Goal: Task Accomplishment & Management: Complete application form

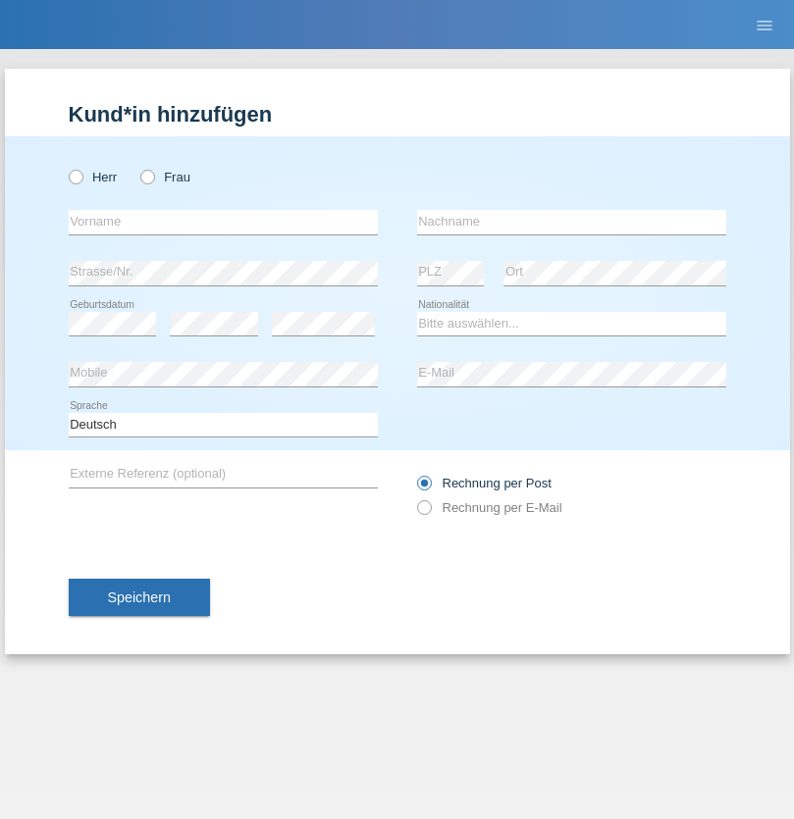
radio input "true"
click at [223, 222] on input "text" at bounding box center [223, 222] width 309 height 25
type input "taulan"
click at [571, 222] on input "text" at bounding box center [571, 222] width 309 height 25
type input "llugiqi"
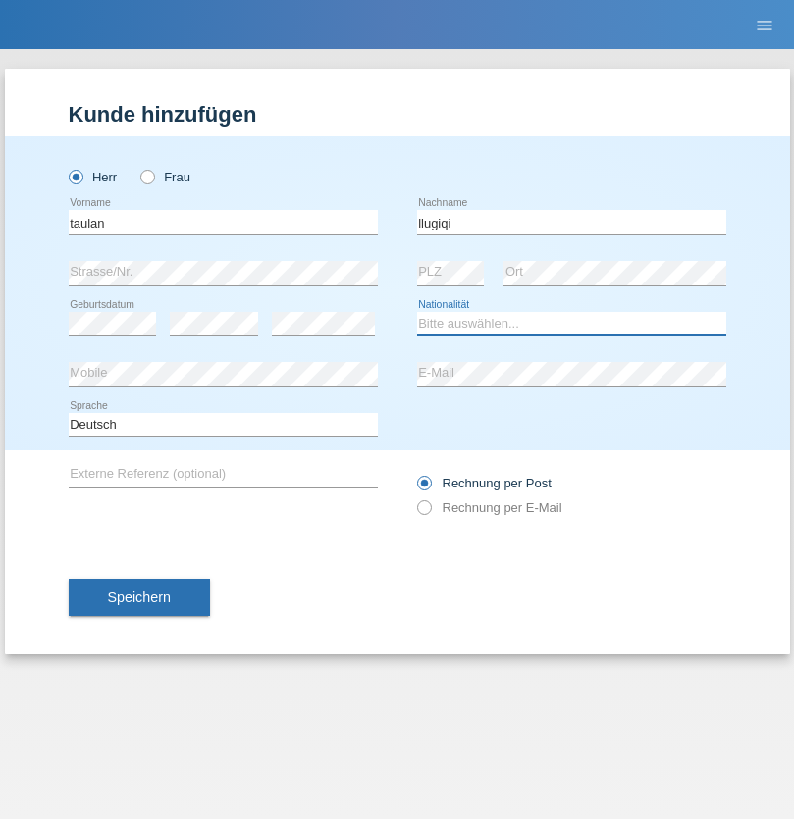
select select "CH"
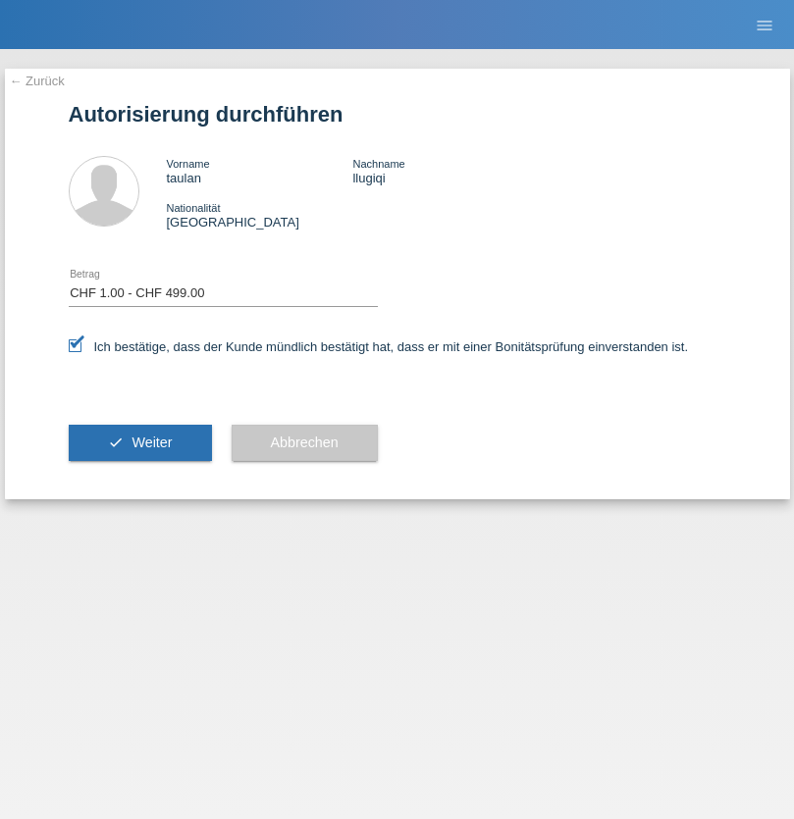
select select "1"
click at [139, 442] on span "Weiter" at bounding box center [151, 443] width 40 height 16
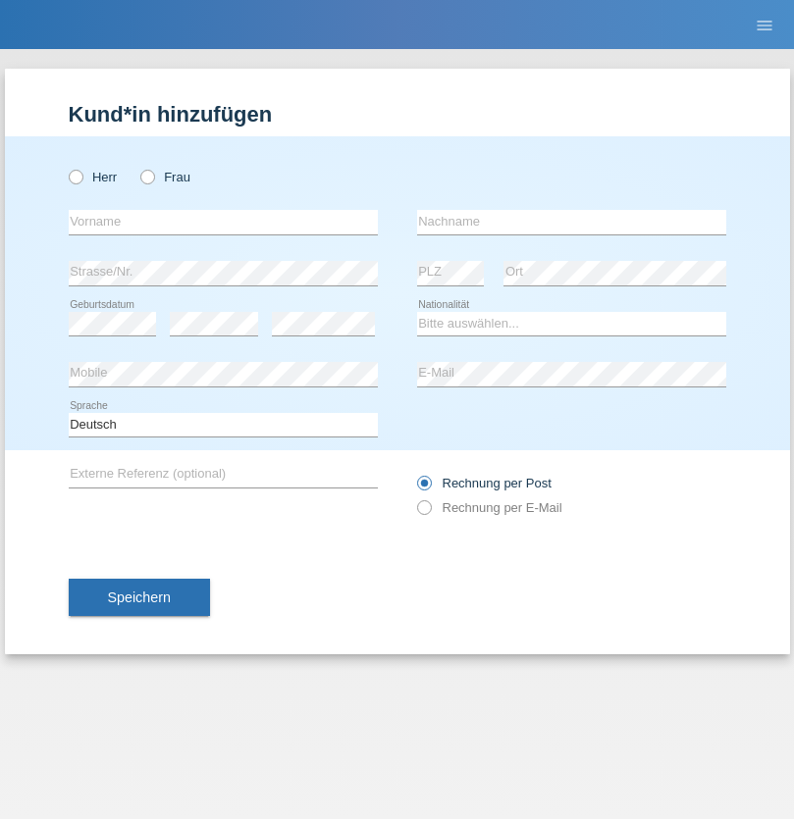
radio input "true"
click at [223, 222] on input "text" at bounding box center [223, 222] width 309 height 25
type input "taulant"
click at [571, 222] on input "text" at bounding box center [571, 222] width 309 height 25
type input "llugiqi"
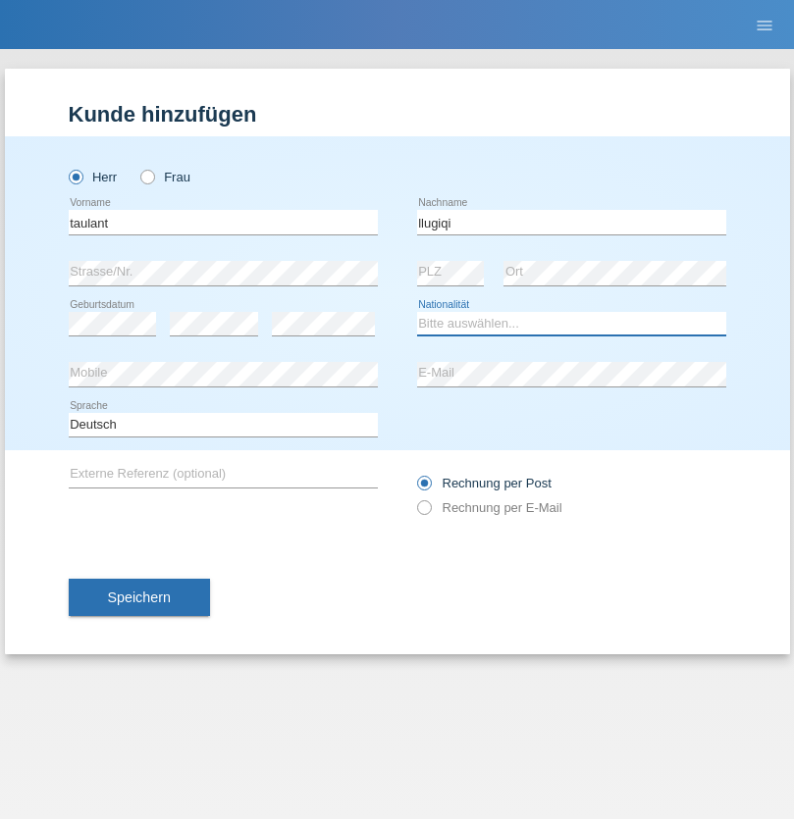
select select "CH"
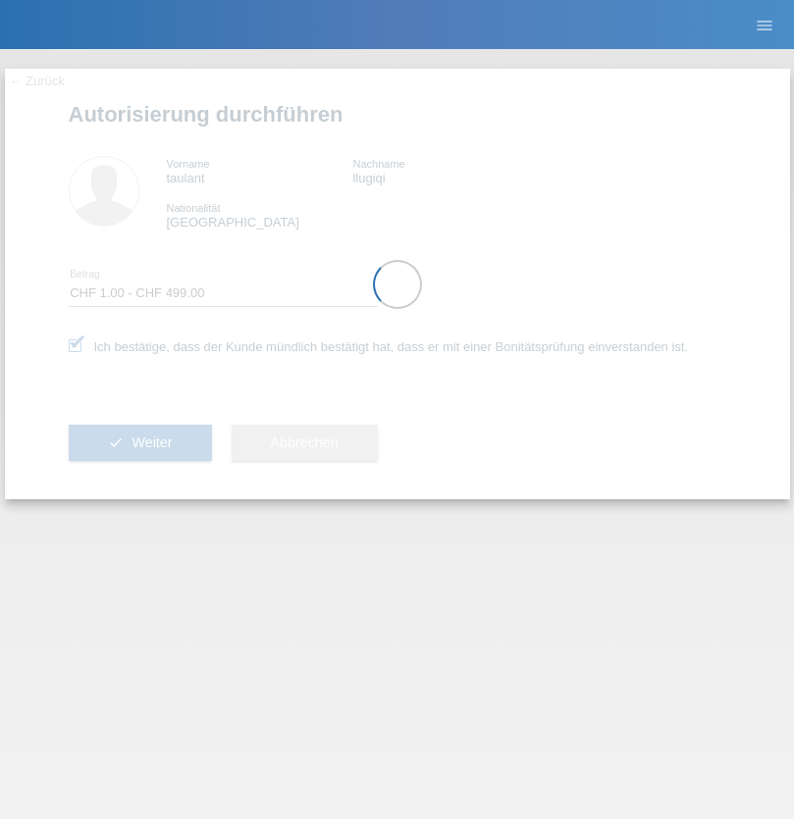
select select "1"
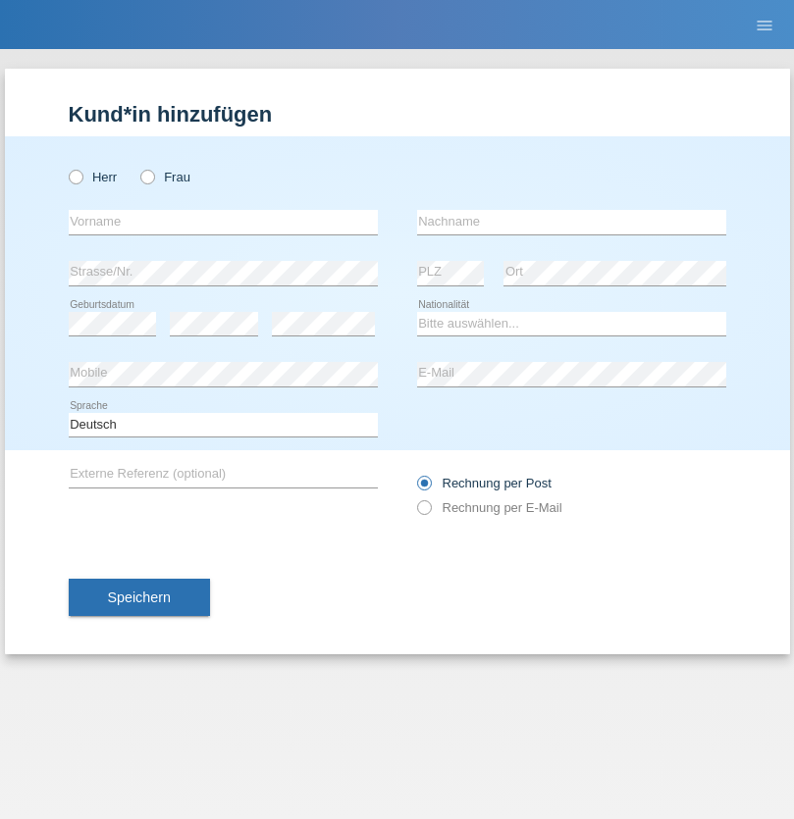
radio input "true"
click at [223, 222] on input "text" at bounding box center [223, 222] width 309 height 25
type input "Shaban"
click at [571, 222] on input "text" at bounding box center [571, 222] width 309 height 25
type input "llugiqi"
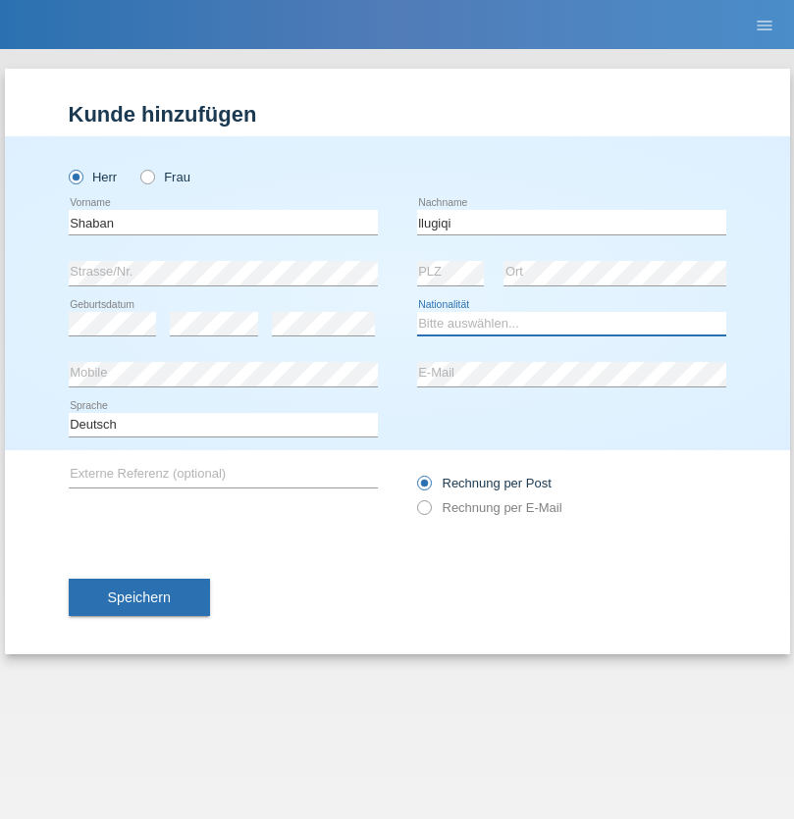
select select "CH"
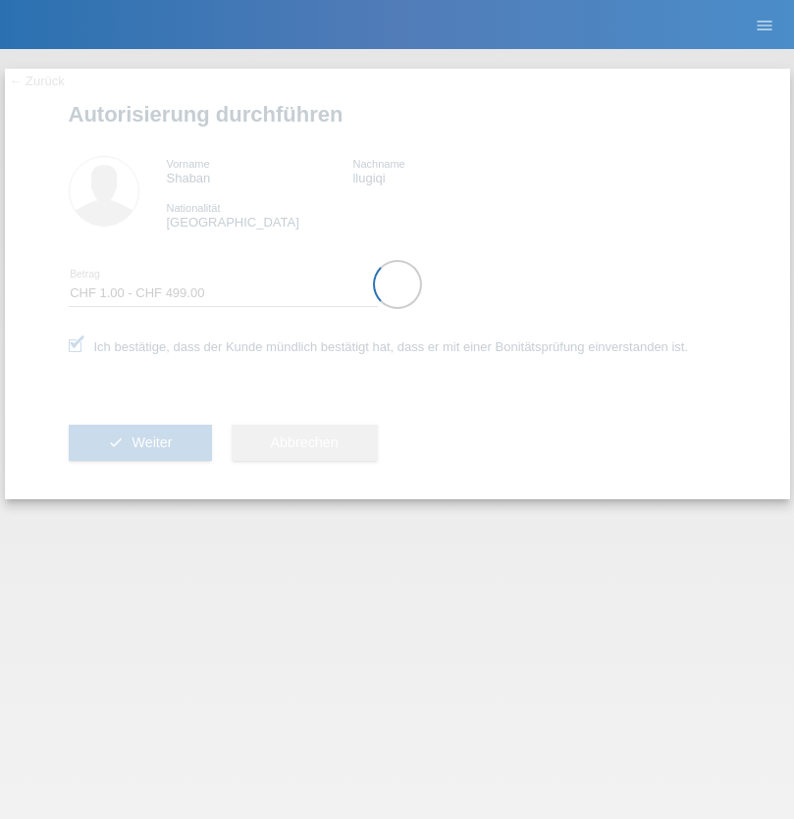
select select "1"
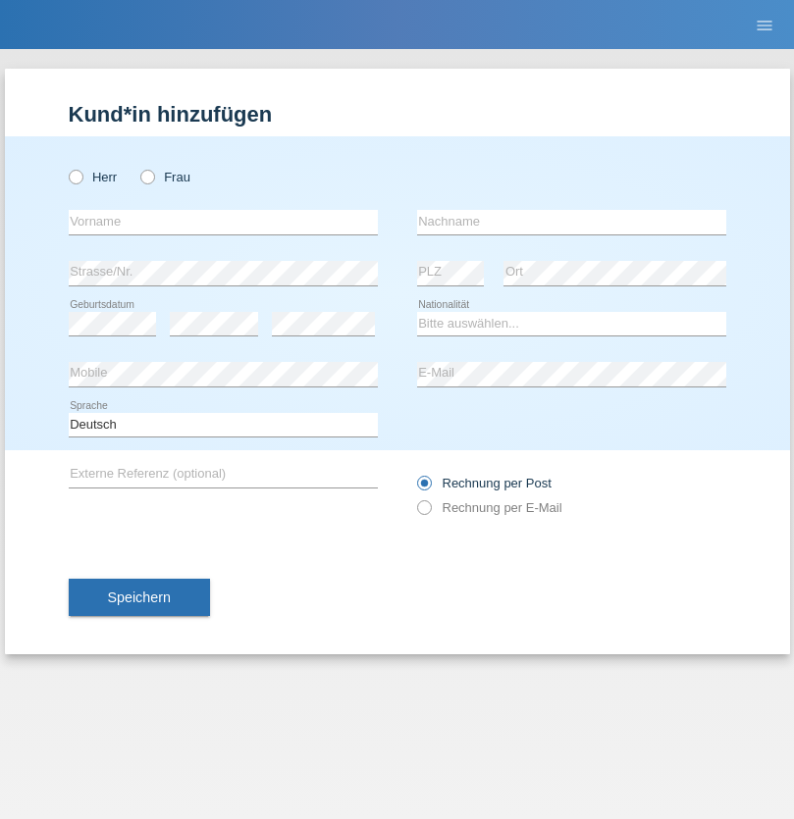
radio input "true"
click at [223, 222] on input "text" at bounding box center [223, 222] width 309 height 25
type input "[PERSON_NAME]"
click at [571, 222] on input "text" at bounding box center [571, 222] width 309 height 25
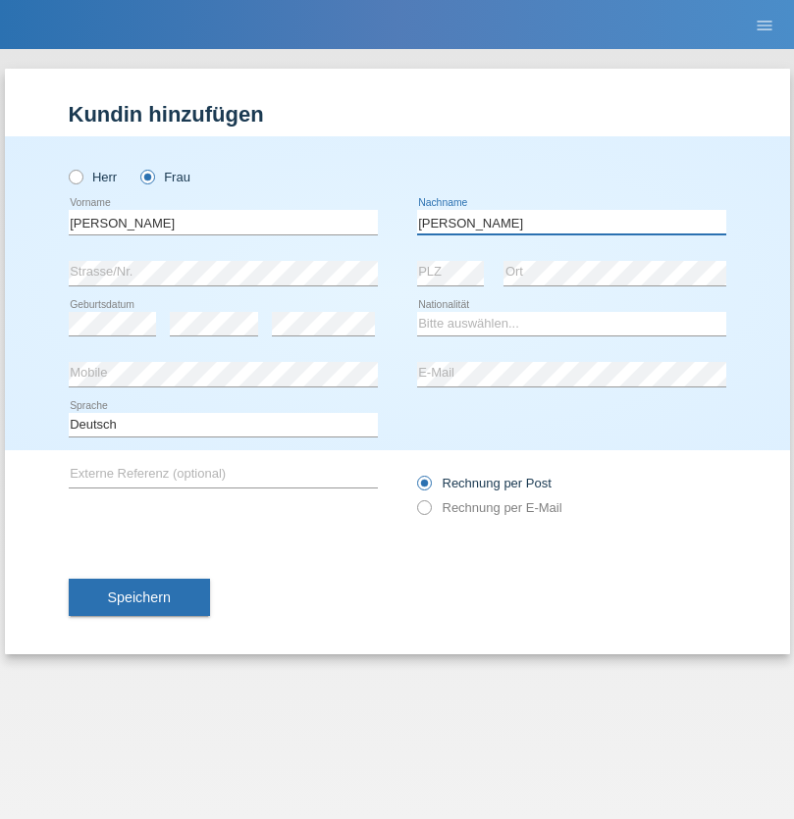
type input "[PERSON_NAME]"
select select "CH"
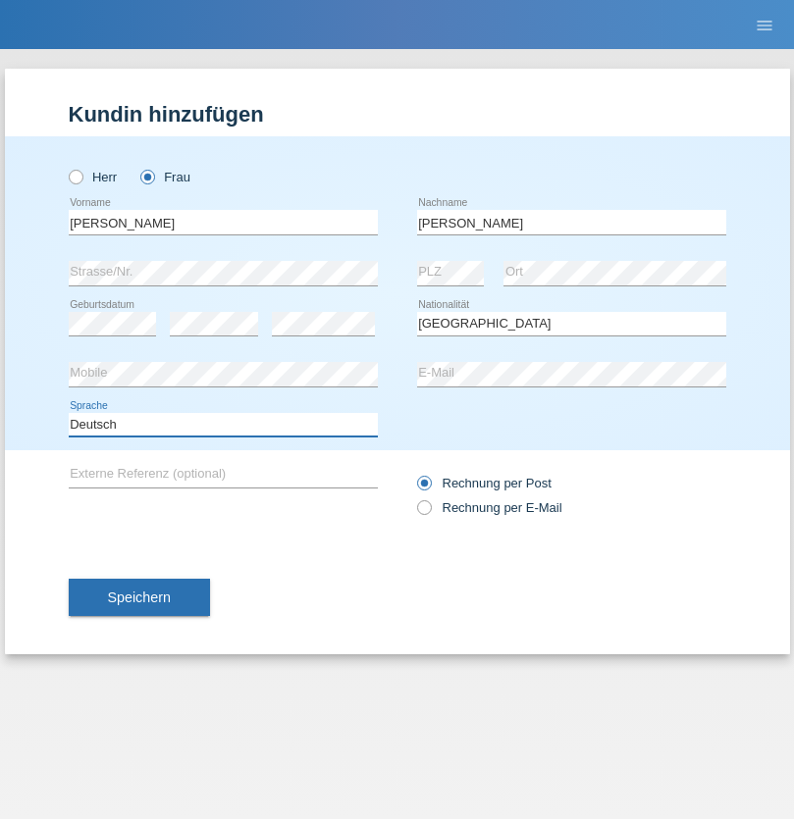
select select "en"
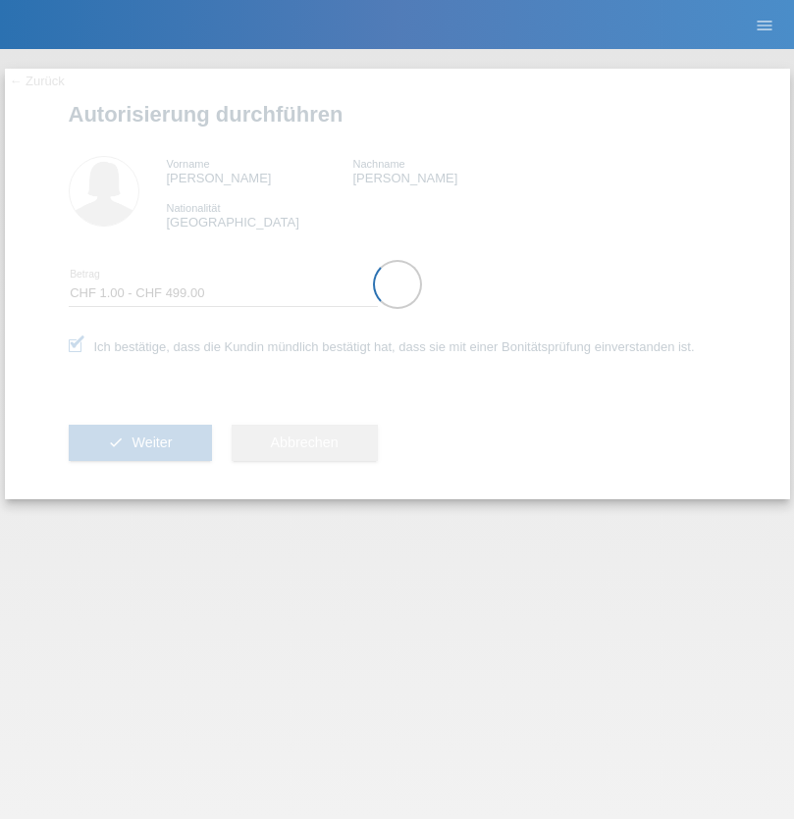
select select "1"
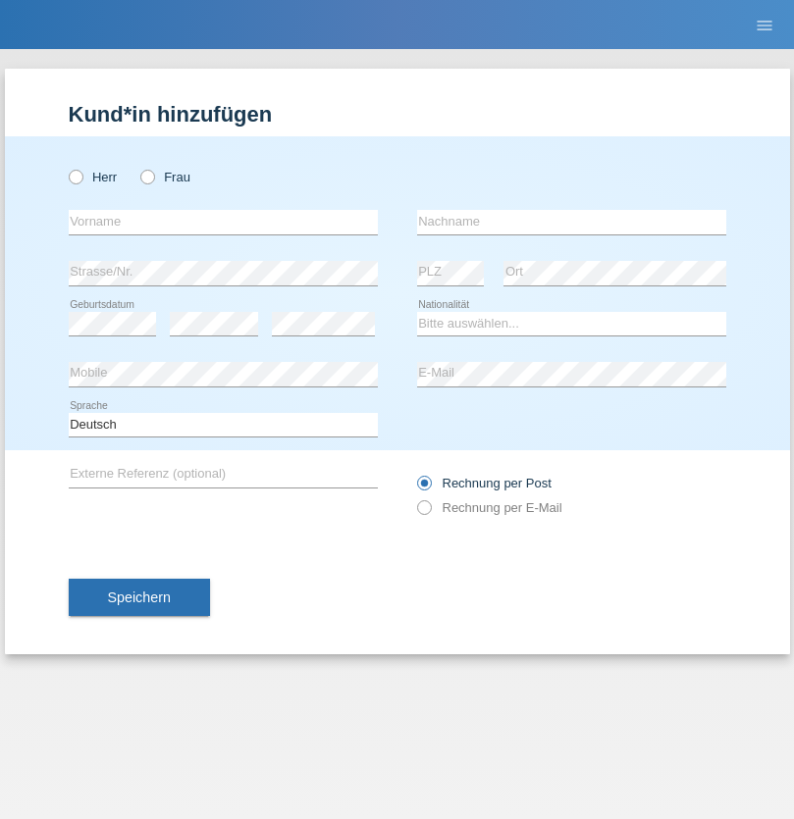
radio input "true"
click at [223, 222] on input "text" at bounding box center [223, 222] width 309 height 25
type input "naime"
click at [571, 222] on input "text" at bounding box center [571, 222] width 309 height 25
type input "llugiqi"
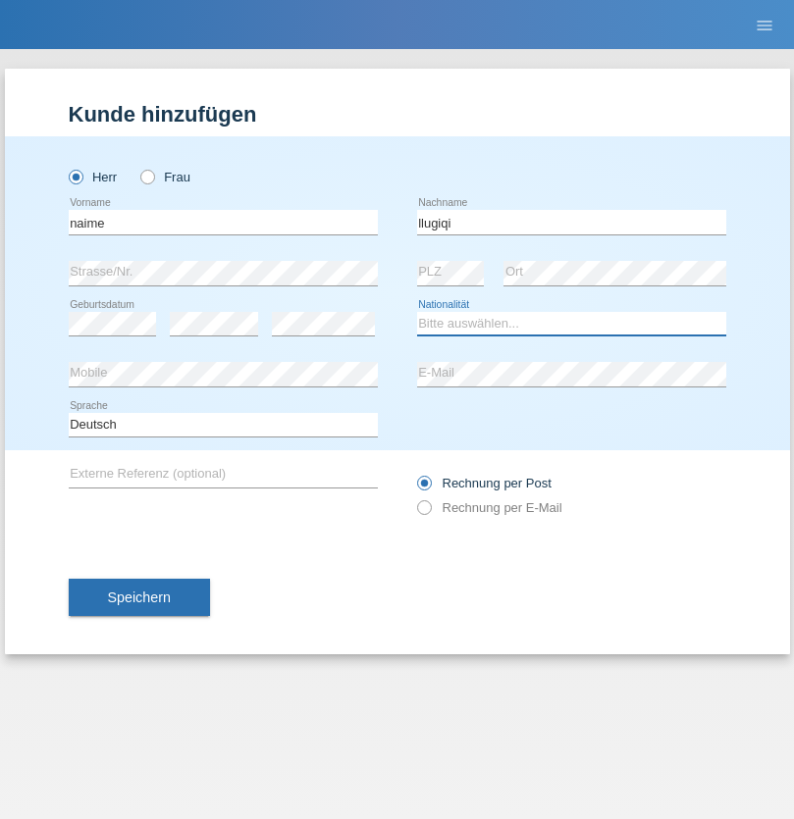
select select "CH"
radio input "true"
click at [223, 222] on input "text" at bounding box center [223, 222] width 309 height 25
type input "Shaban"
click at [571, 222] on input "text" at bounding box center [571, 222] width 309 height 25
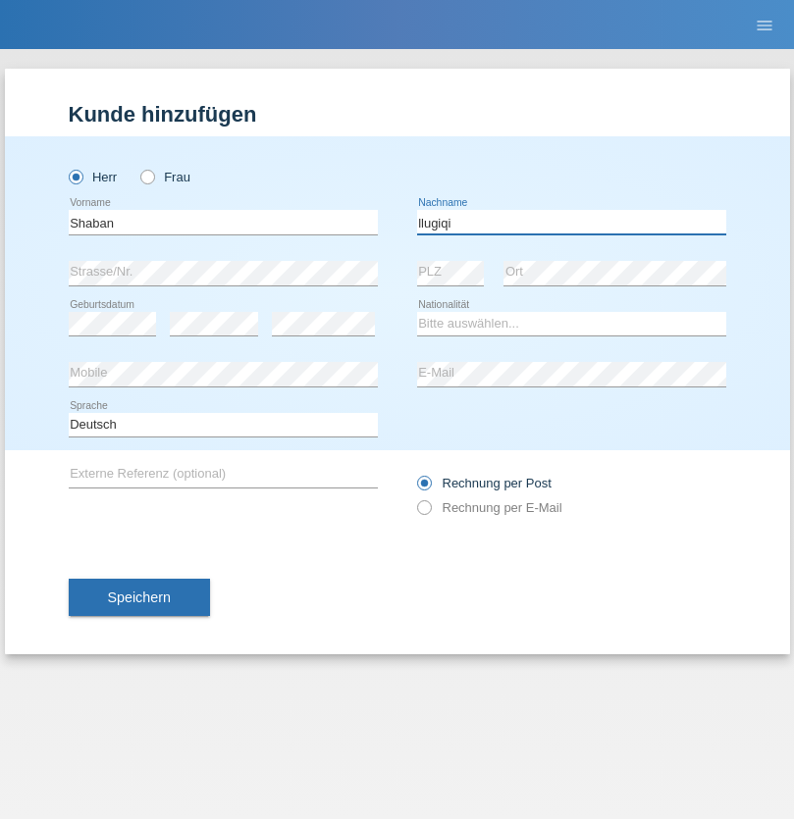
type input "llugiqi"
select select "CH"
radio input "true"
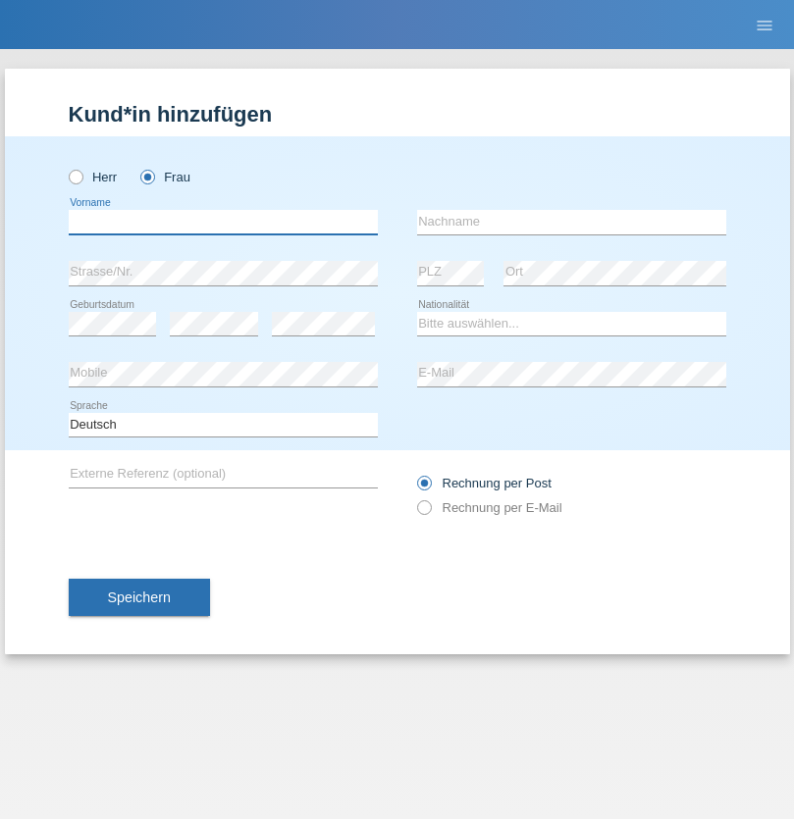
click at [223, 222] on input "text" at bounding box center [223, 222] width 309 height 25
type input "Ahmed"
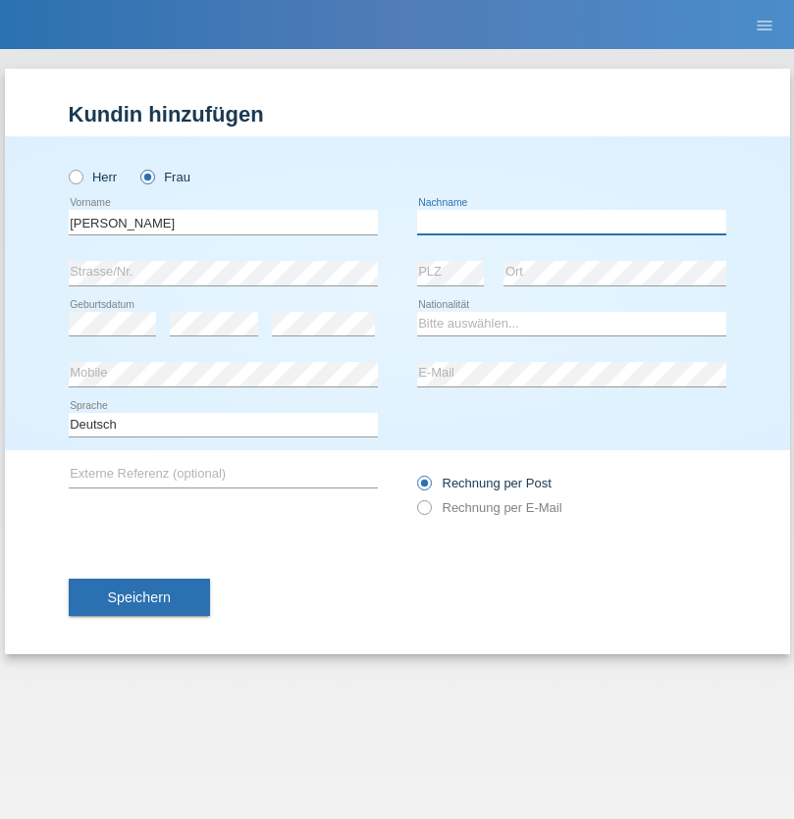
click at [571, 222] on input "text" at bounding box center [571, 222] width 309 height 25
type input "Hamdi"
select select "TN"
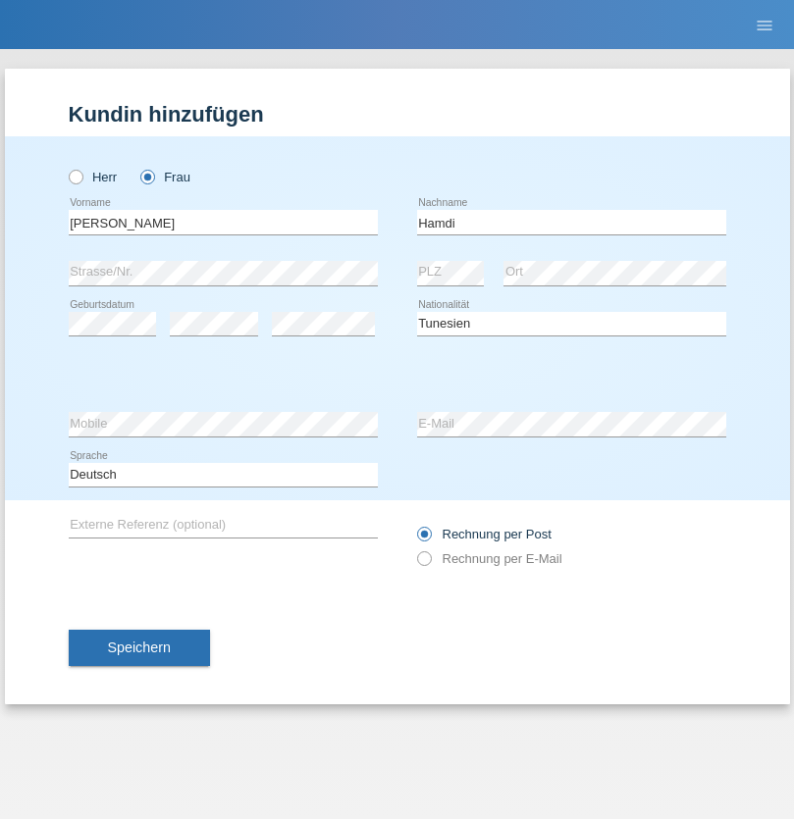
select select "C"
select select "28"
select select "09"
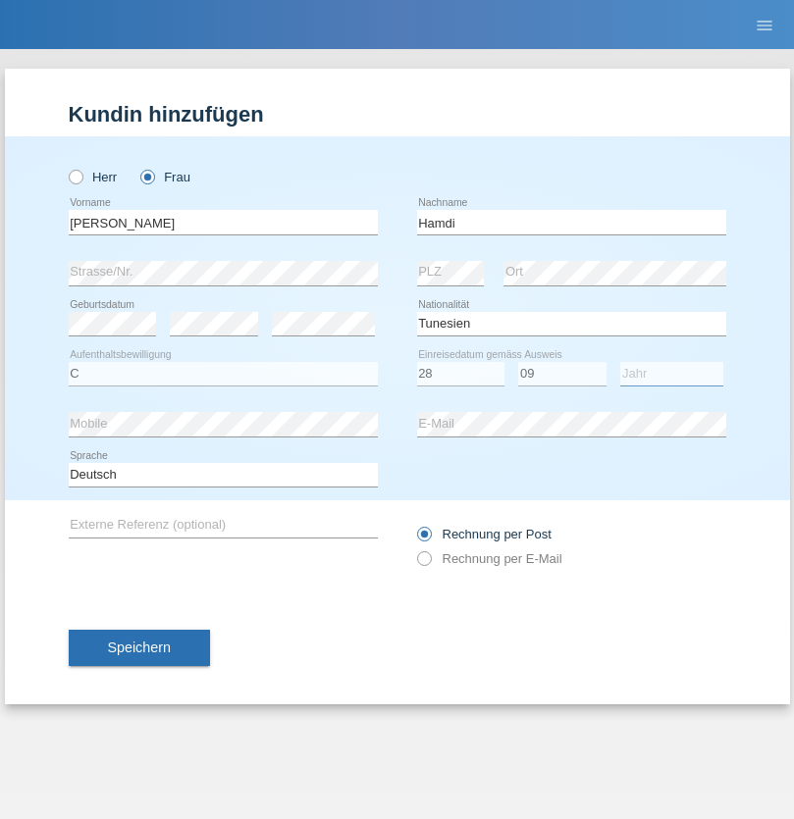
select select "2014"
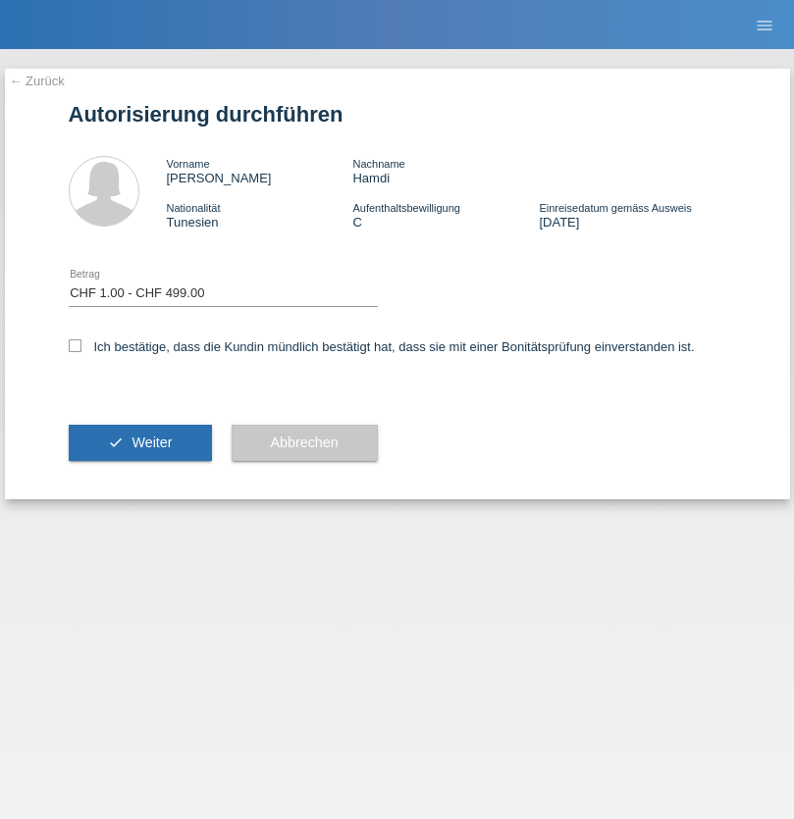
select select "1"
checkbox input "true"
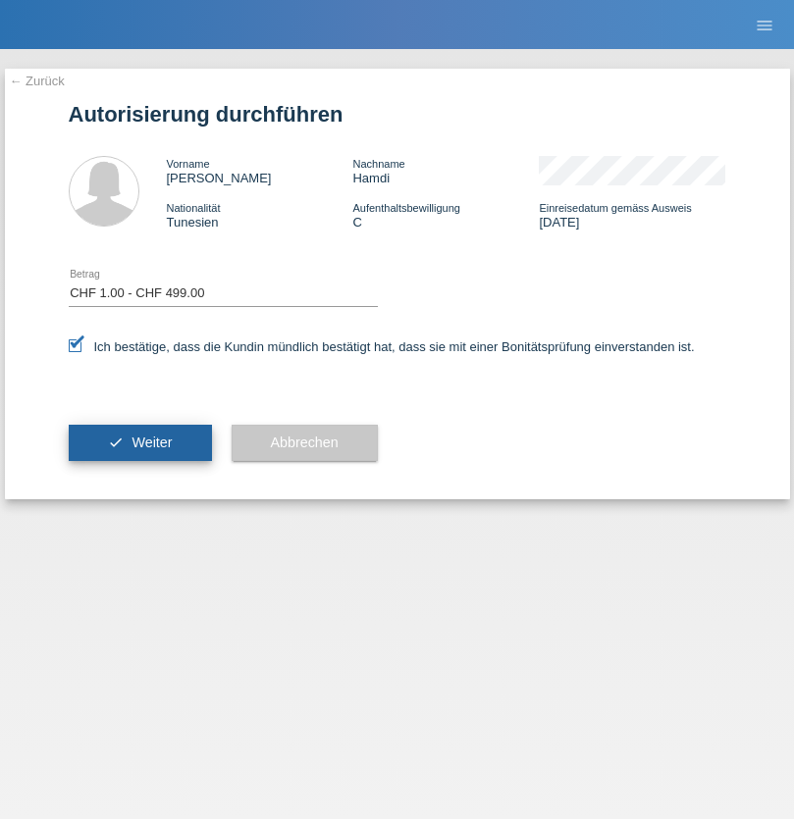
click at [139, 442] on span "Weiter" at bounding box center [151, 443] width 40 height 16
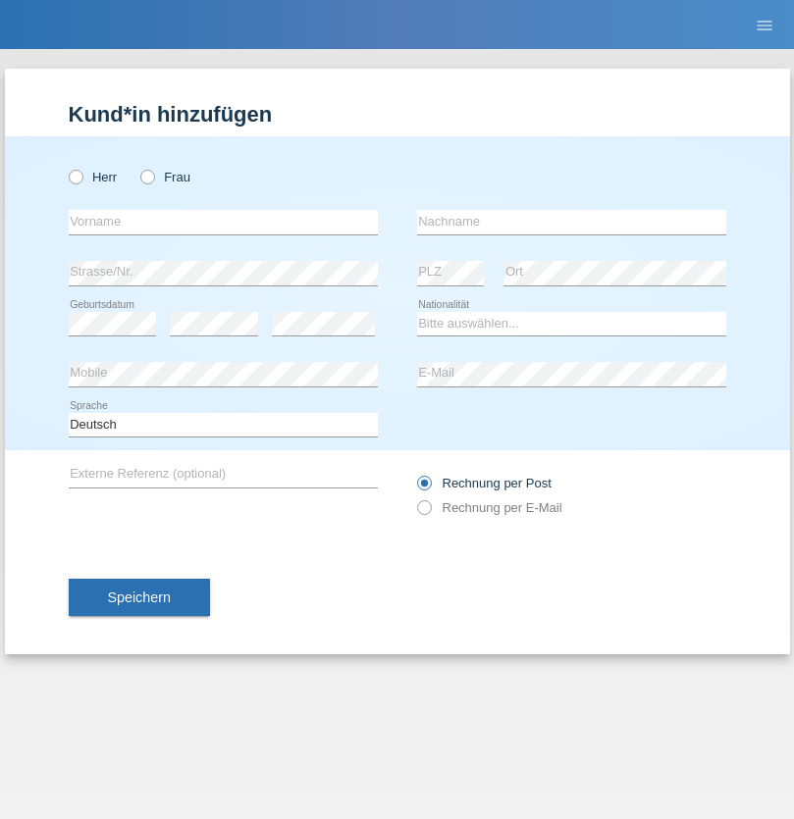
radio input "true"
click at [223, 222] on input "text" at bounding box center [223, 222] width 309 height 25
type input "naime"
click at [571, 222] on input "text" at bounding box center [571, 222] width 309 height 25
type input "llugiqi"
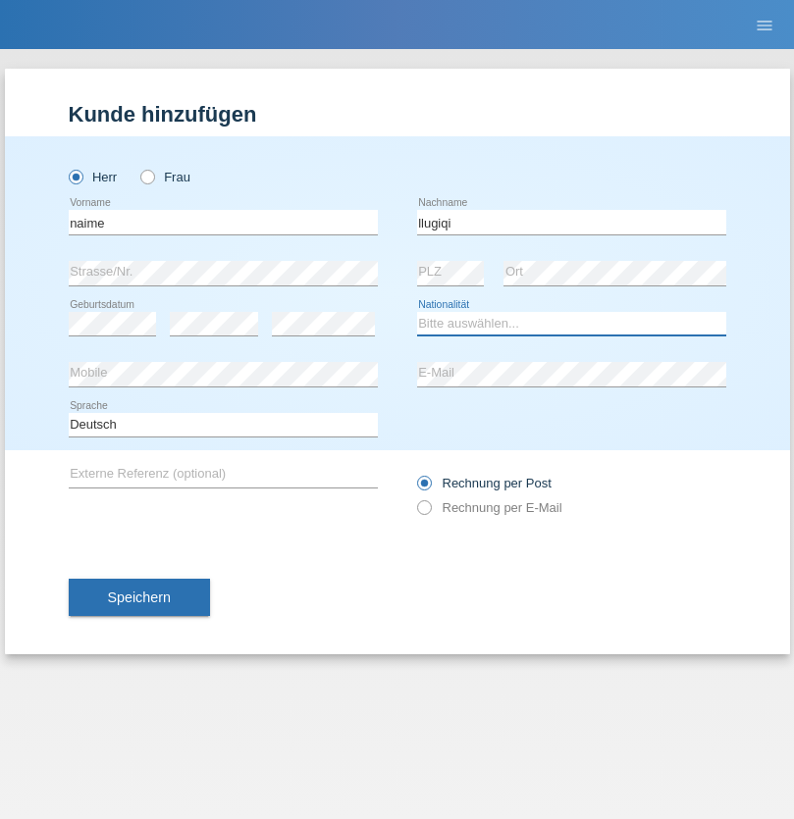
select select "CH"
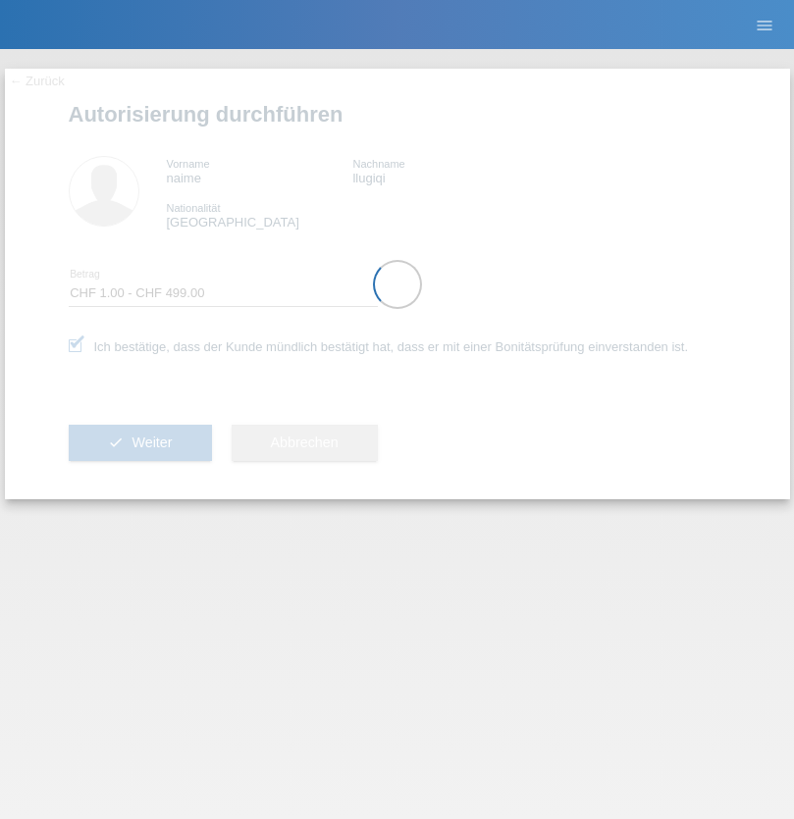
select select "1"
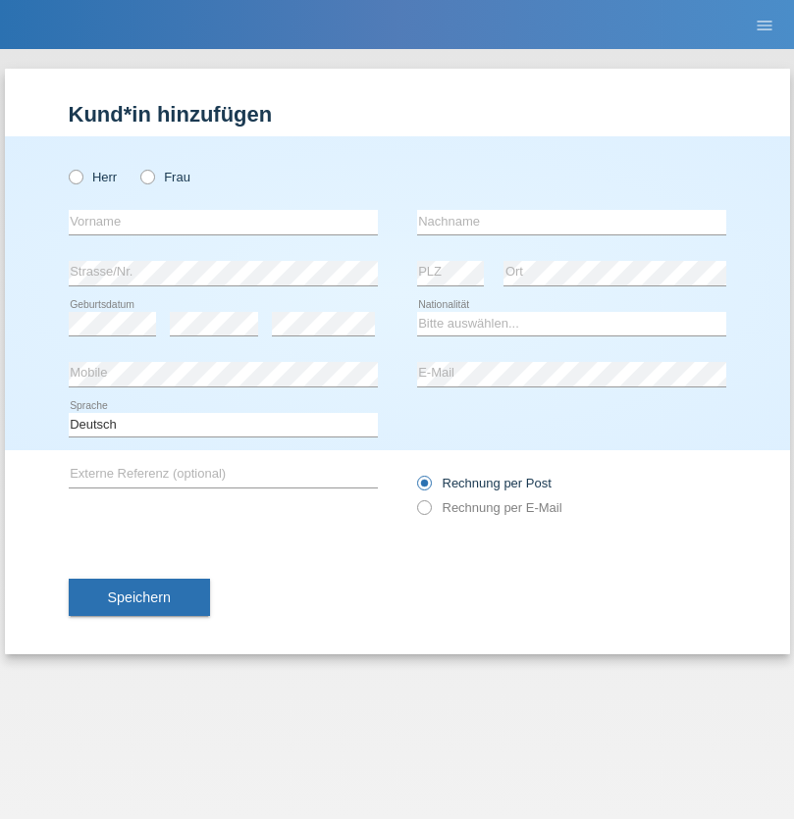
radio input "true"
click at [223, 222] on input "text" at bounding box center [223, 222] width 309 height 25
type input "[PERSON_NAME]"
click at [571, 222] on input "text" at bounding box center [571, 222] width 309 height 25
type input "Traksel"
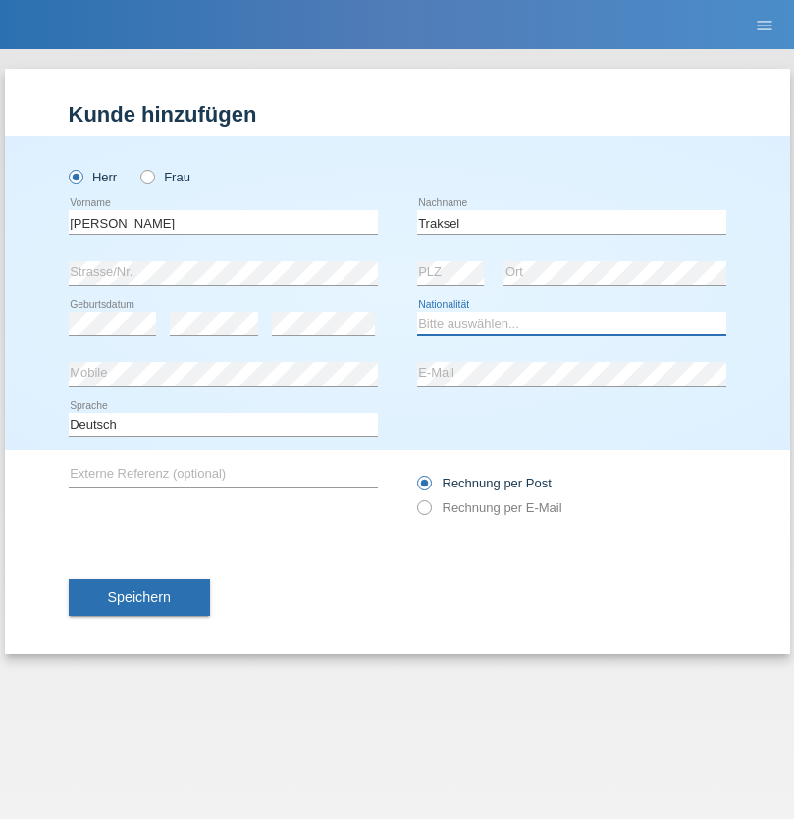
select select "DE"
select select "C"
select select "23"
select select "08"
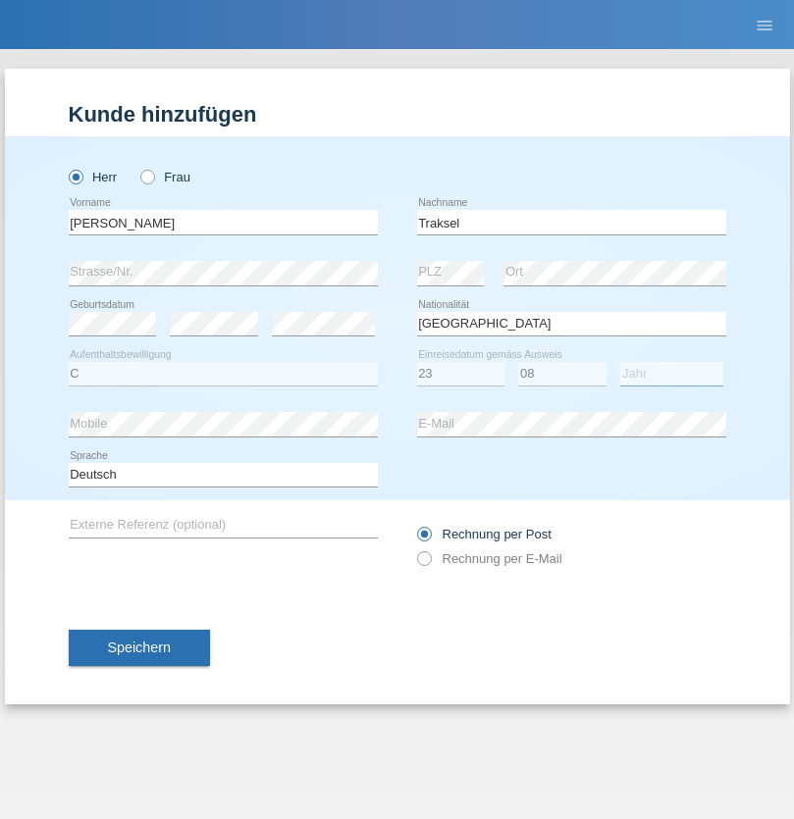
select select "2016"
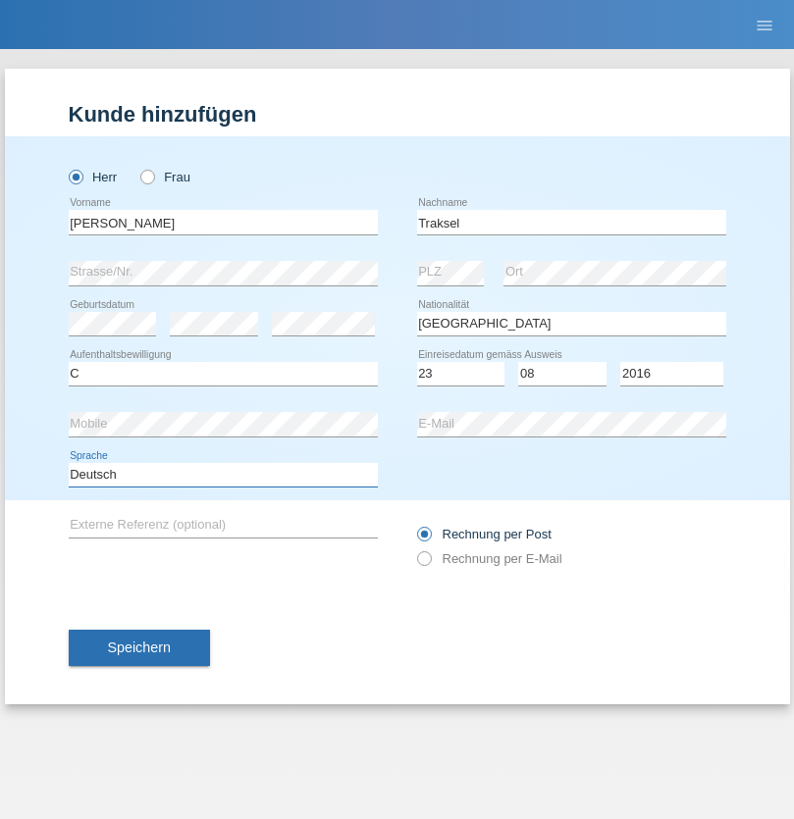
select select "en"
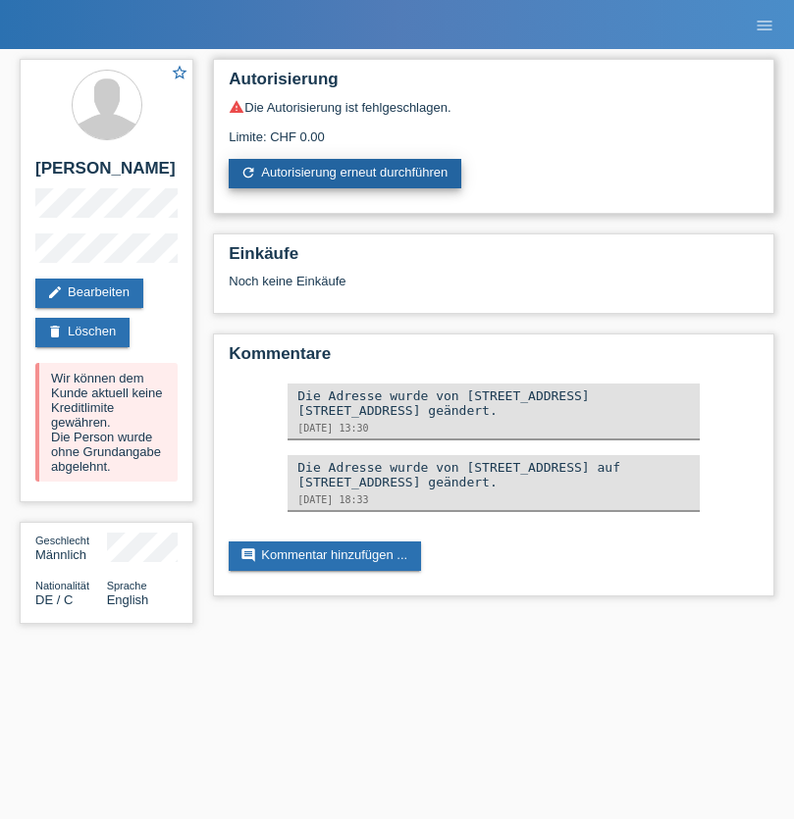
click at [346, 174] on link "refresh Autorisierung erneut durchführen" at bounding box center [345, 173] width 233 height 29
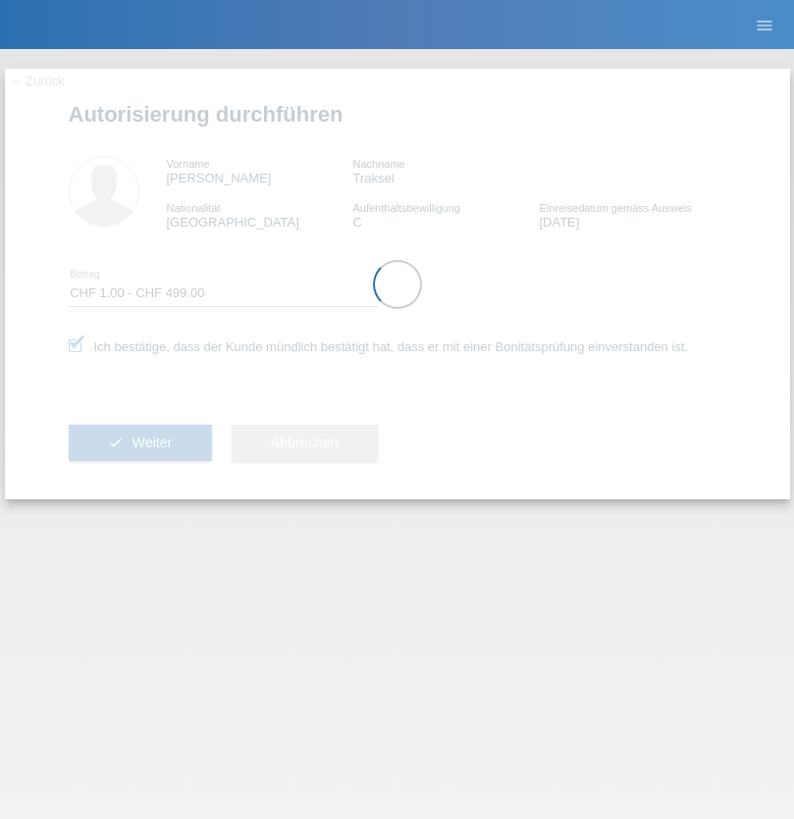
select select "1"
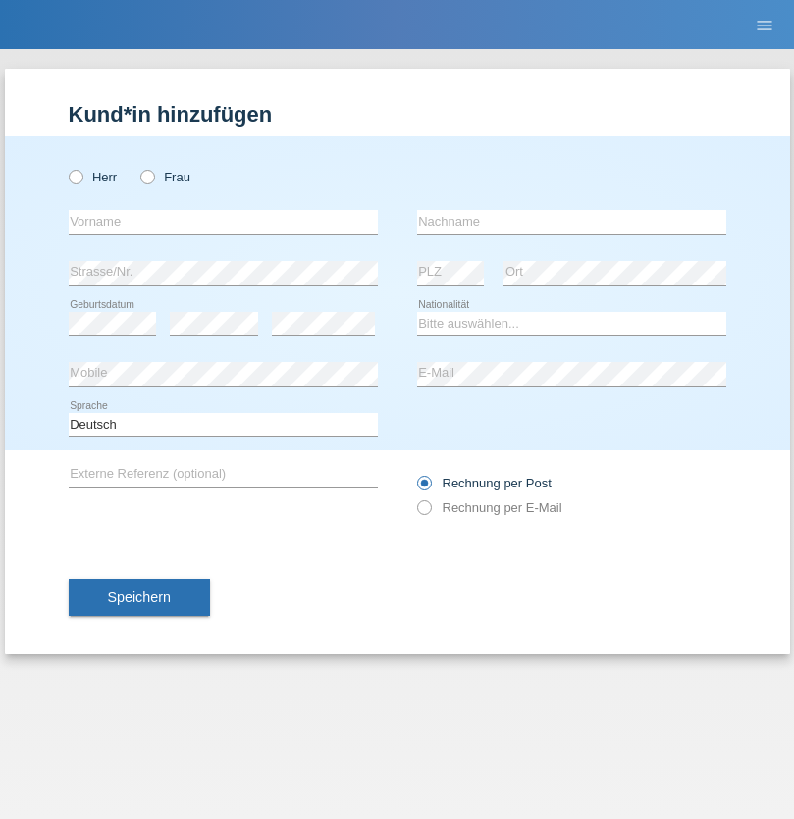
radio input "true"
click at [223, 222] on input "text" at bounding box center [223, 222] width 309 height 25
type input "Melina"
click at [571, 222] on input "text" at bounding box center [571, 222] width 309 height 25
type input "Räber"
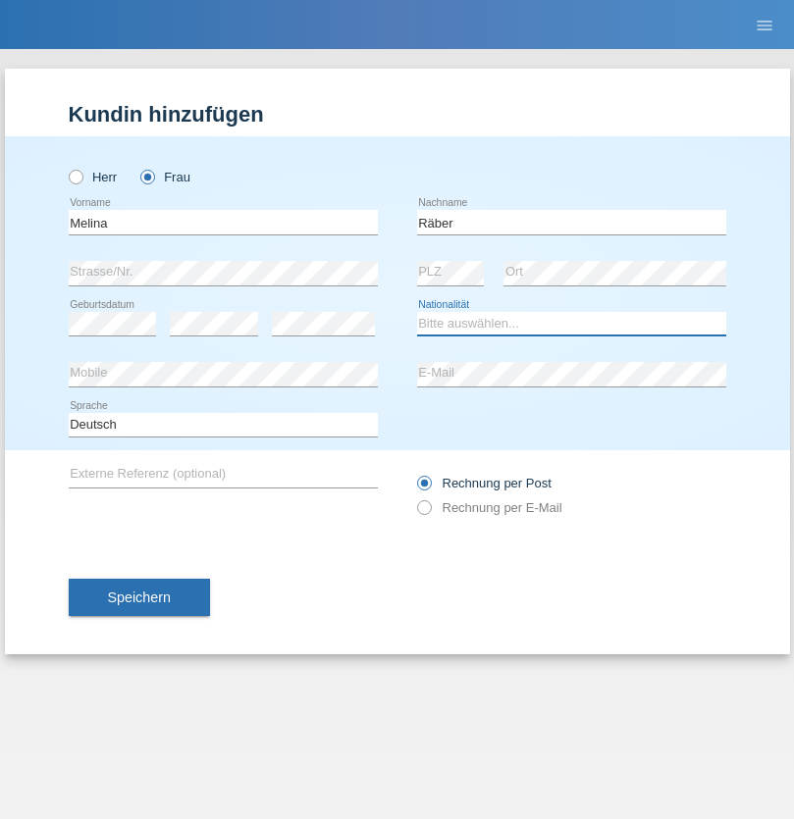
select select "CH"
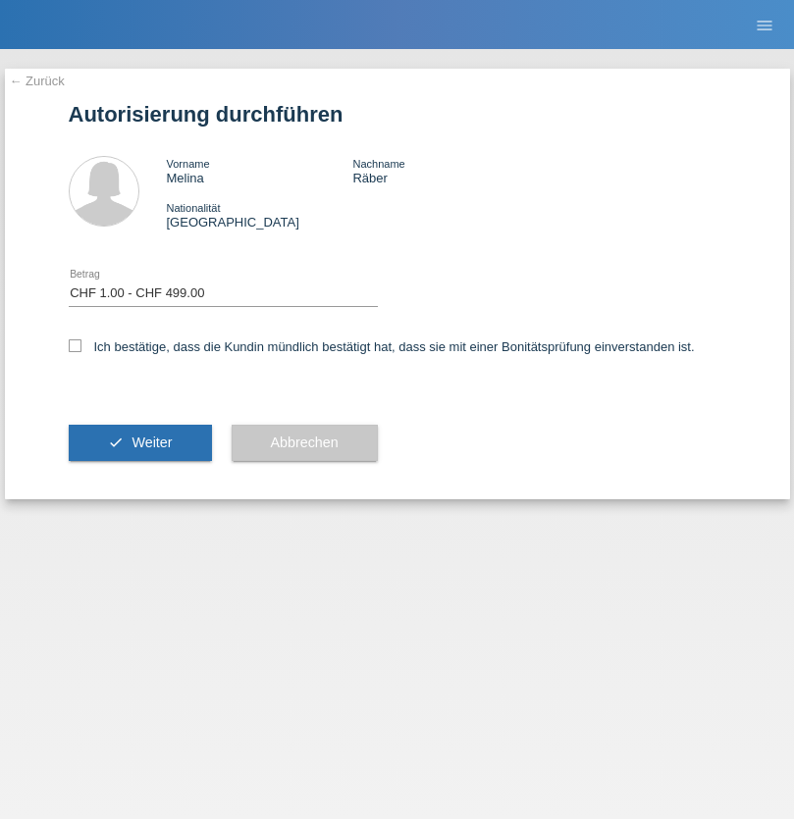
select select "1"
checkbox input "true"
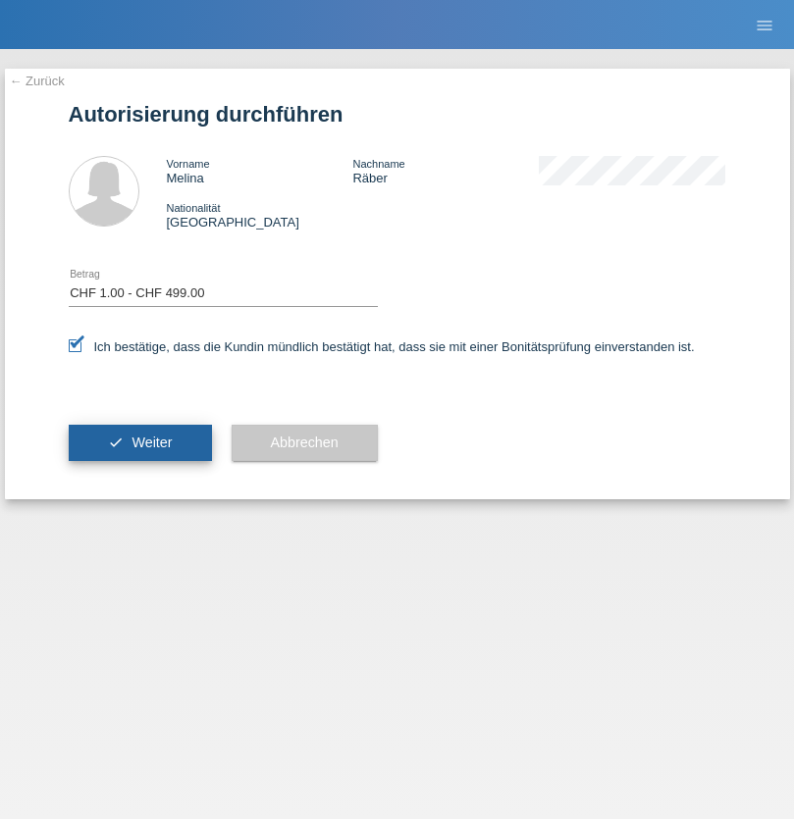
click at [139, 442] on span "Weiter" at bounding box center [151, 443] width 40 height 16
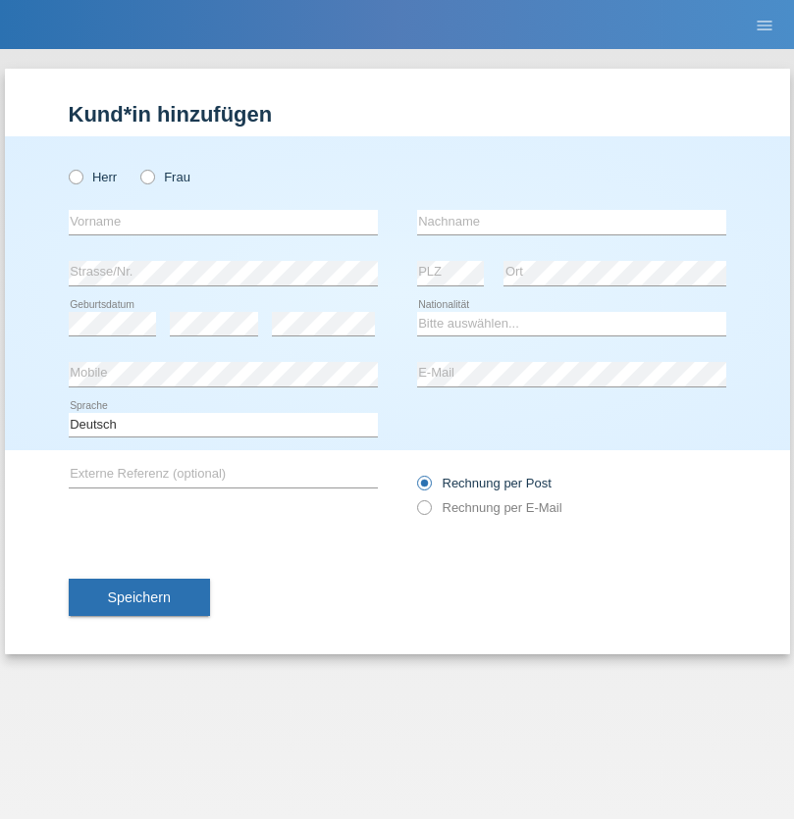
radio input "true"
click at [223, 222] on input "text" at bounding box center [223, 222] width 309 height 25
type input "[PERSON_NAME]"
click at [571, 222] on input "text" at bounding box center [571, 222] width 309 height 25
type input "SANTOS"
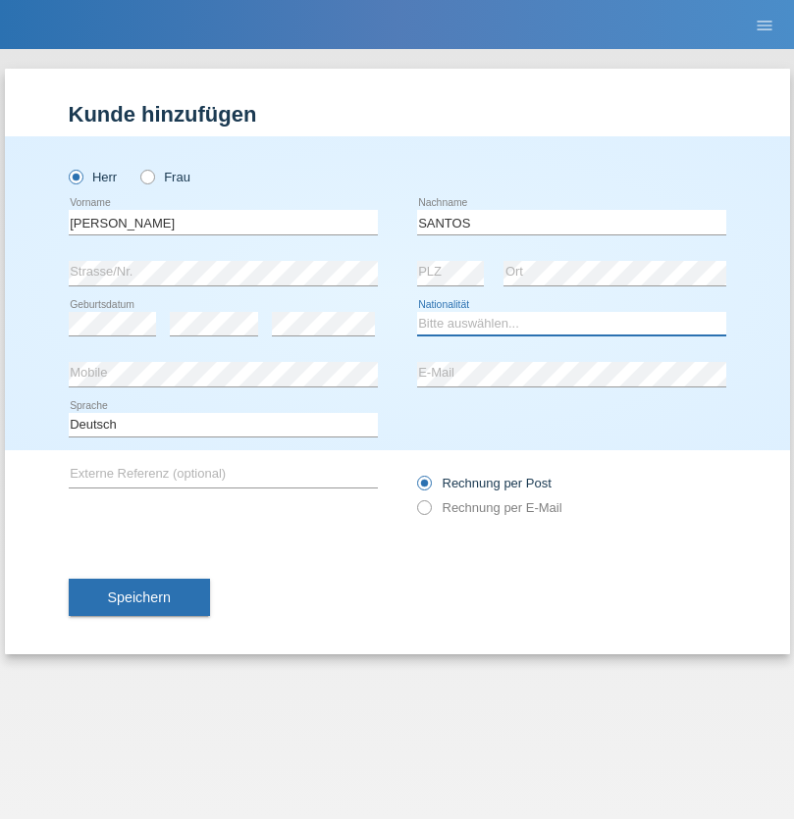
select select "PT"
select select "C"
select select "26"
select select "12"
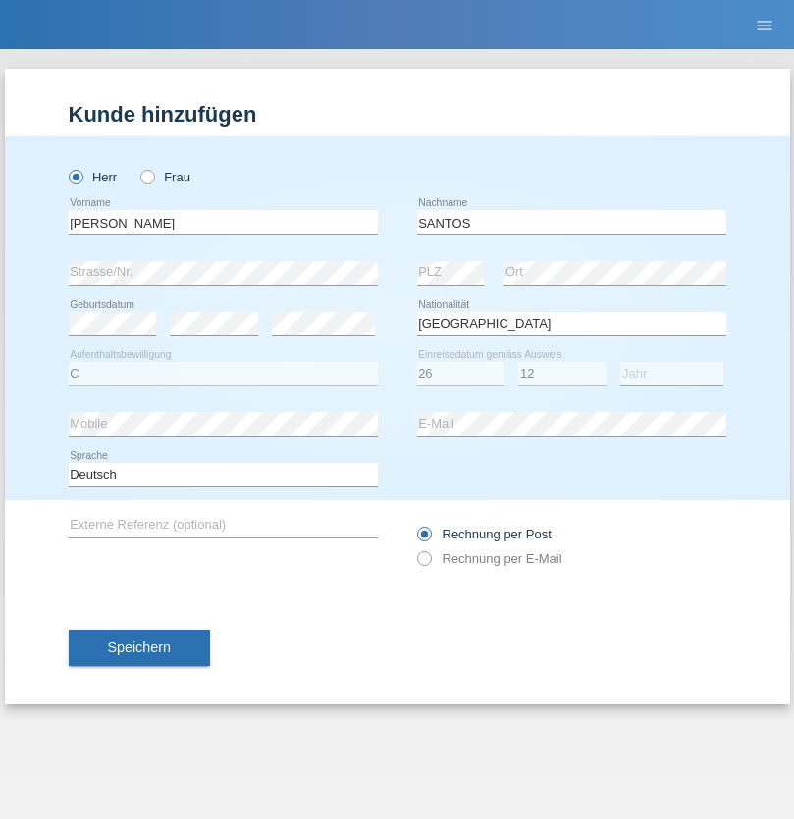
select select "2013"
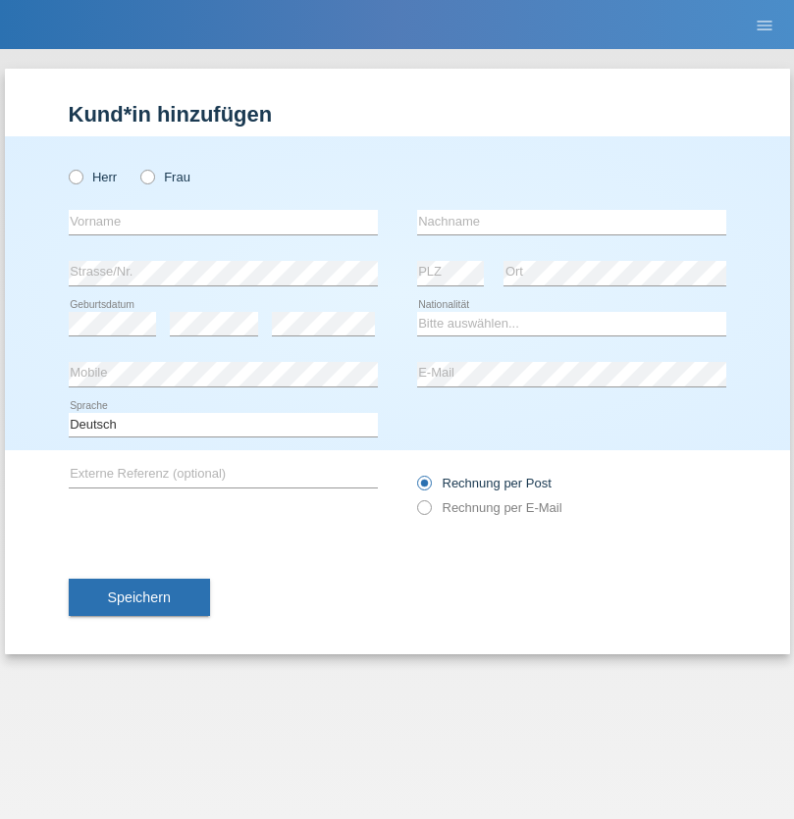
radio input "true"
click at [223, 222] on input "text" at bounding box center [223, 222] width 309 height 25
type input "Jörg"
click at [571, 222] on input "text" at bounding box center [571, 222] width 309 height 25
type input "Traksel"
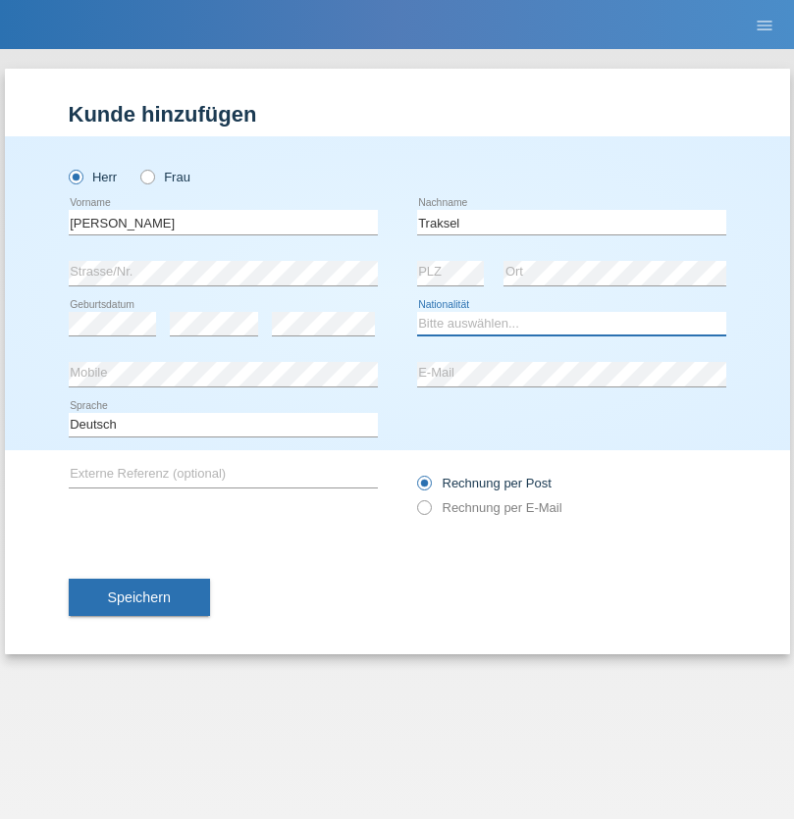
select select "DE"
select select "C"
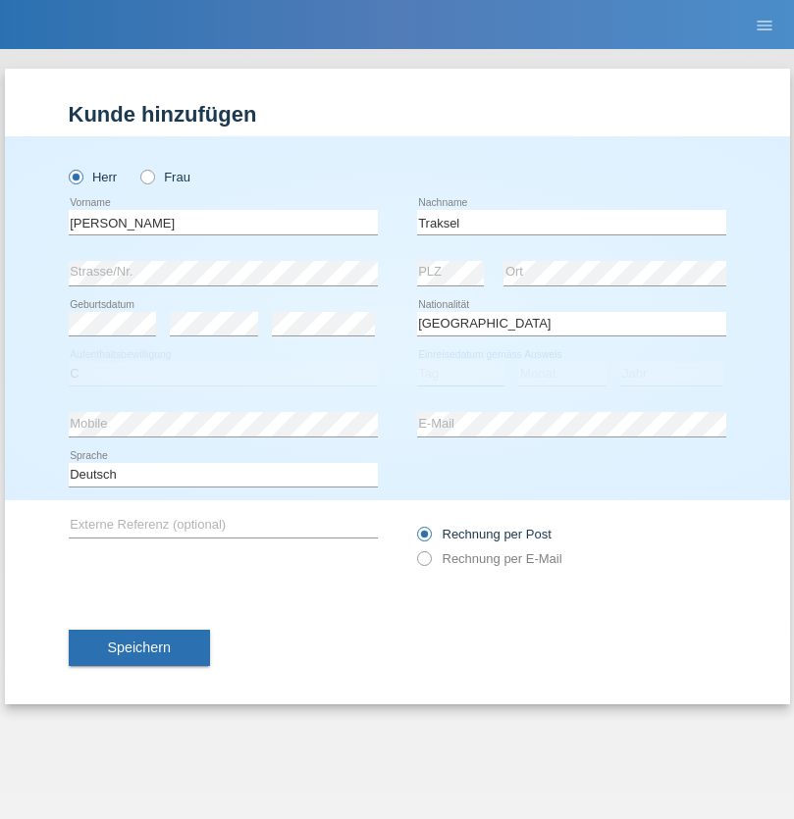
select select "01"
select select "07"
select select "2008"
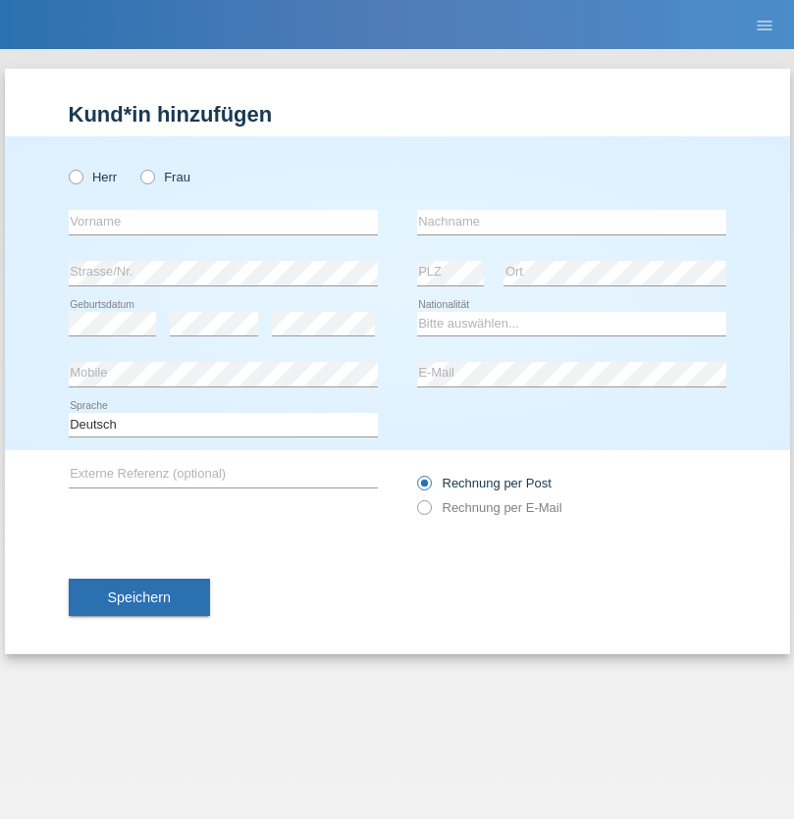
radio input "true"
click at [223, 222] on input "text" at bounding box center [223, 222] width 309 height 25
type input "Hatman"
click at [571, 222] on input "text" at bounding box center [571, 222] width 309 height 25
type input "Krasniqi"
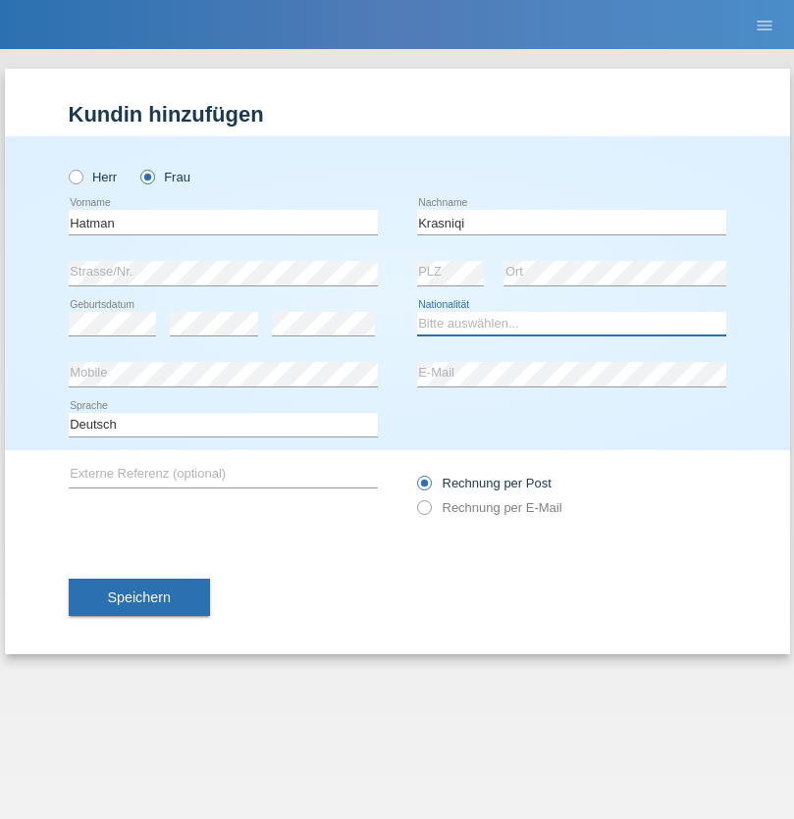
select select "CH"
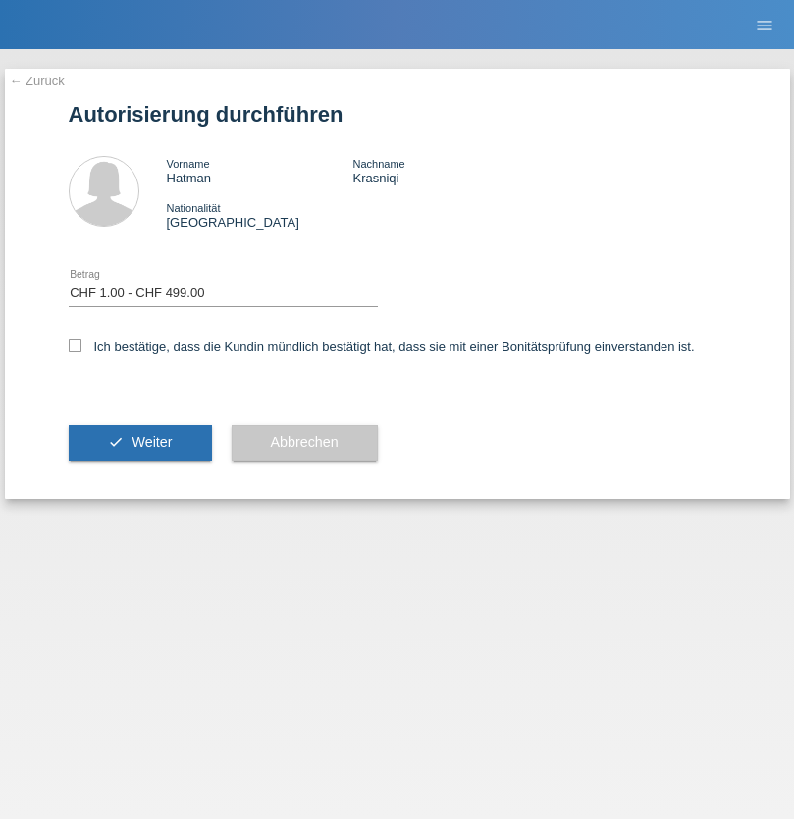
select select "1"
checkbox input "true"
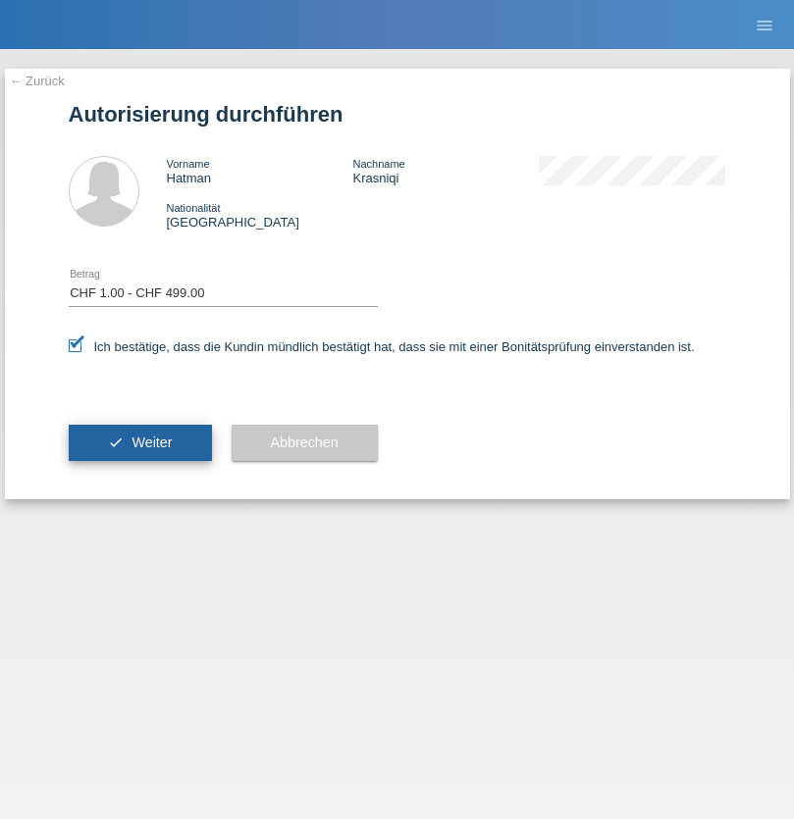
click at [139, 442] on span "Weiter" at bounding box center [151, 443] width 40 height 16
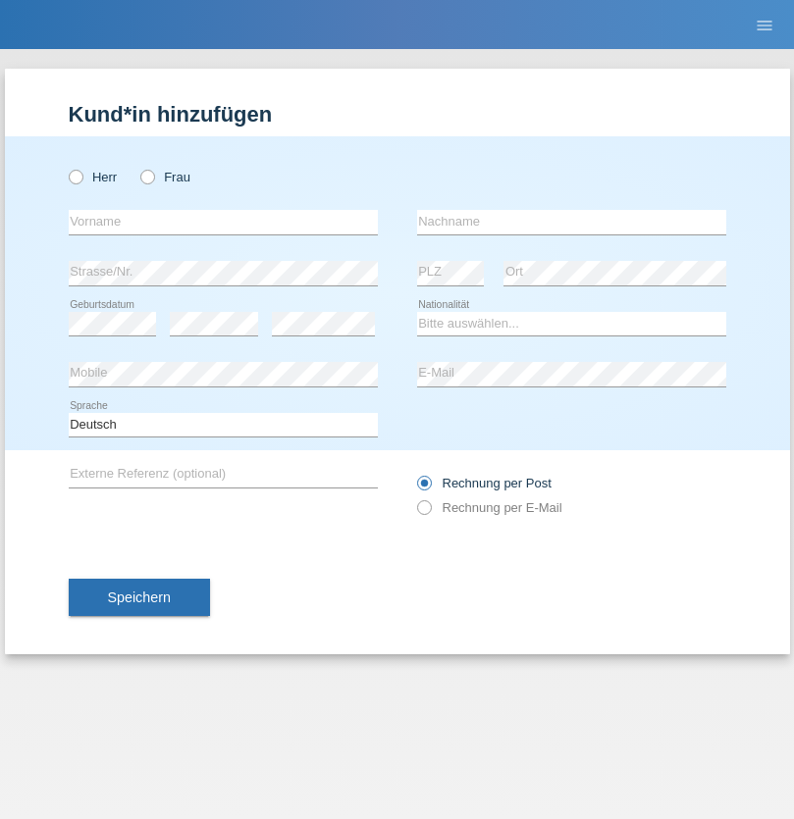
radio input "true"
click at [223, 222] on input "text" at bounding box center [223, 222] width 309 height 25
type input "Sayanthini"
click at [571, 222] on input "text" at bounding box center [571, 222] width 309 height 25
type input "Segatheeswaran"
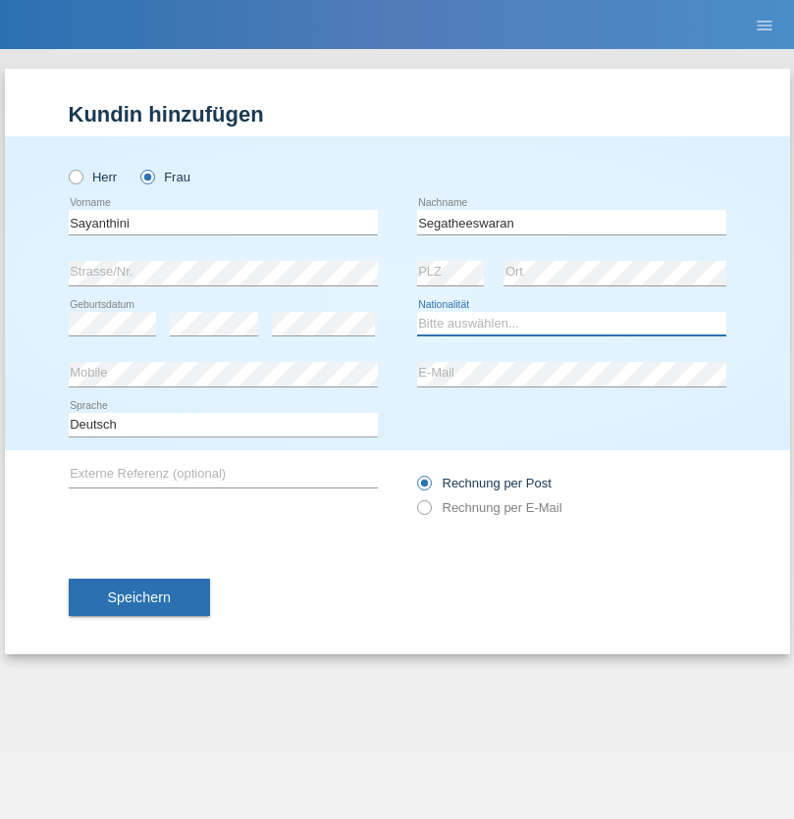
select select "LK"
select select "C"
select select "01"
select select "05"
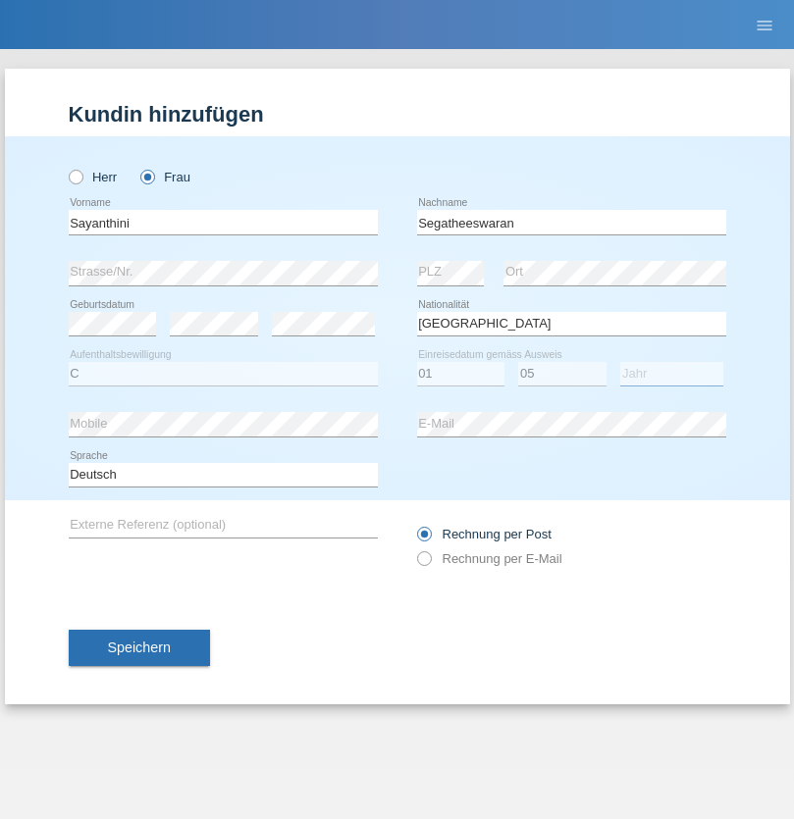
select select "2017"
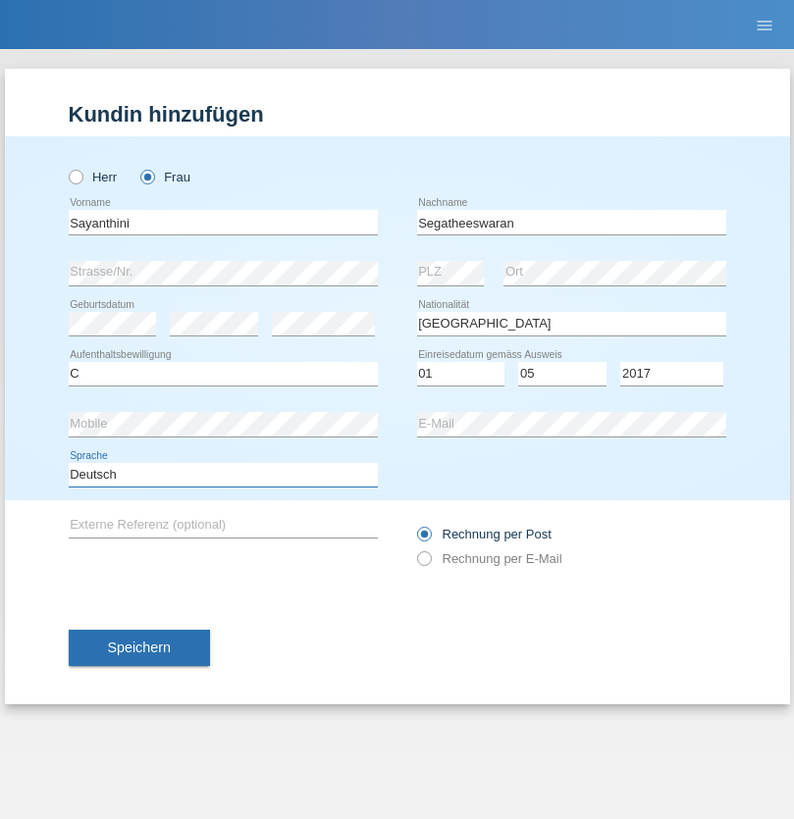
select select "en"
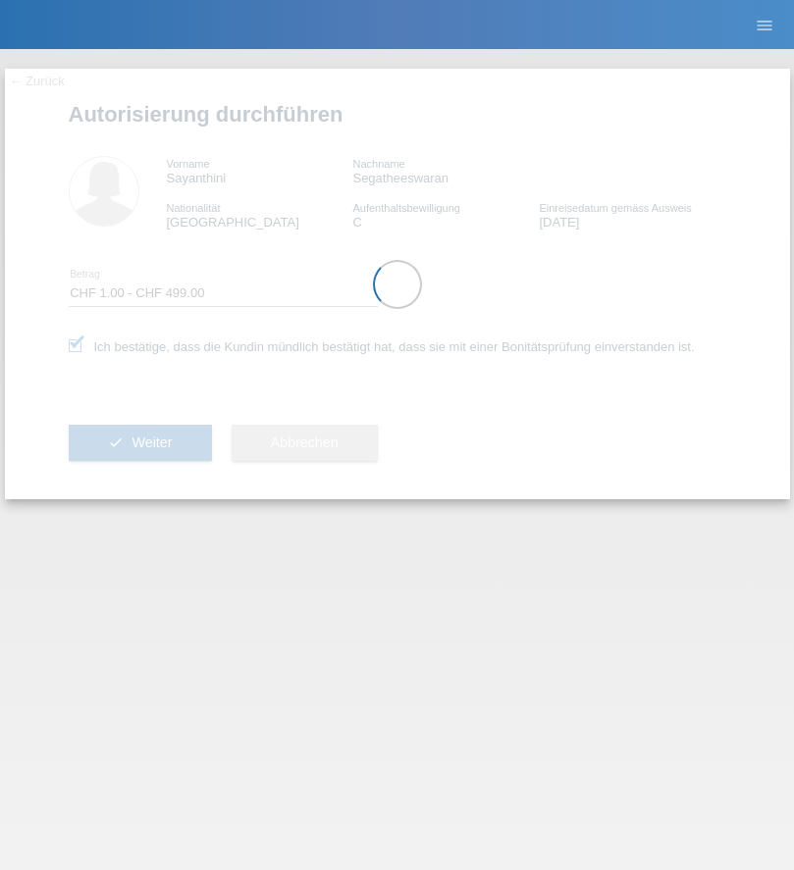
select select "1"
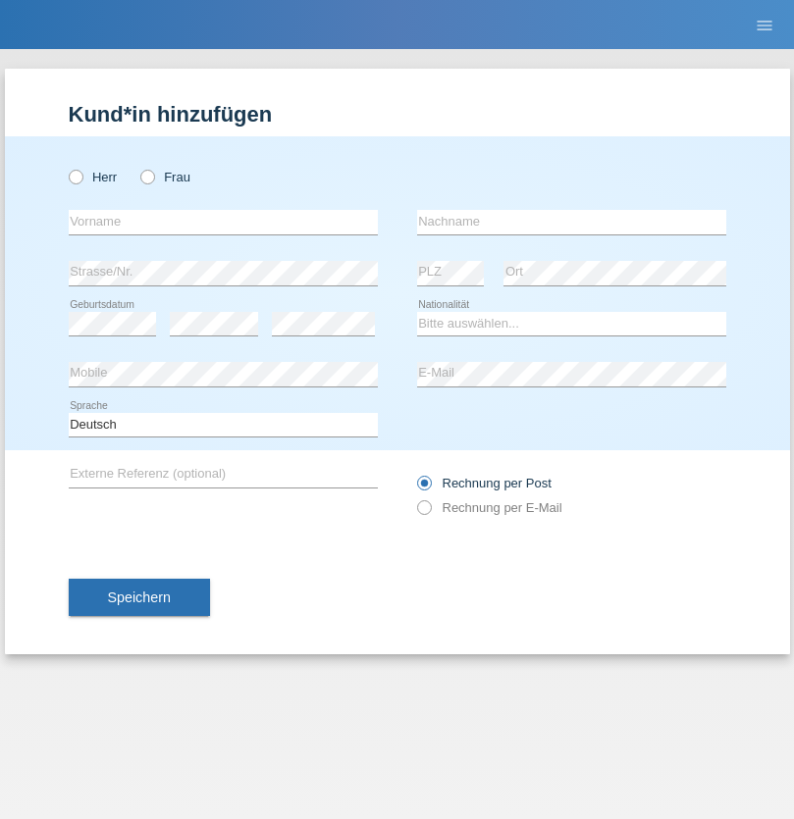
radio input "true"
click at [223, 222] on input "text" at bounding box center [223, 222] width 309 height 25
type input "[PERSON_NAME]"
click at [571, 222] on input "text" at bounding box center [571, 222] width 309 height 25
type input "Angelini"
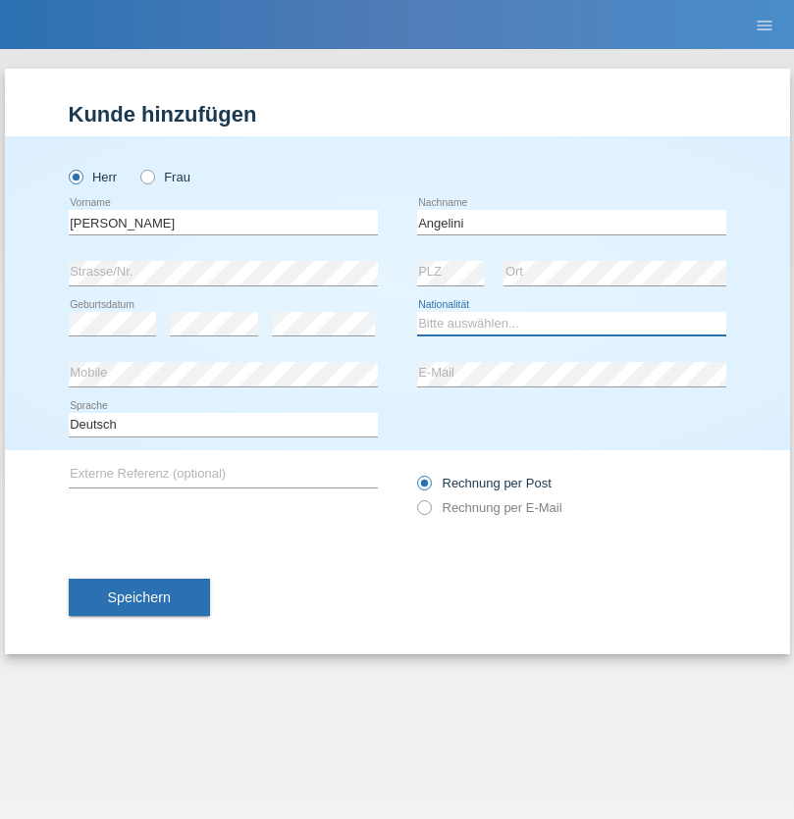
select select "IT"
select select "C"
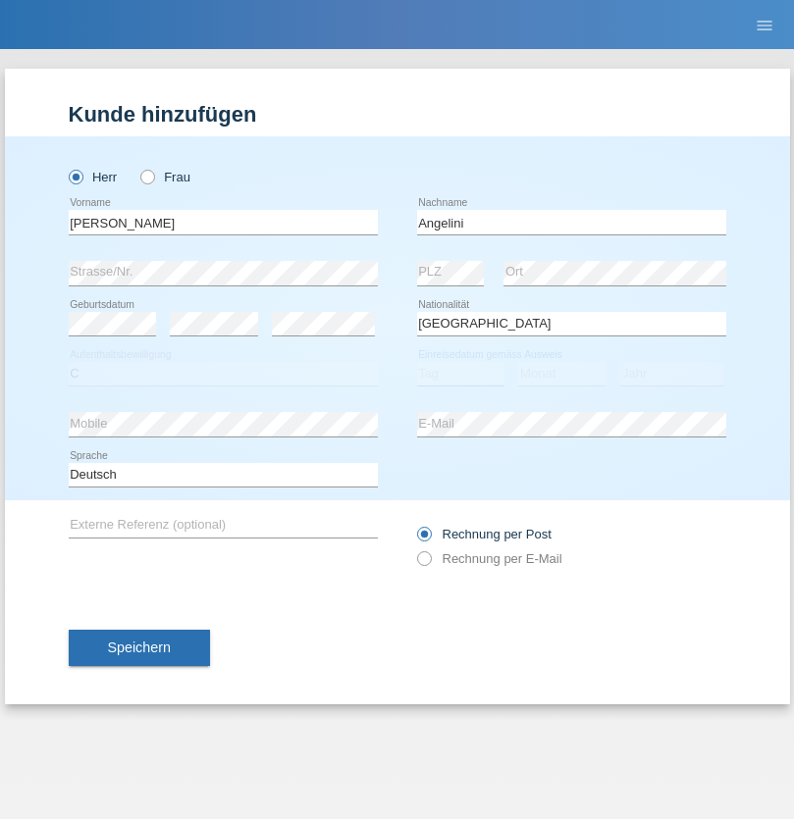
select select "12"
select select "05"
select select "1989"
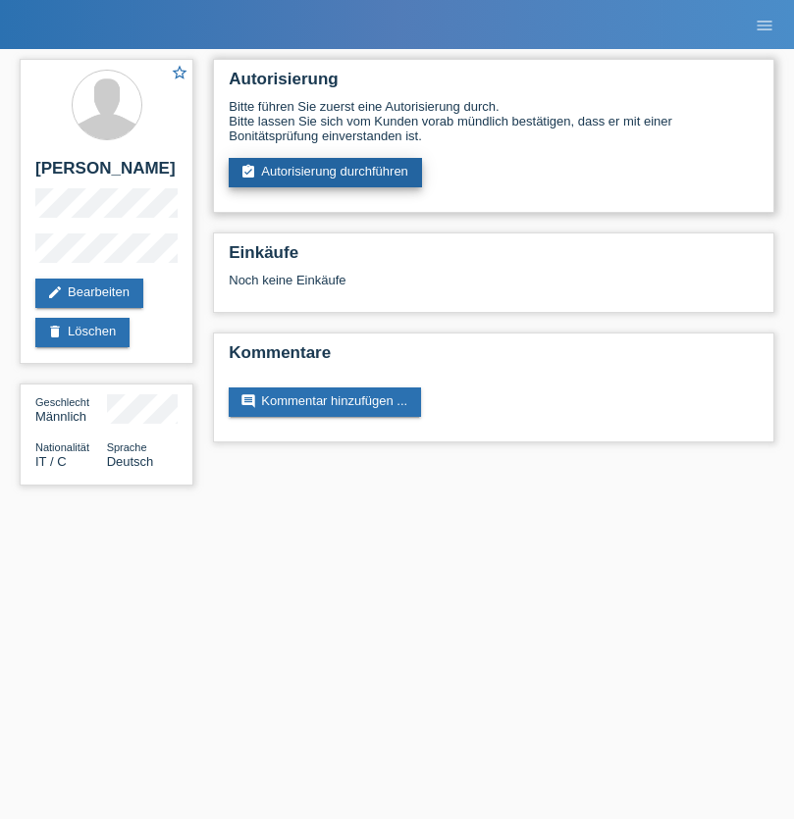
click at [326, 173] on link "assignment_turned_in Autorisierung durchführen" at bounding box center [325, 172] width 193 height 29
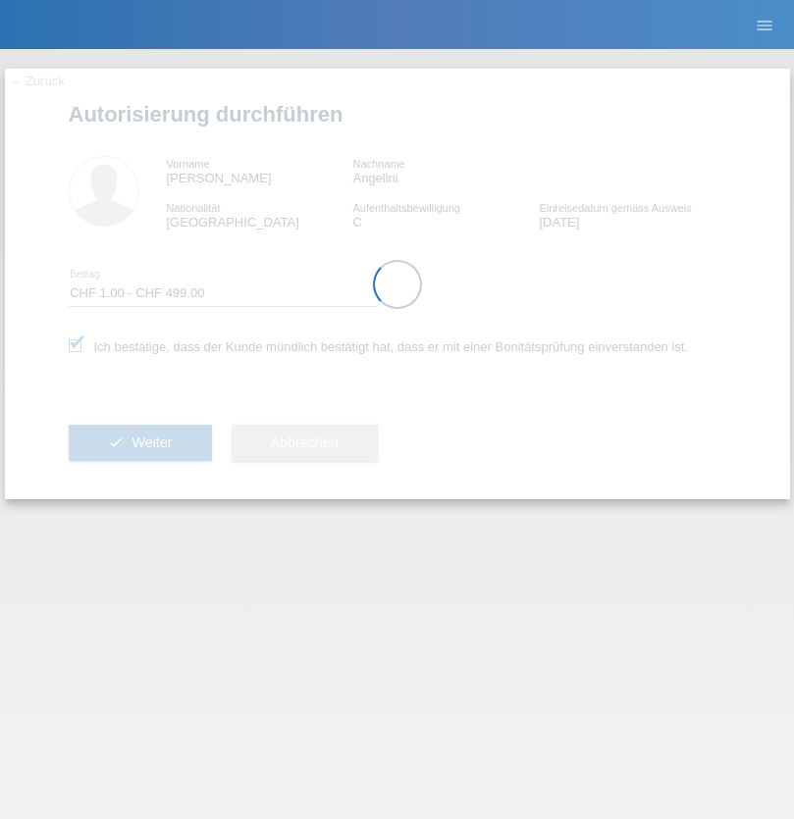
select select "1"
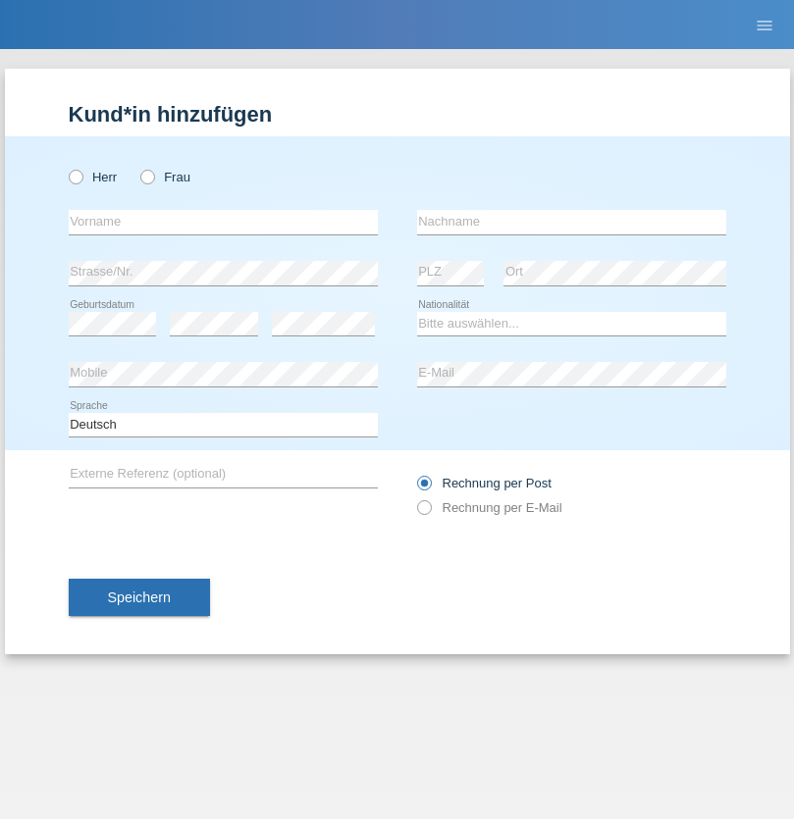
radio input "true"
click at [223, 222] on input "text" at bounding box center [223, 222] width 309 height 25
type input "[PERSON_NAME]"
click at [571, 222] on input "text" at bounding box center [571, 222] width 309 height 25
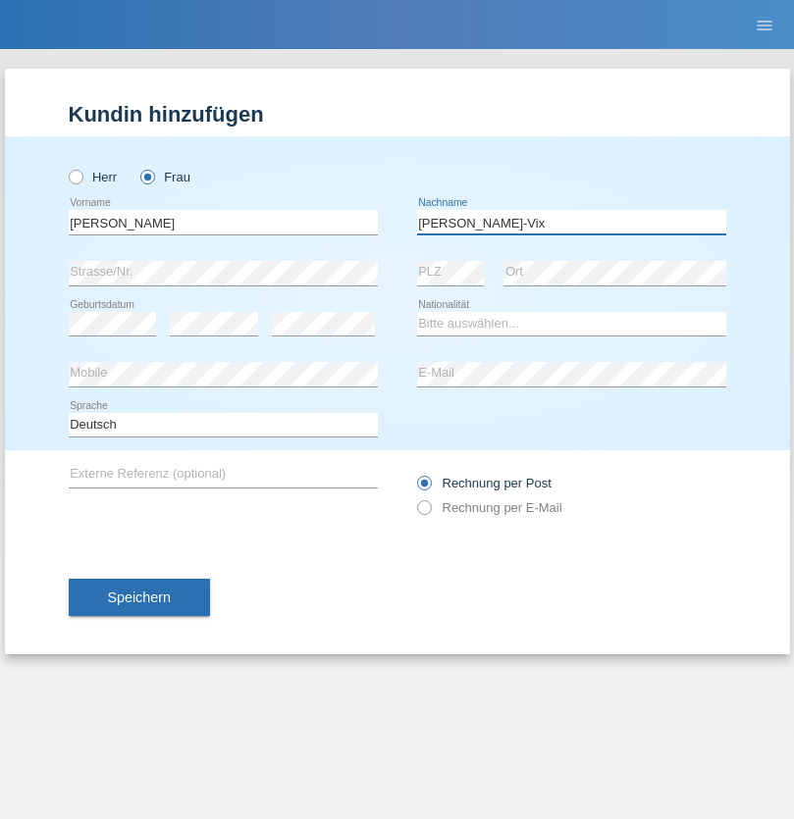
type input "[PERSON_NAME]-Vix"
select select "CH"
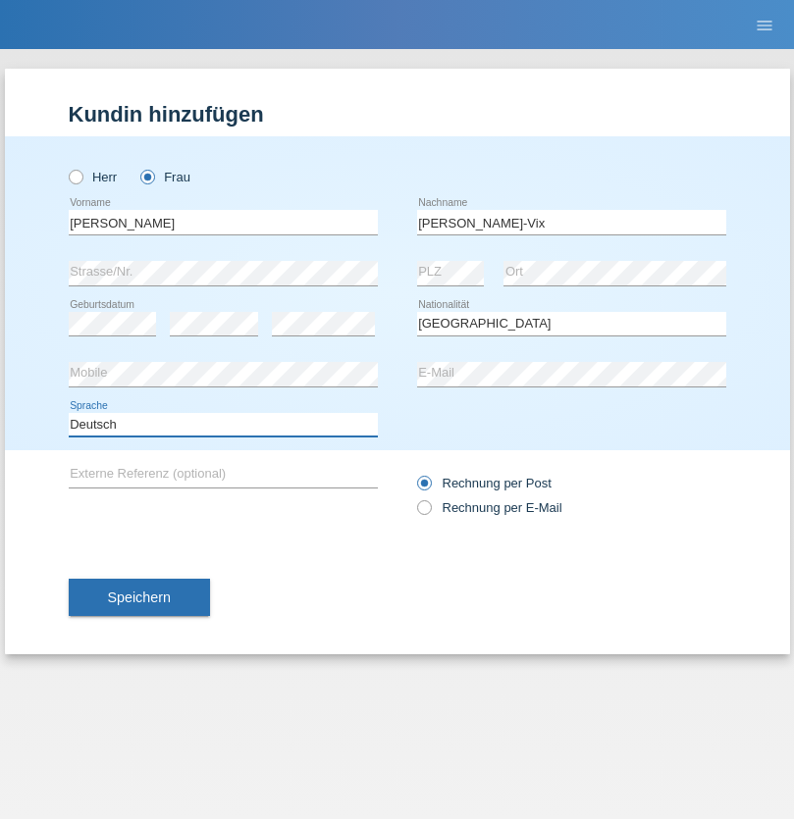
select select "en"
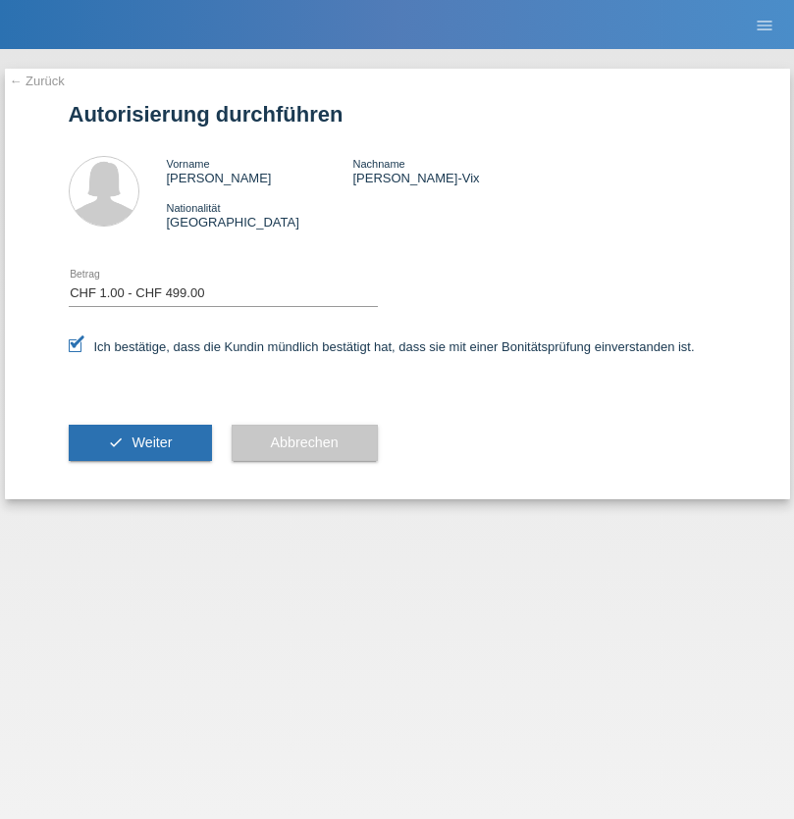
select select "1"
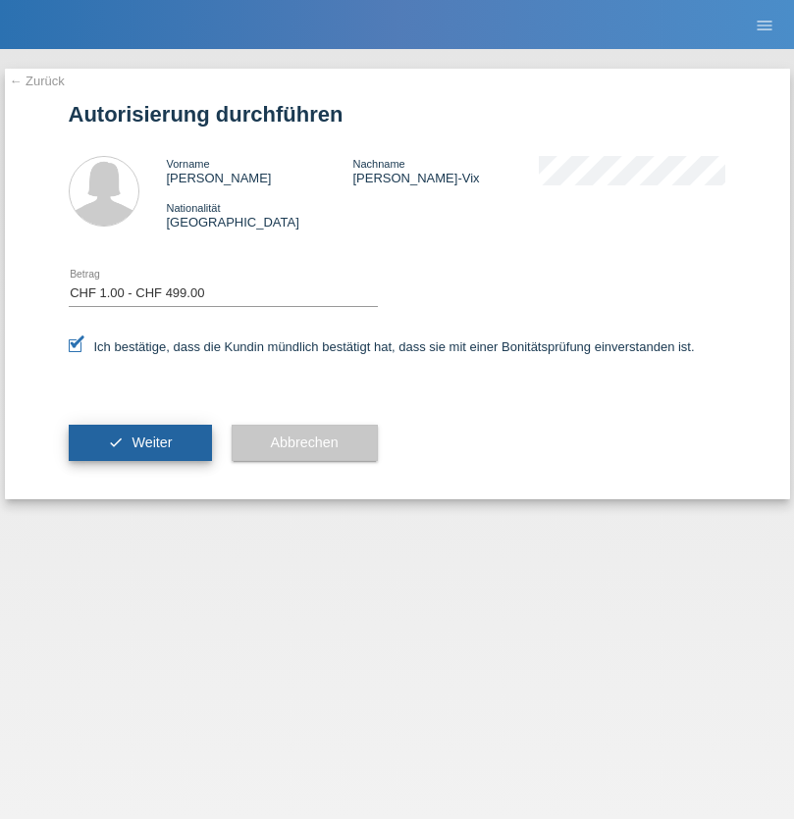
click at [139, 442] on span "Weiter" at bounding box center [151, 443] width 40 height 16
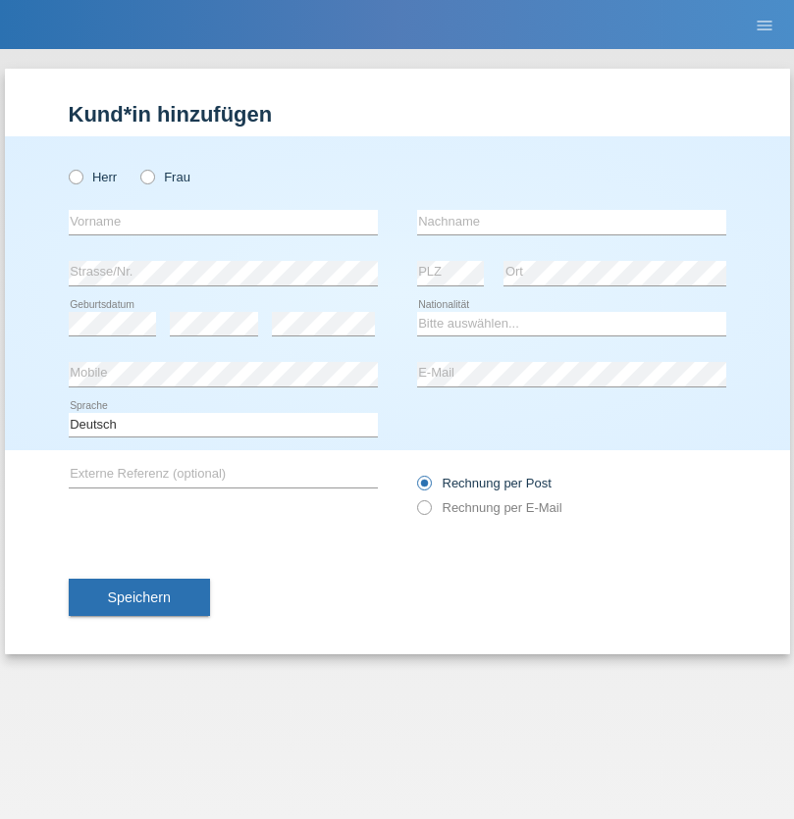
radio input "true"
click at [223, 222] on input "text" at bounding box center [223, 222] width 309 height 25
type input "Josefa da Conceição"
click at [571, 222] on input "text" at bounding box center [571, 222] width 309 height 25
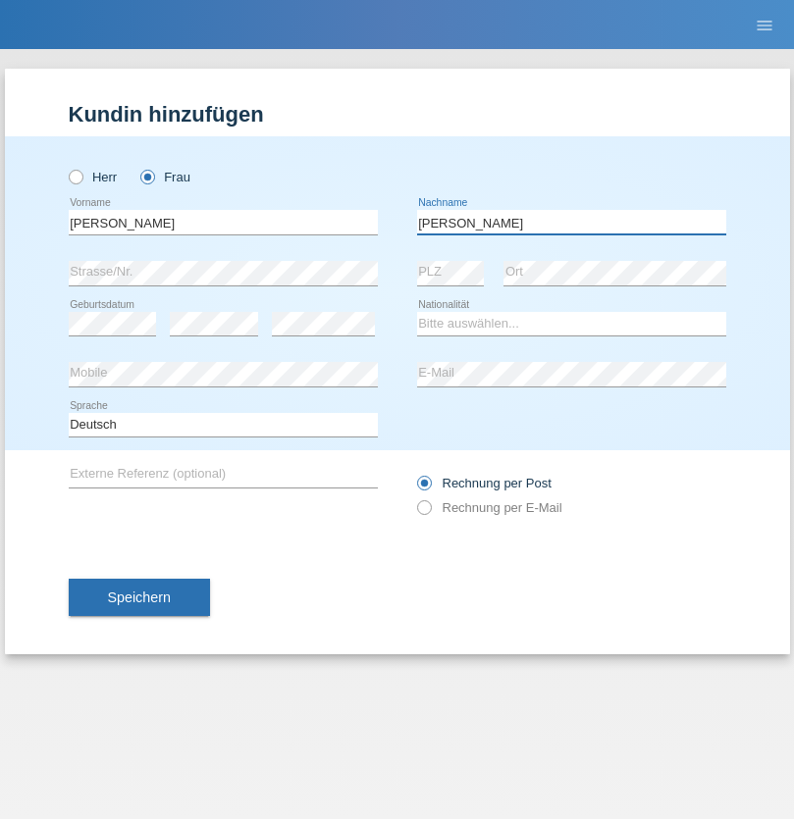
type input "[PERSON_NAME]"
select select "PT"
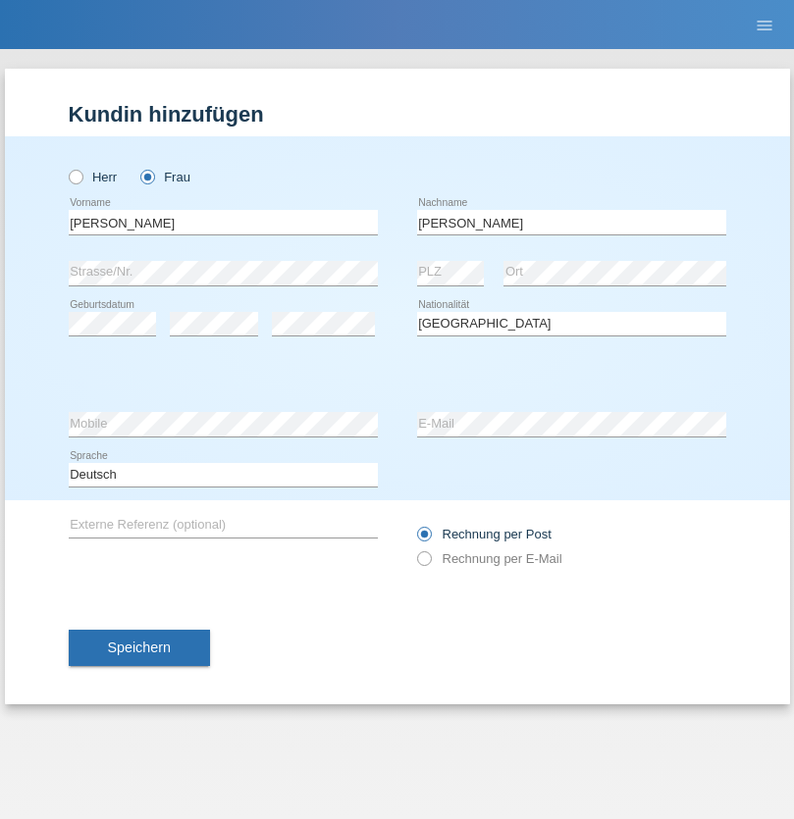
select select "C"
select select "11"
select select "01"
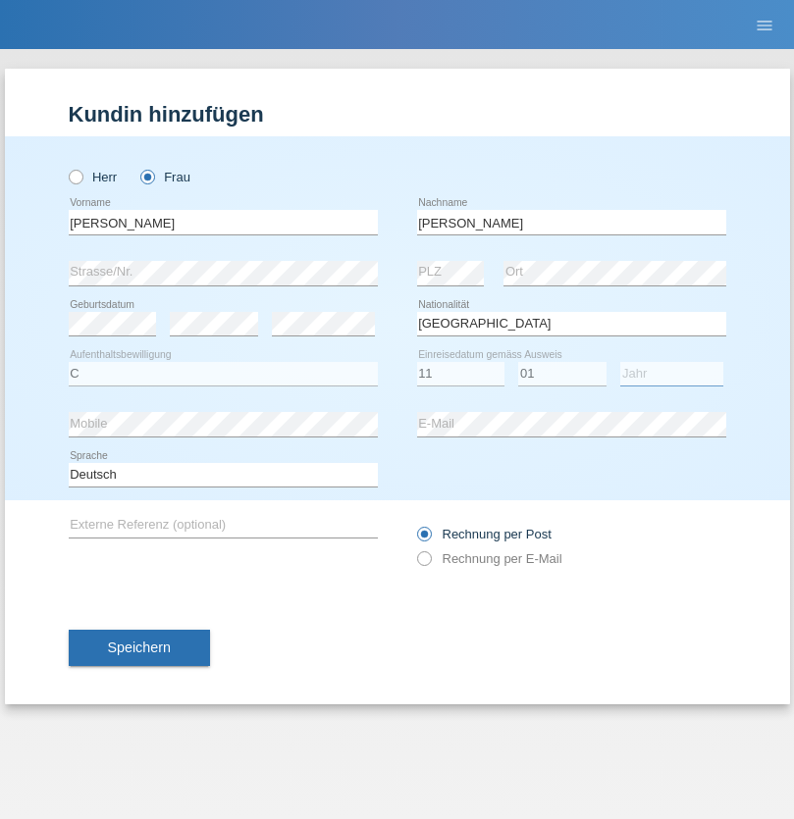
select select "1993"
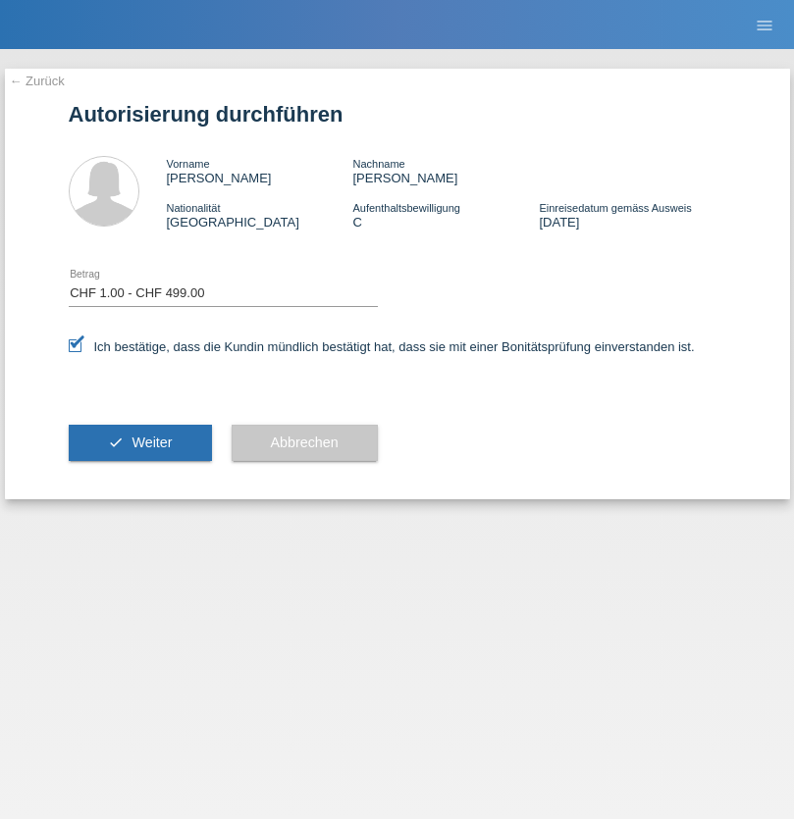
select select "1"
click at [139, 442] on span "Weiter" at bounding box center [151, 443] width 40 height 16
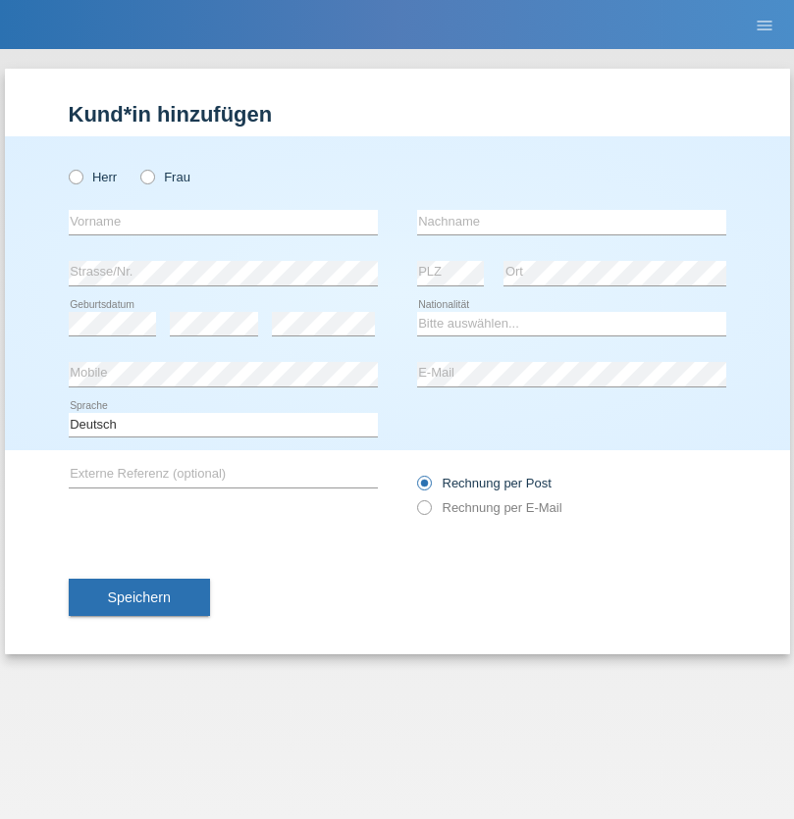
radio input "true"
click at [223, 222] on input "text" at bounding box center [223, 222] width 309 height 25
type input "[PERSON_NAME]"
click at [571, 222] on input "text" at bounding box center [571, 222] width 309 height 25
type input "Ciontu"
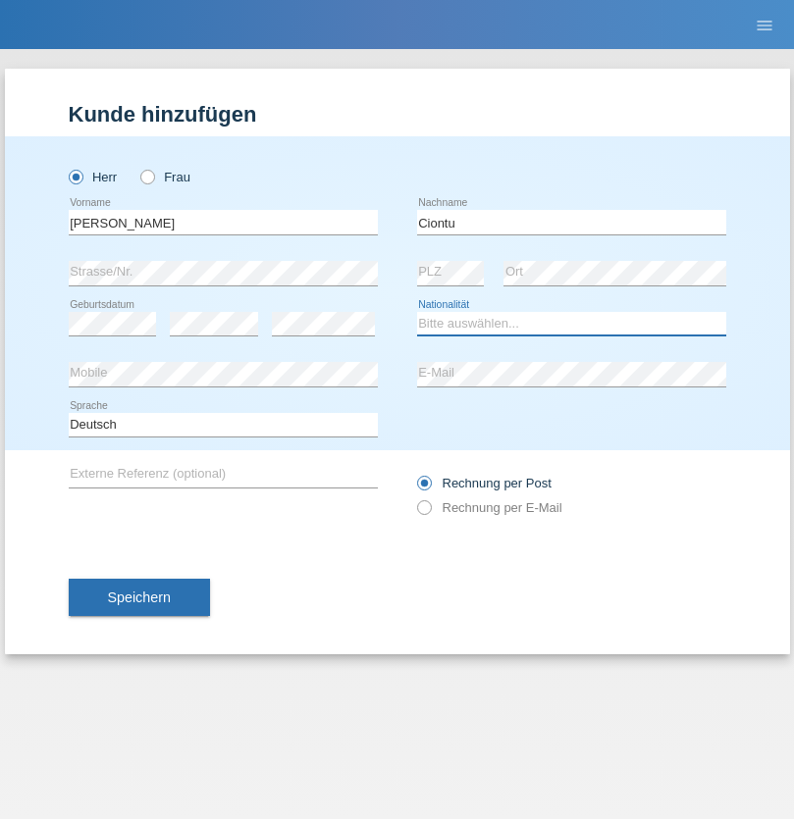
select select "RO"
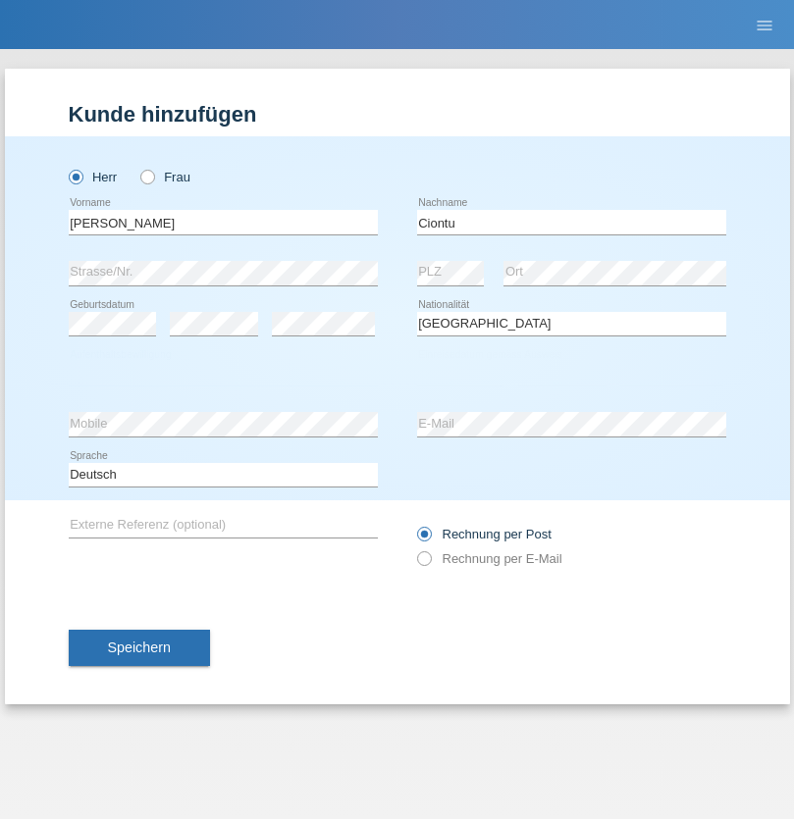
select select "C"
select select "15"
select select "06"
select select "2021"
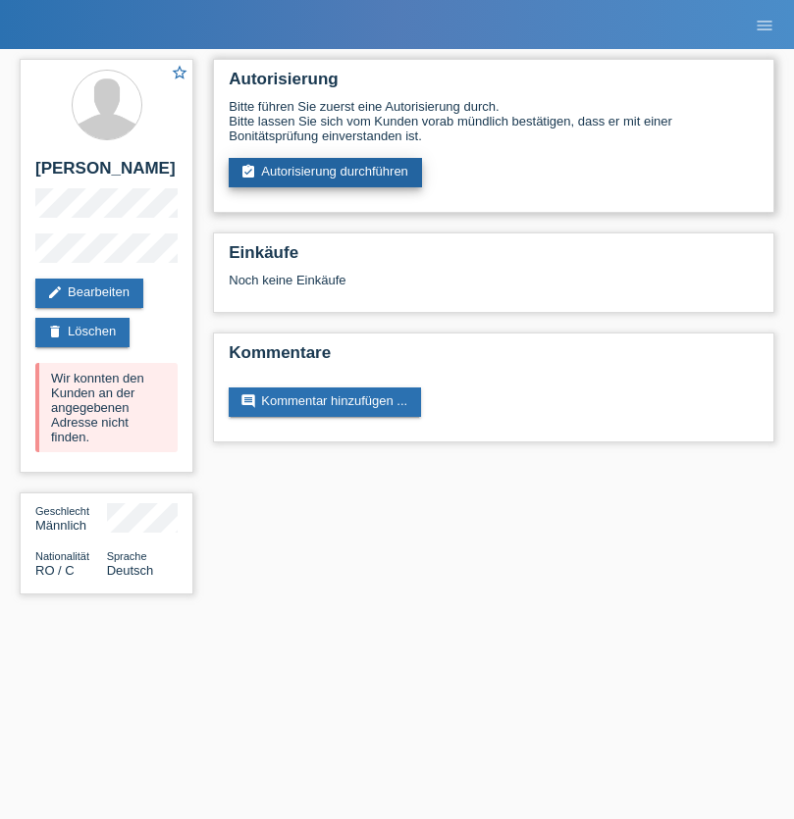
click at [326, 173] on link "assignment_turned_in Autorisierung durchführen" at bounding box center [325, 172] width 193 height 29
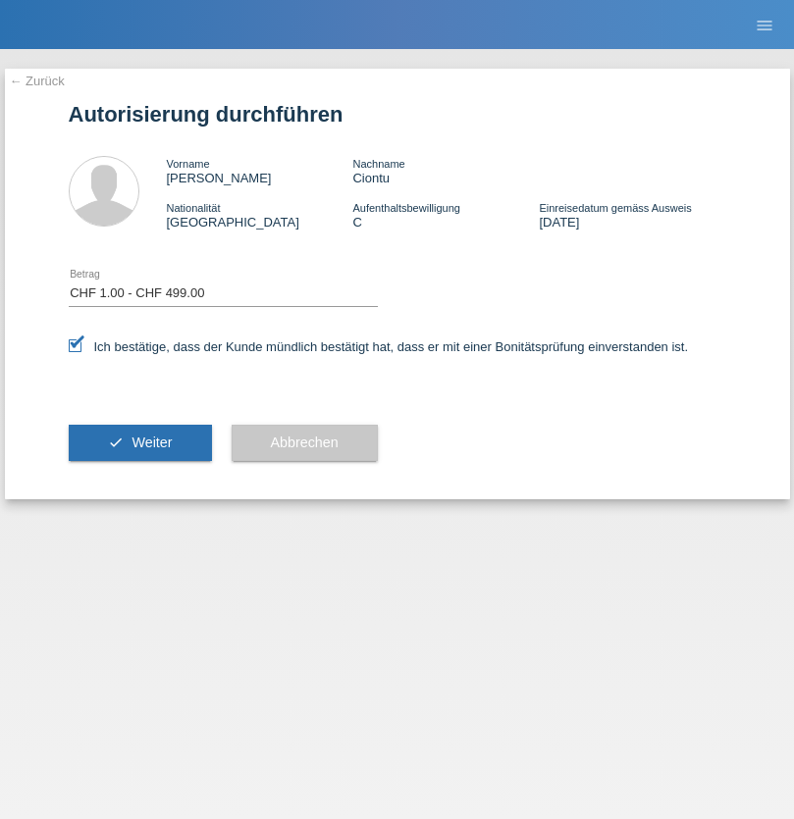
select select "1"
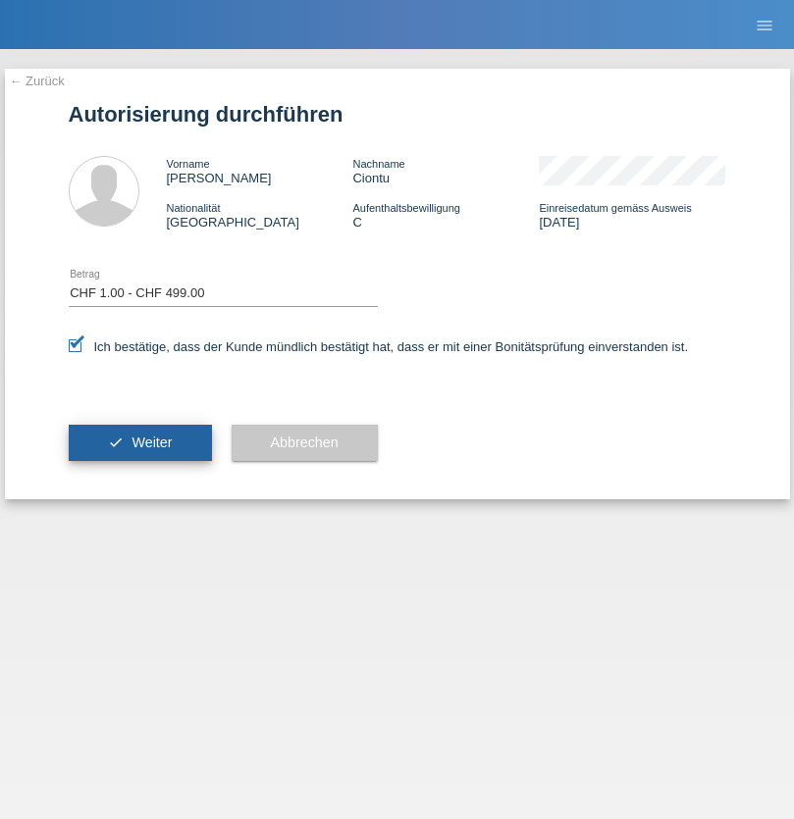
click at [139, 442] on span "Weiter" at bounding box center [151, 443] width 40 height 16
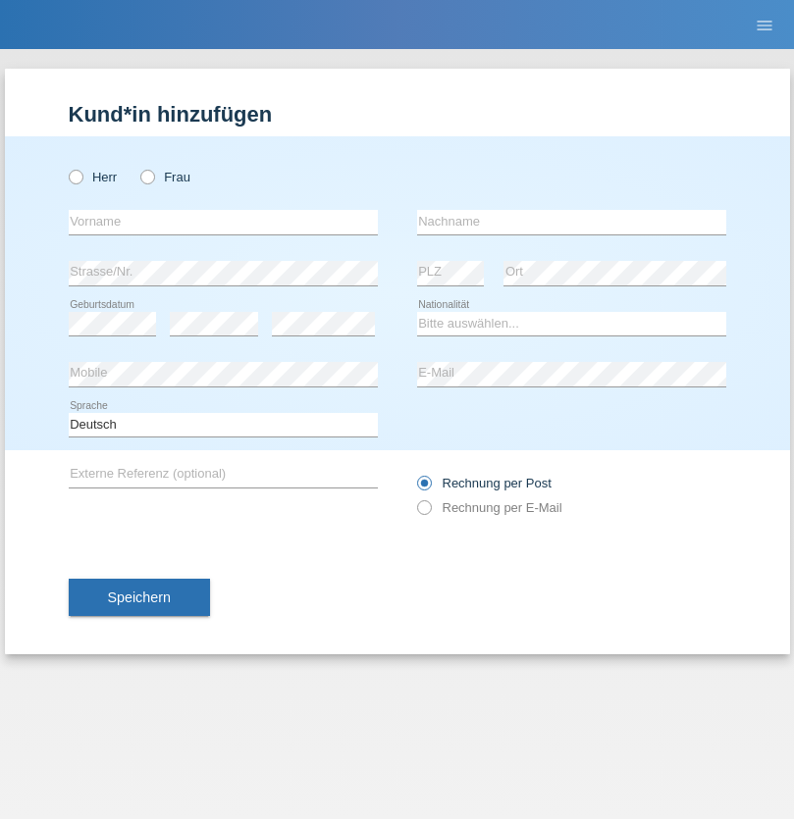
radio input "true"
click at [223, 222] on input "text" at bounding box center [223, 222] width 309 height 25
type input "[PERSON_NAME]"
click at [571, 222] on input "text" at bounding box center [571, 222] width 309 height 25
type input "Lionnel"
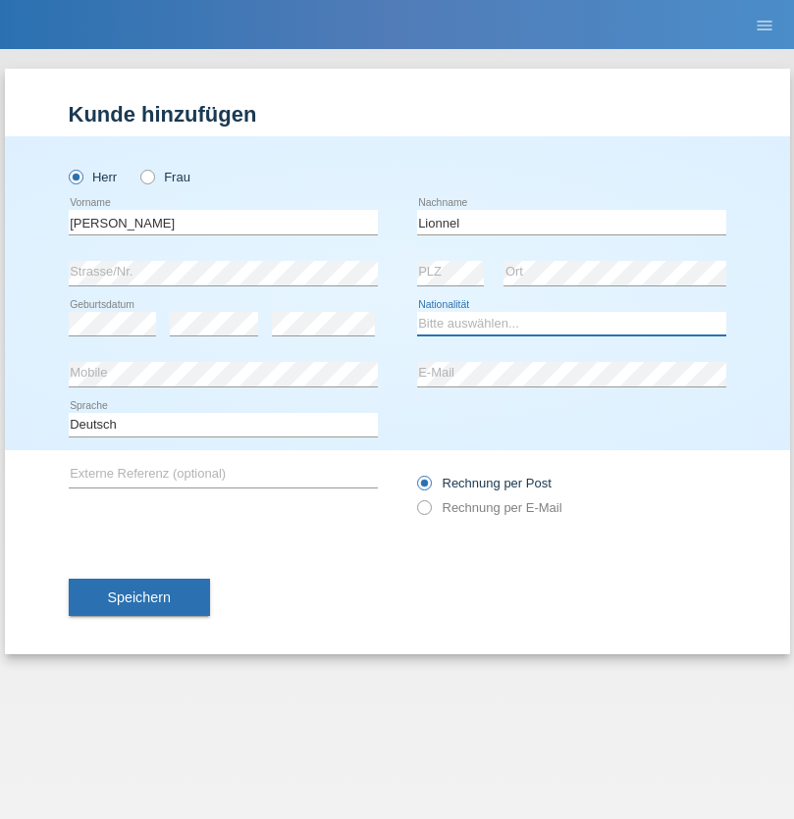
select select "CH"
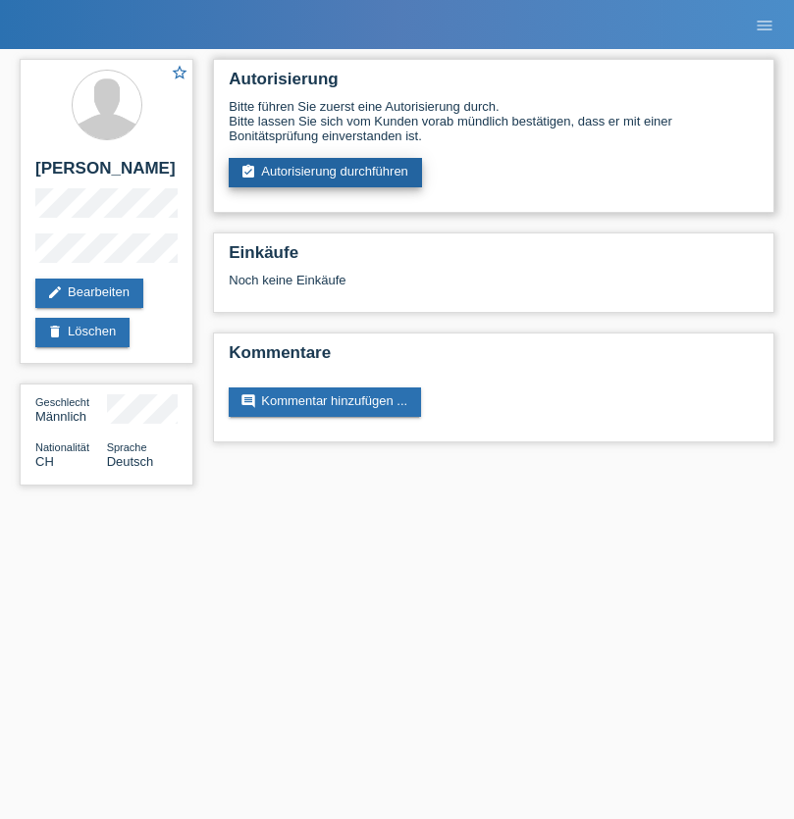
click at [326, 173] on link "assignment_turned_in Autorisierung durchführen" at bounding box center [325, 172] width 193 height 29
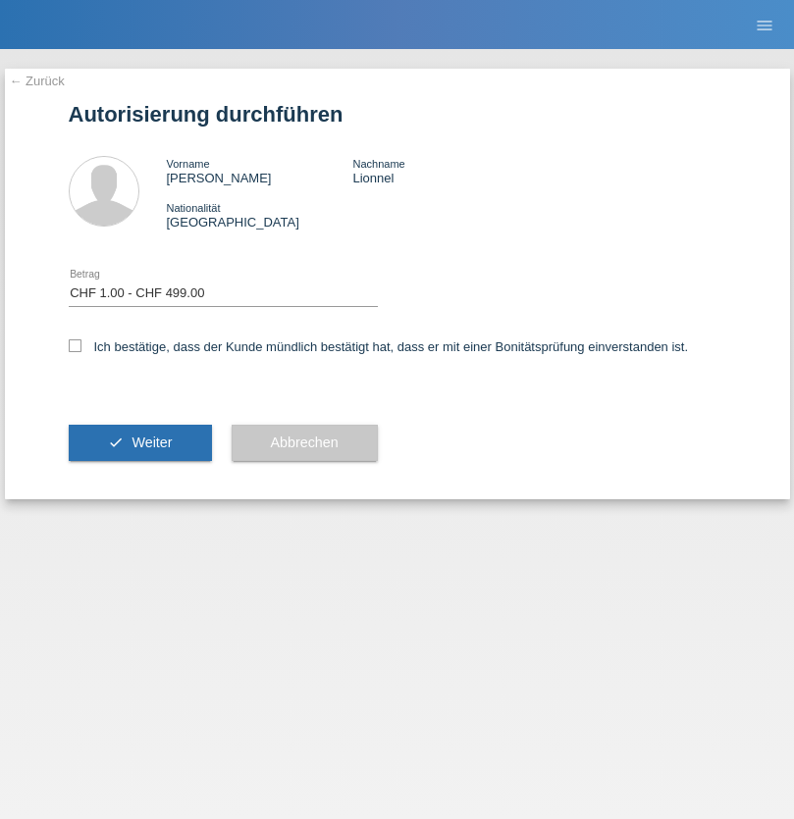
select select "1"
checkbox input "true"
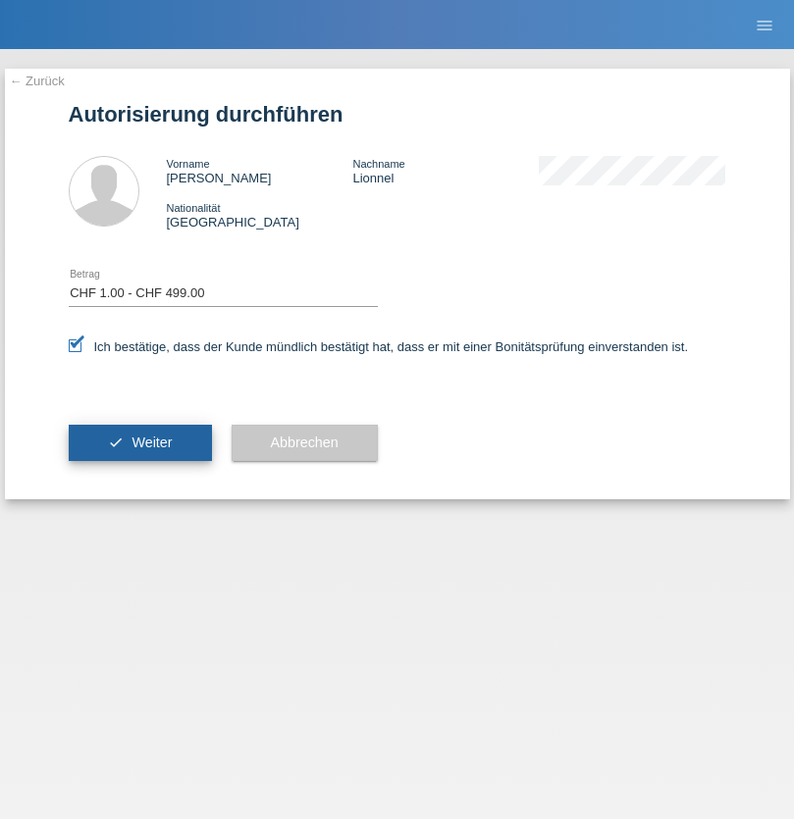
click at [139, 442] on span "Weiter" at bounding box center [151, 443] width 40 height 16
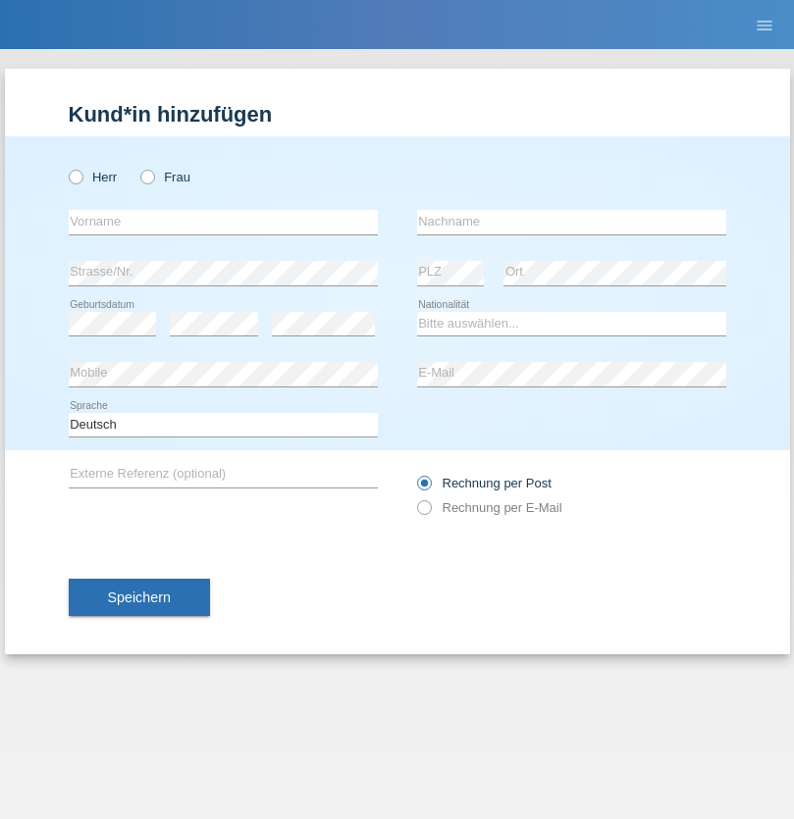
radio input "true"
click at [223, 222] on input "text" at bounding box center [223, 222] width 309 height 25
type input "[PERSON_NAME]"
click at [571, 222] on input "text" at bounding box center [571, 222] width 309 height 25
type input "Hamdi"
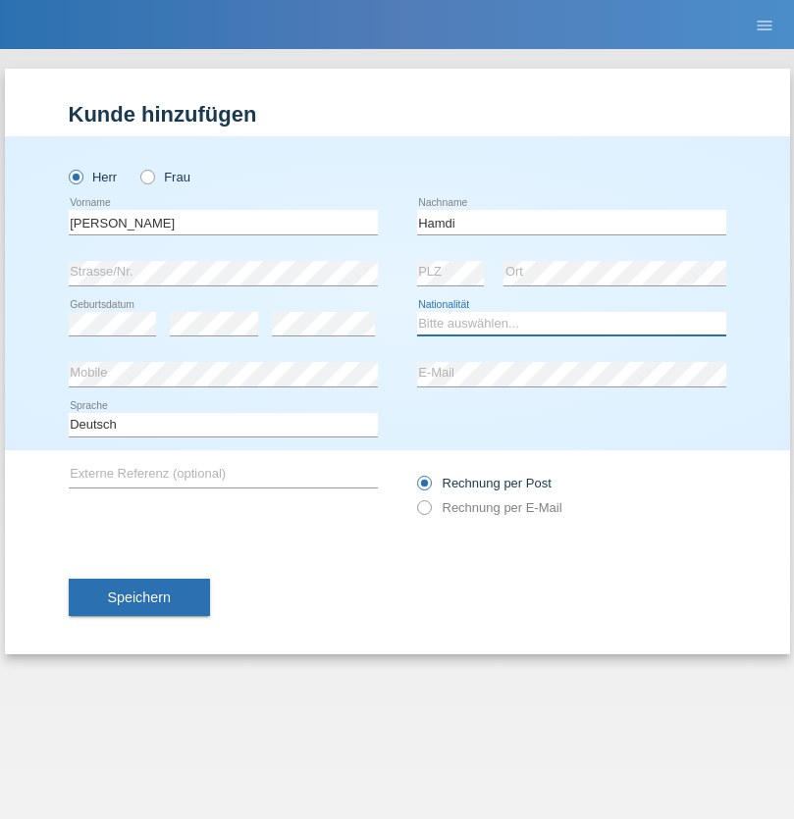
select select "TN"
select select "C"
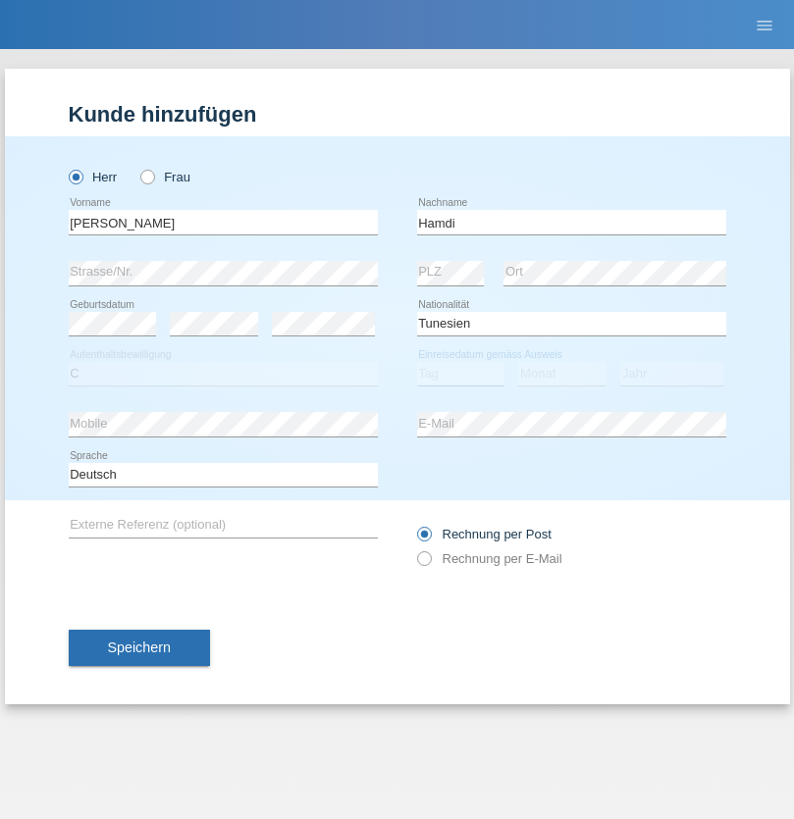
select select "28"
select select "09"
select select "2014"
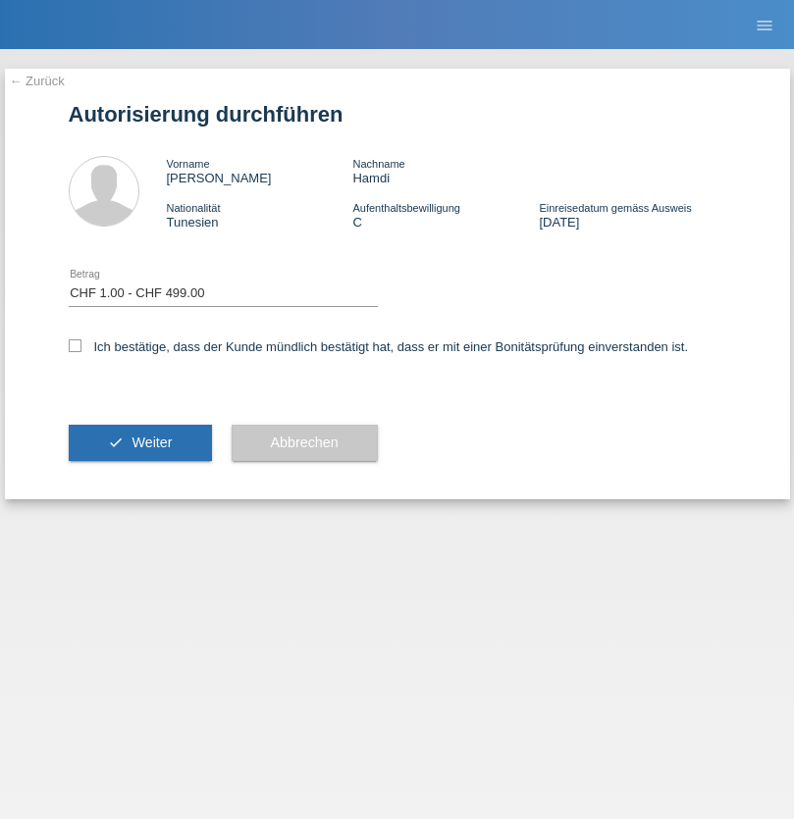
select select "1"
checkbox input "true"
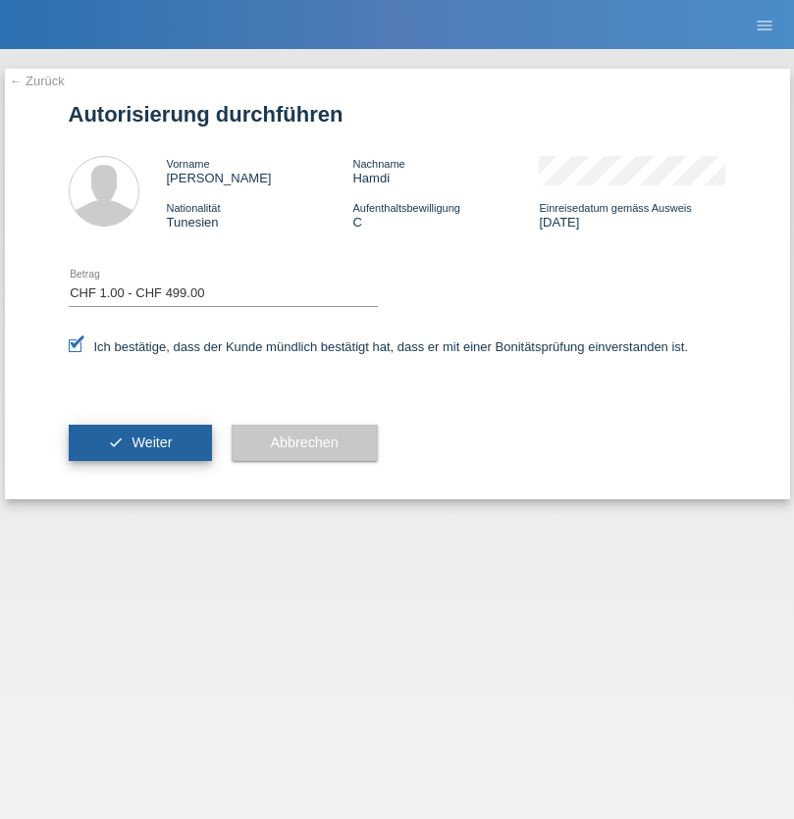
click at [139, 442] on span "Weiter" at bounding box center [151, 443] width 40 height 16
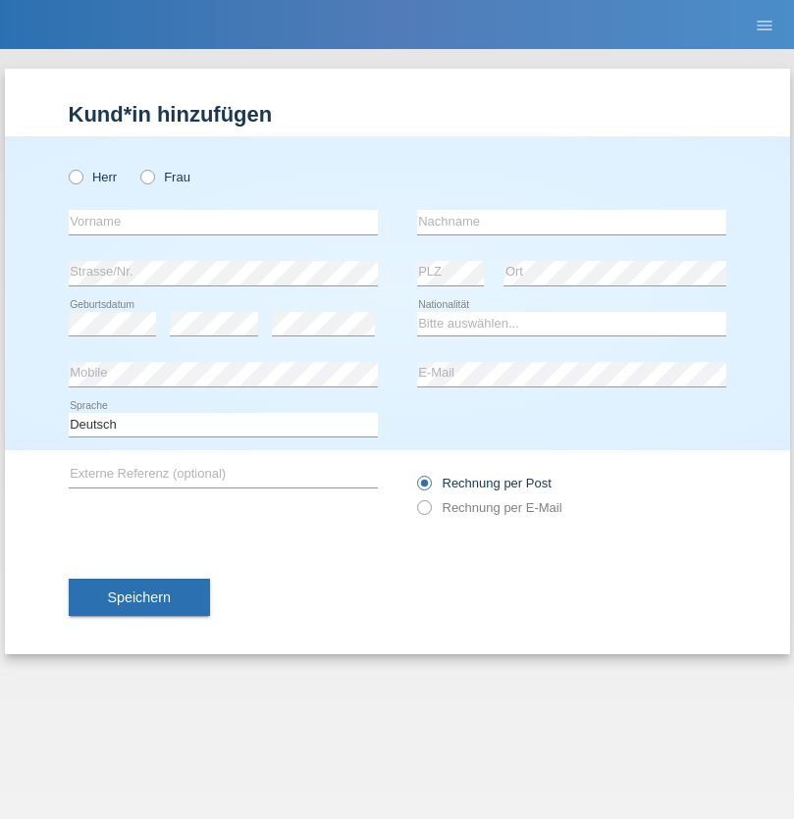
radio input "true"
click at [223, 222] on input "text" at bounding box center [223, 222] width 309 height 25
type input "Noti"
click at [571, 222] on input "text" at bounding box center [571, 222] width 309 height 25
type input "[PERSON_NAME]"
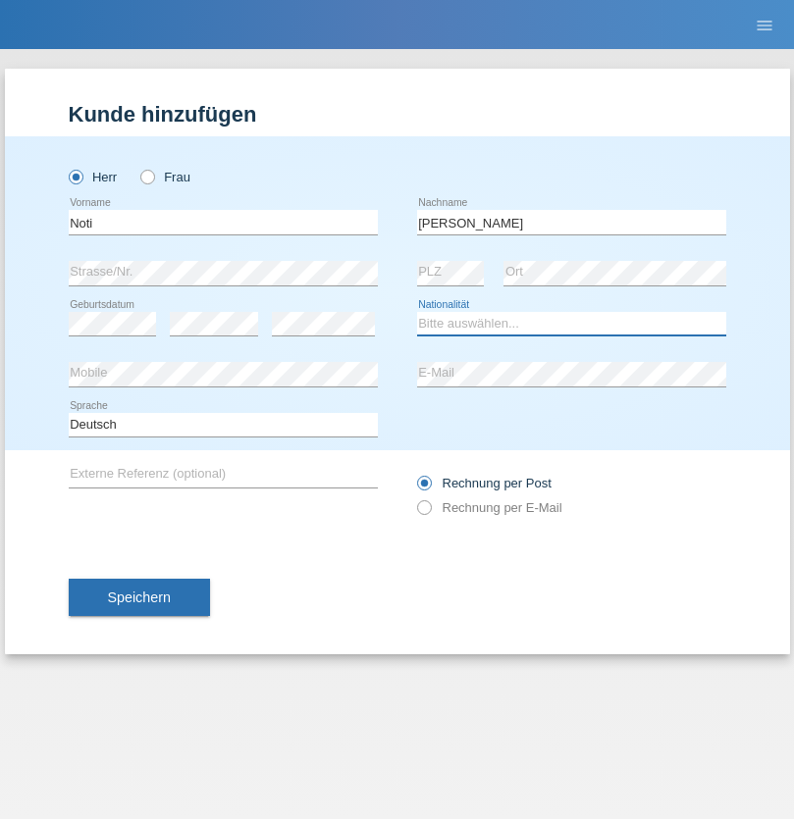
select select "CH"
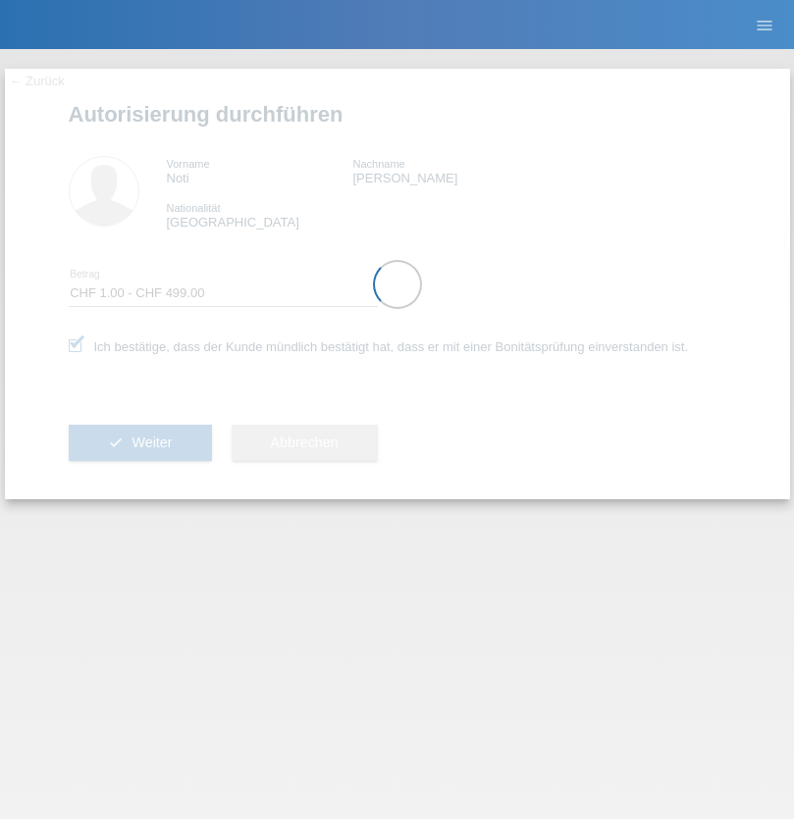
select select "1"
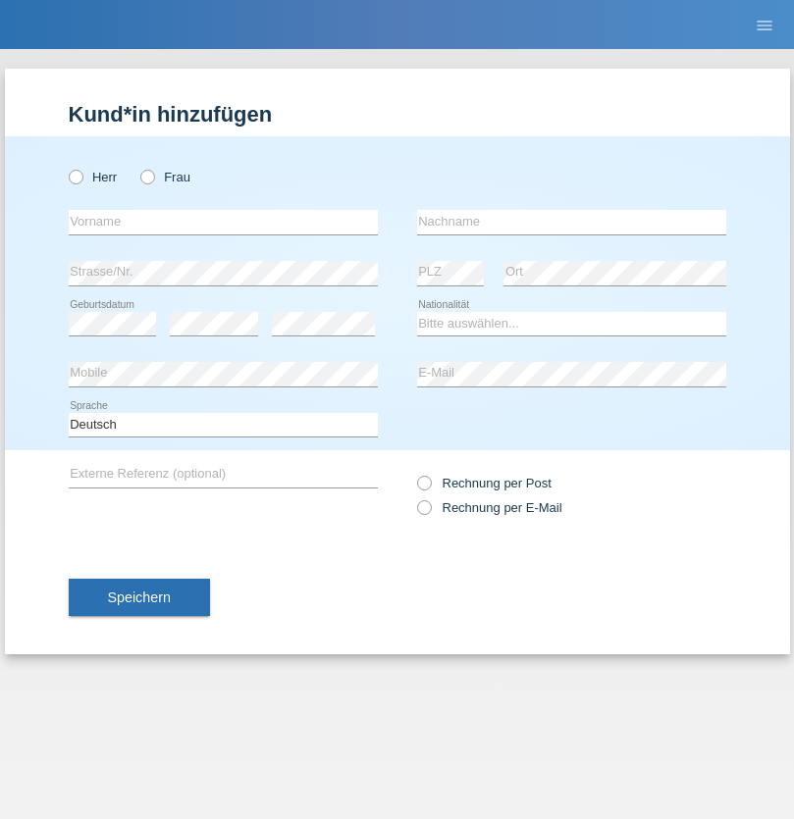
radio input "true"
click at [223, 222] on input "text" at bounding box center [223, 222] width 309 height 25
type input "[PERSON_NAME]"
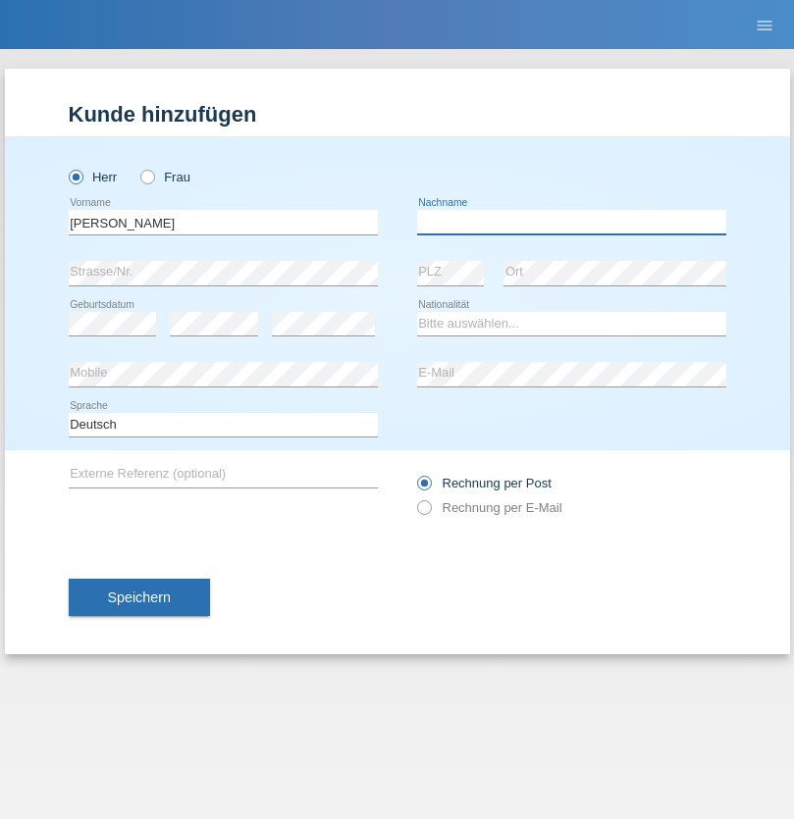
click at [571, 222] on input "text" at bounding box center [571, 222] width 309 height 25
type input "Kappelmayer"
select select "MG"
select select "C"
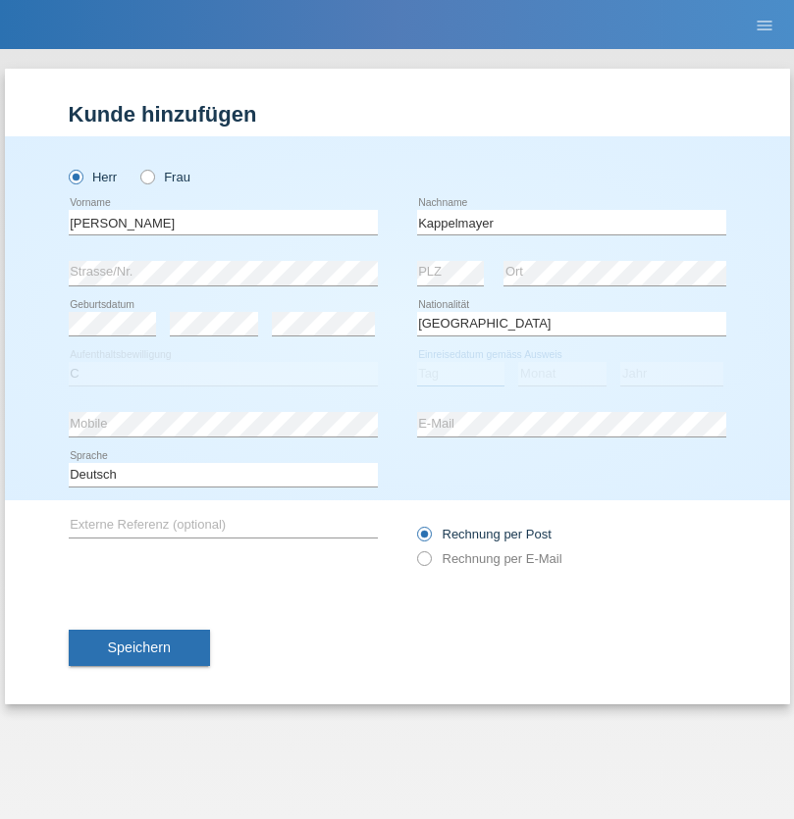
select select "21"
select select "08"
select select "1990"
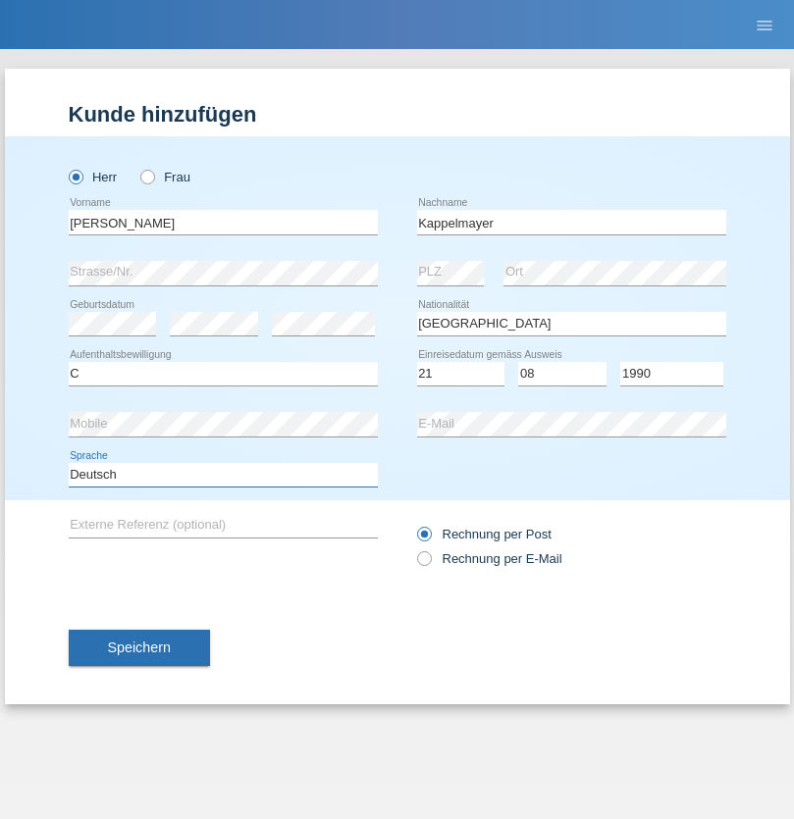
select select "en"
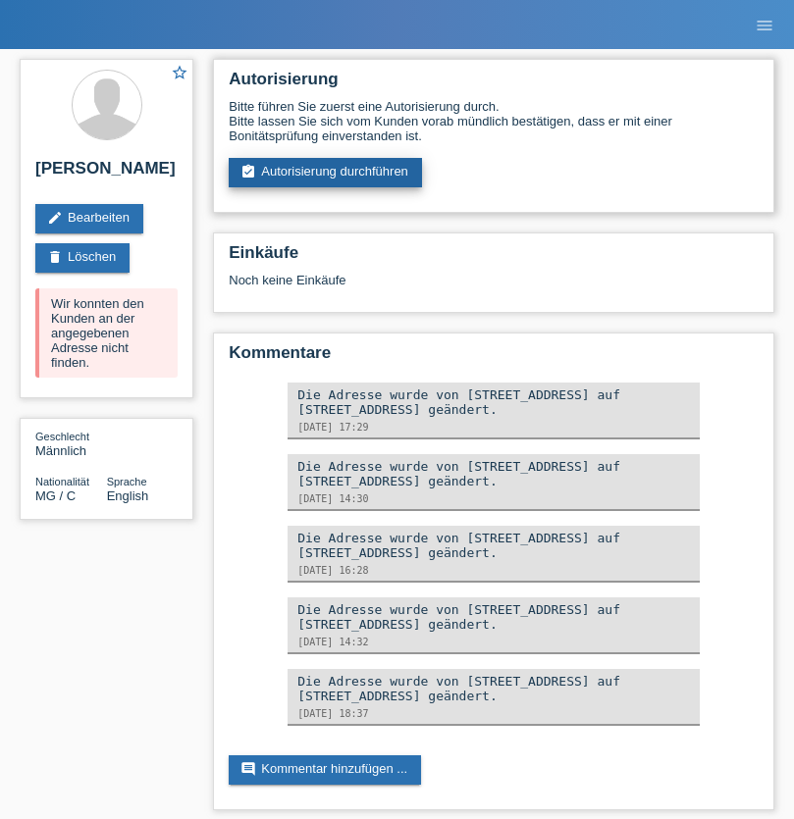
click at [323, 173] on link "assignment_turned_in Autorisierung durchführen" at bounding box center [325, 172] width 193 height 29
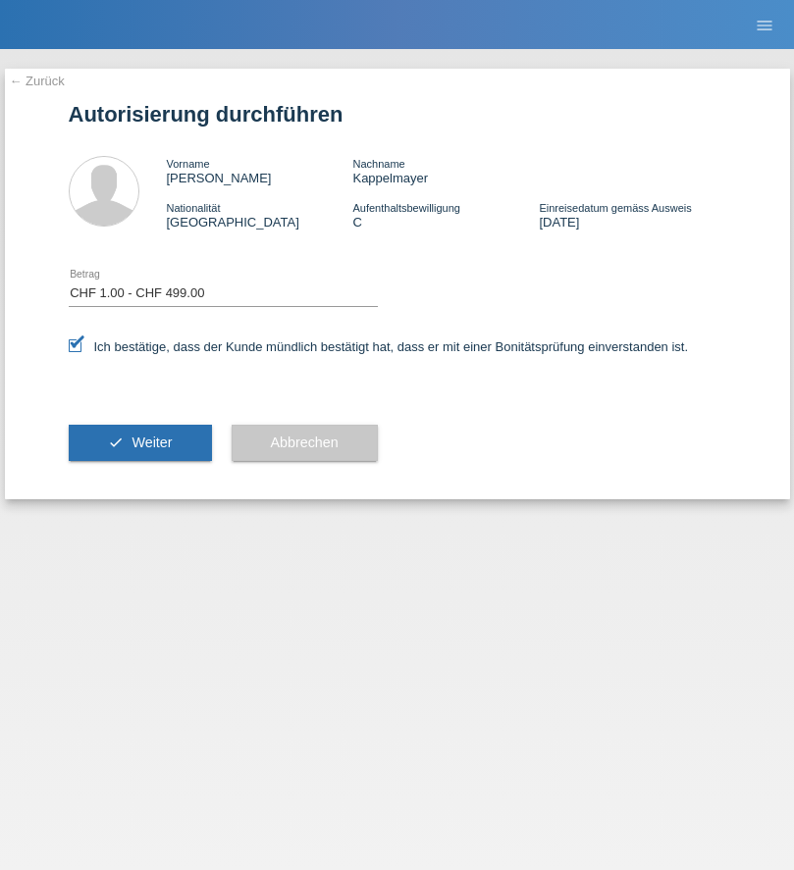
select select "1"
click at [139, 442] on span "Weiter" at bounding box center [151, 443] width 40 height 16
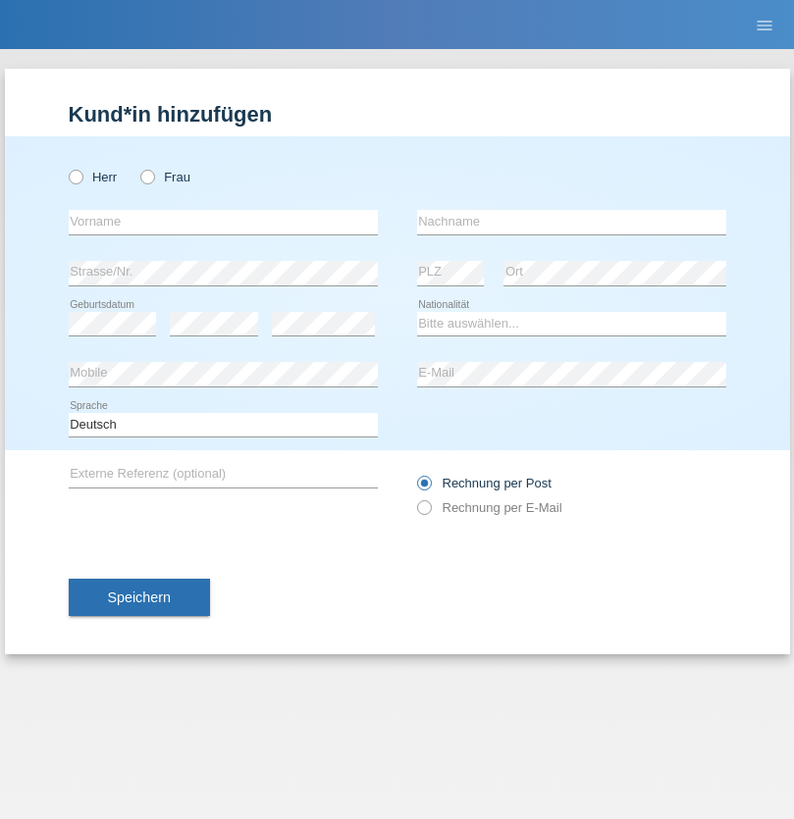
radio input "true"
click at [223, 222] on input "text" at bounding box center [223, 222] width 309 height 25
type input "[PERSON_NAME]"
click at [571, 222] on input "text" at bounding box center [571, 222] width 309 height 25
type input "Shandova"
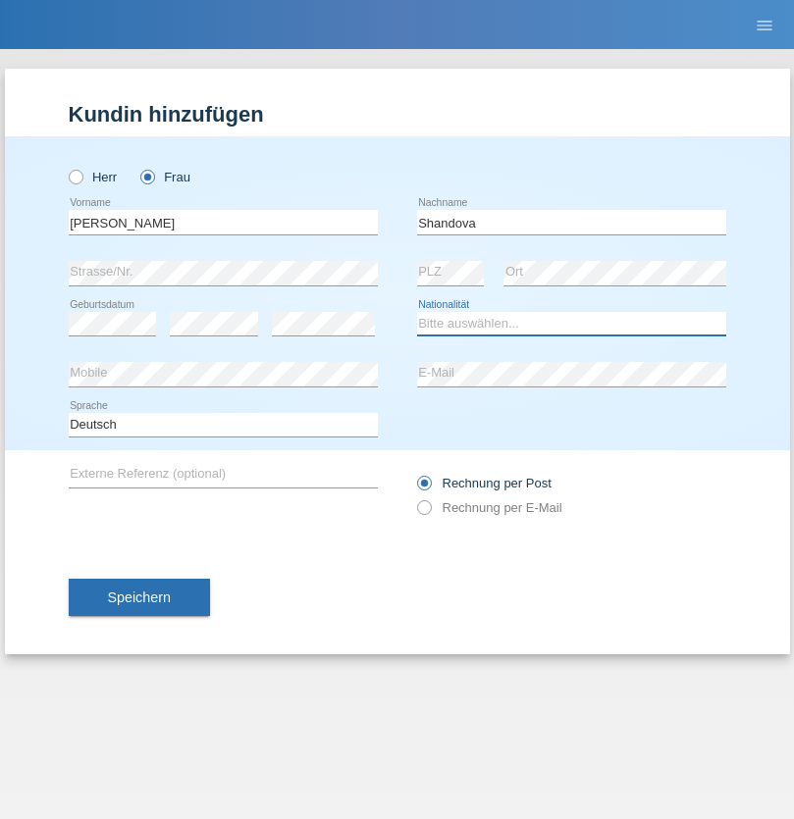
select select "UA"
select select "C"
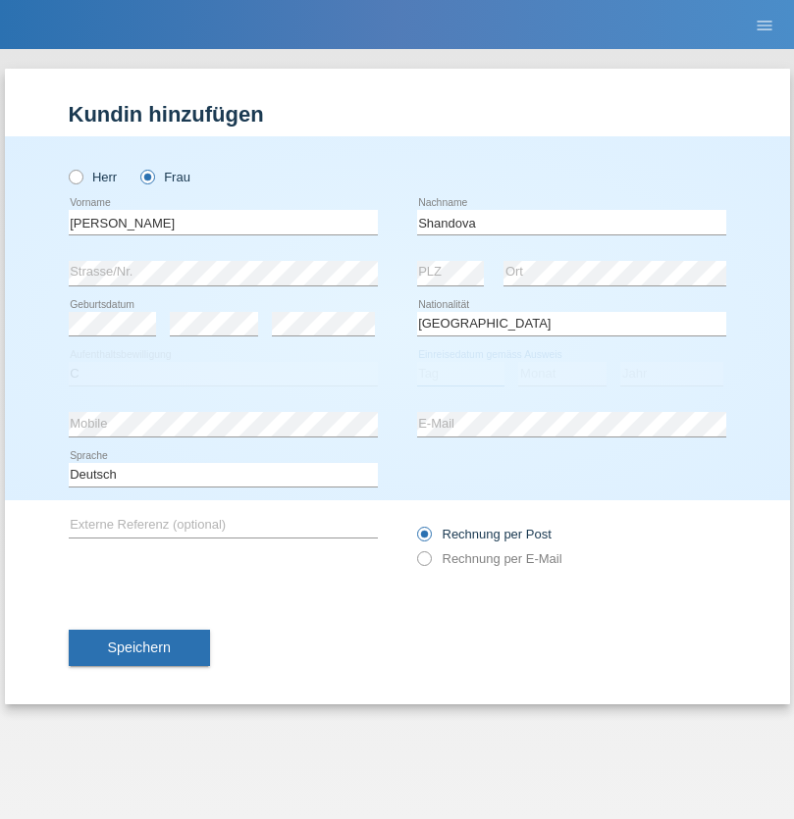
select select "22"
select select "10"
select select "2021"
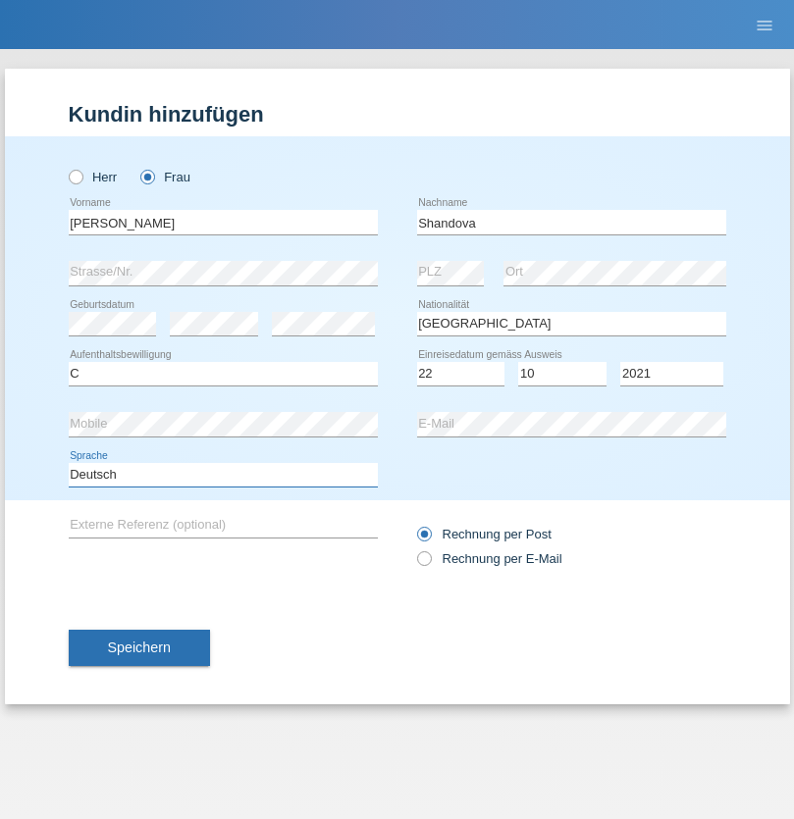
select select "en"
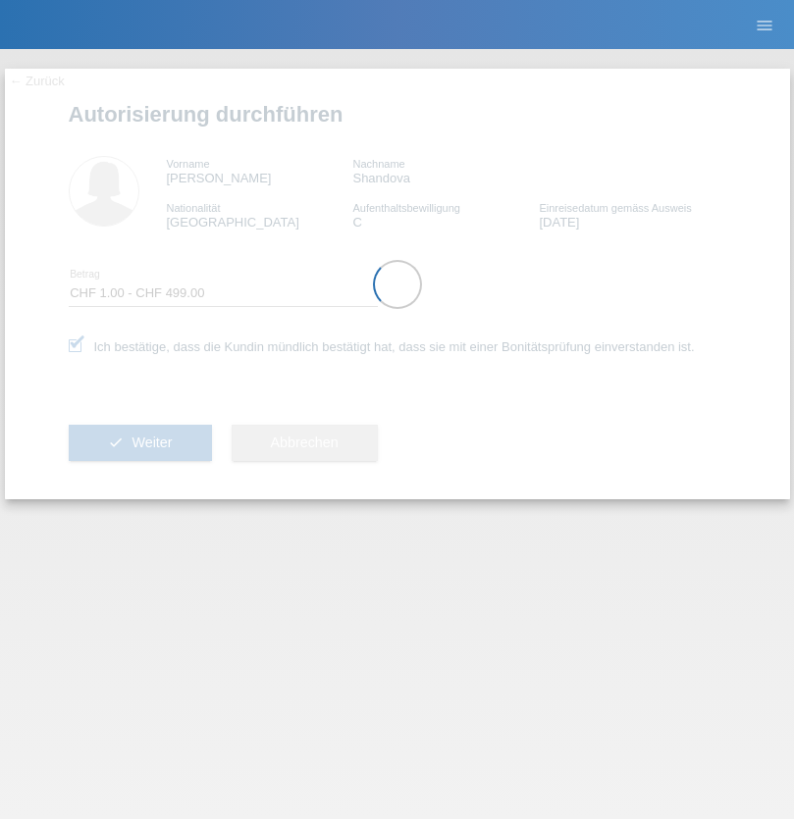
select select "1"
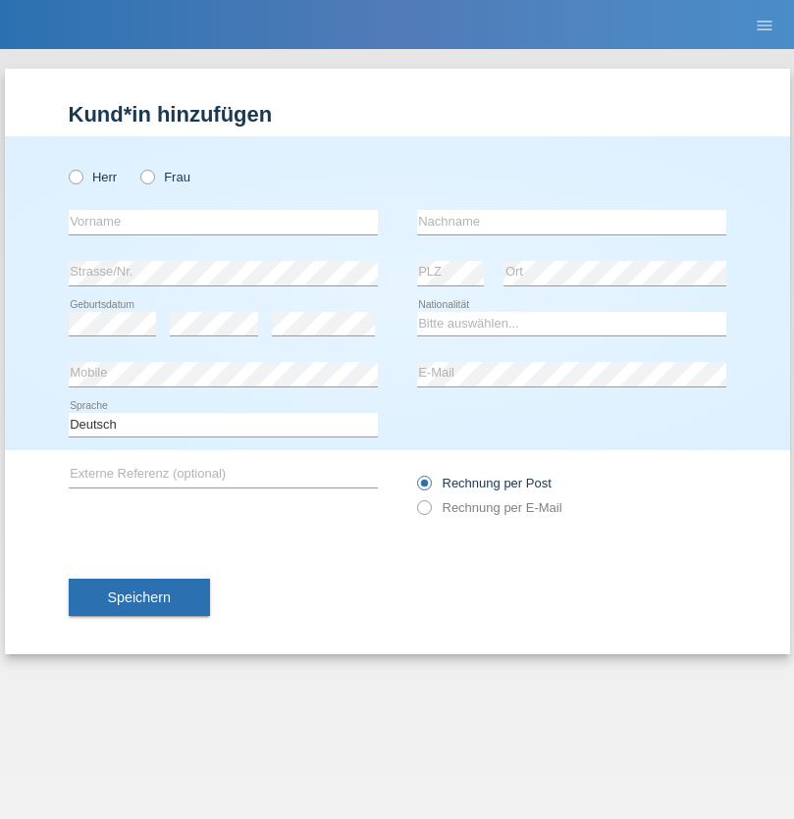
radio input "true"
click at [223, 222] on input "text" at bounding box center [223, 222] width 309 height 25
type input "Selina"
click at [571, 222] on input "text" at bounding box center [571, 222] width 309 height 25
type input "Haldi"
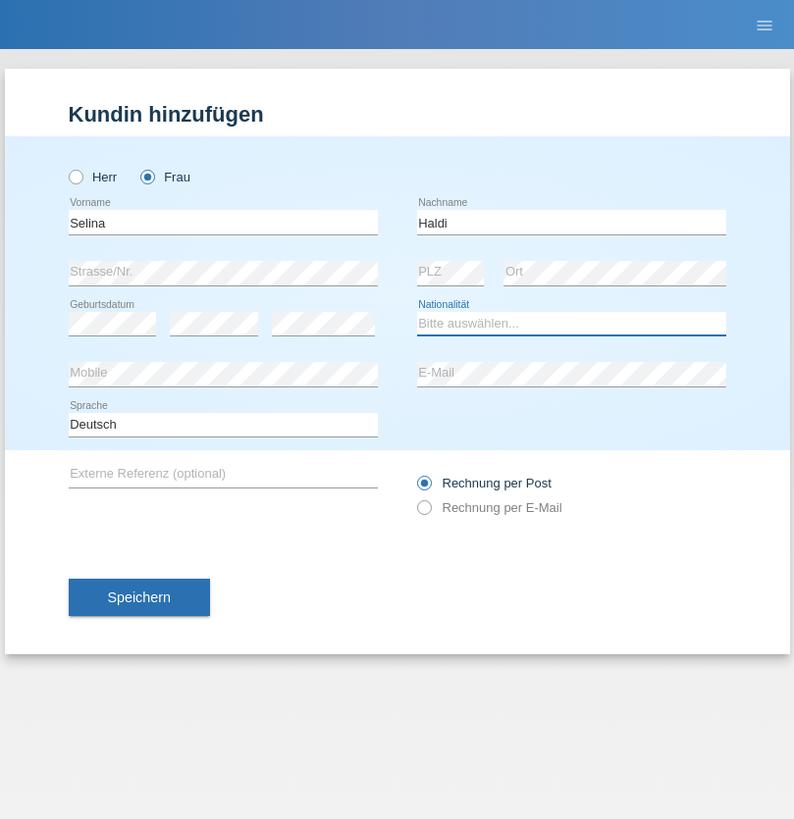
select select "CH"
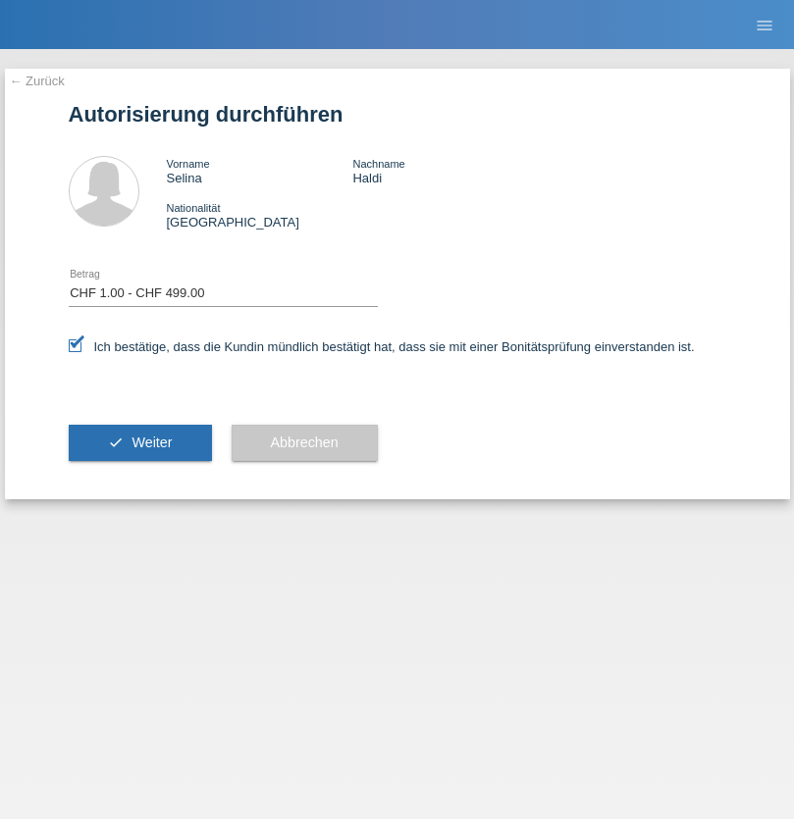
select select "1"
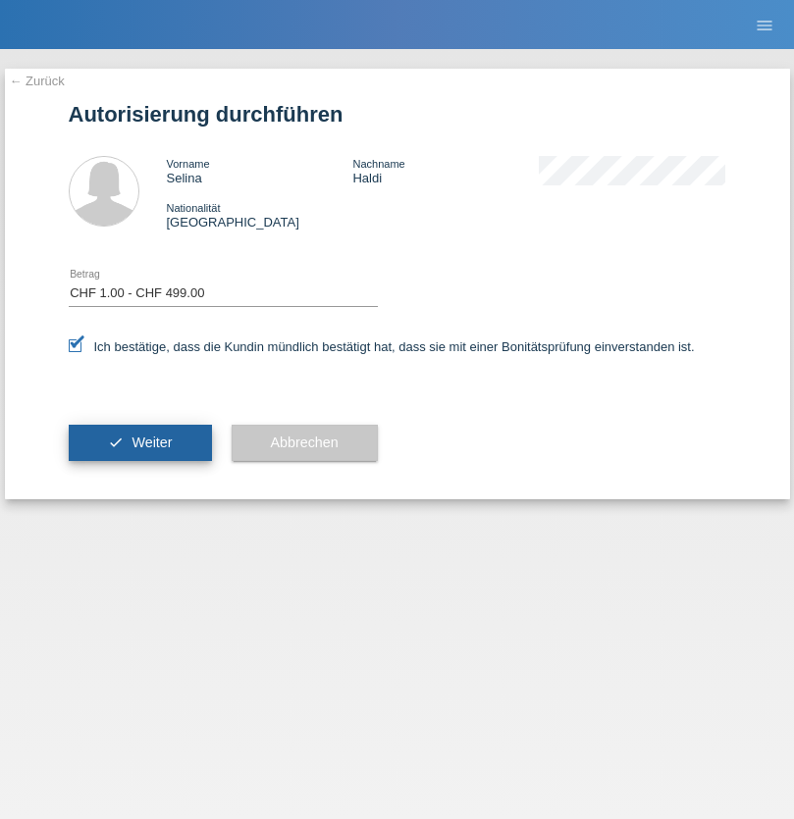
click at [139, 442] on span "Weiter" at bounding box center [151, 443] width 40 height 16
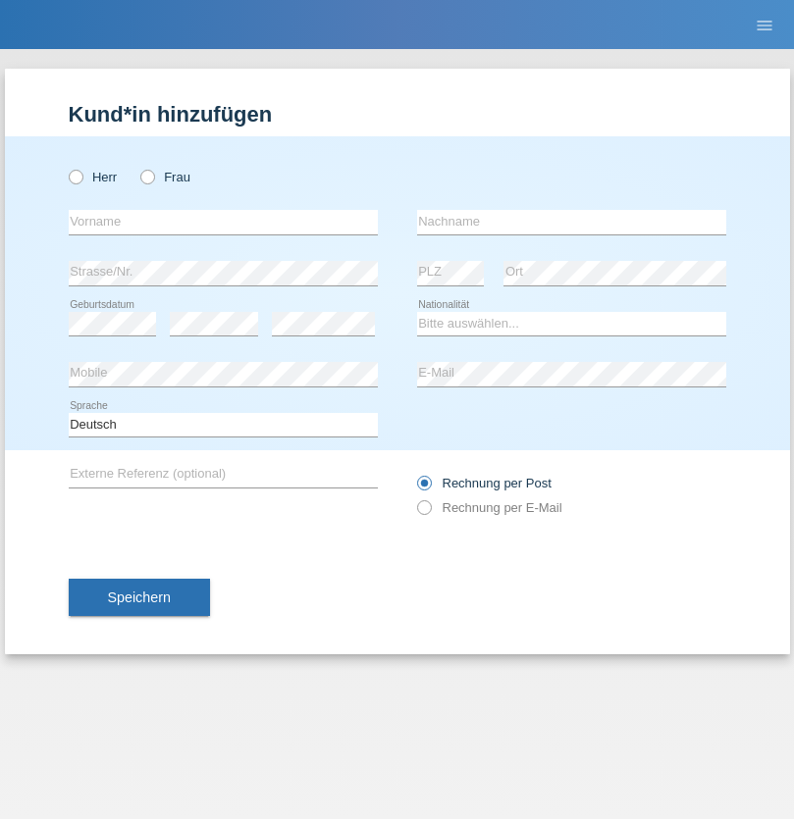
radio input "true"
click at [223, 222] on input "text" at bounding box center [223, 222] width 309 height 25
type input "[PERSON_NAME]"
click at [571, 222] on input "text" at bounding box center [571, 222] width 309 height 25
type input "Patera"
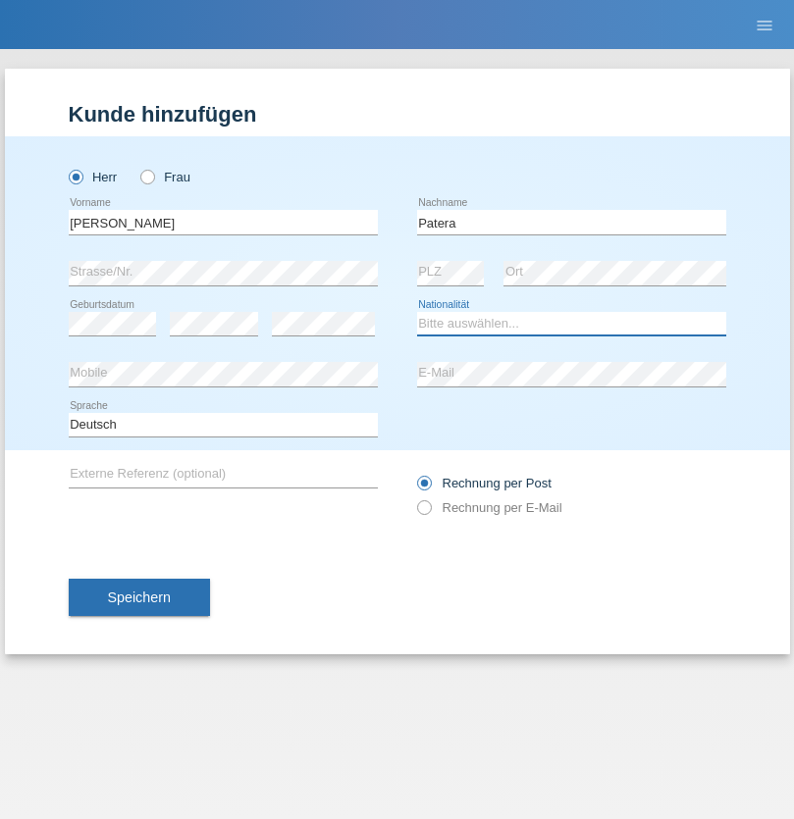
select select "CH"
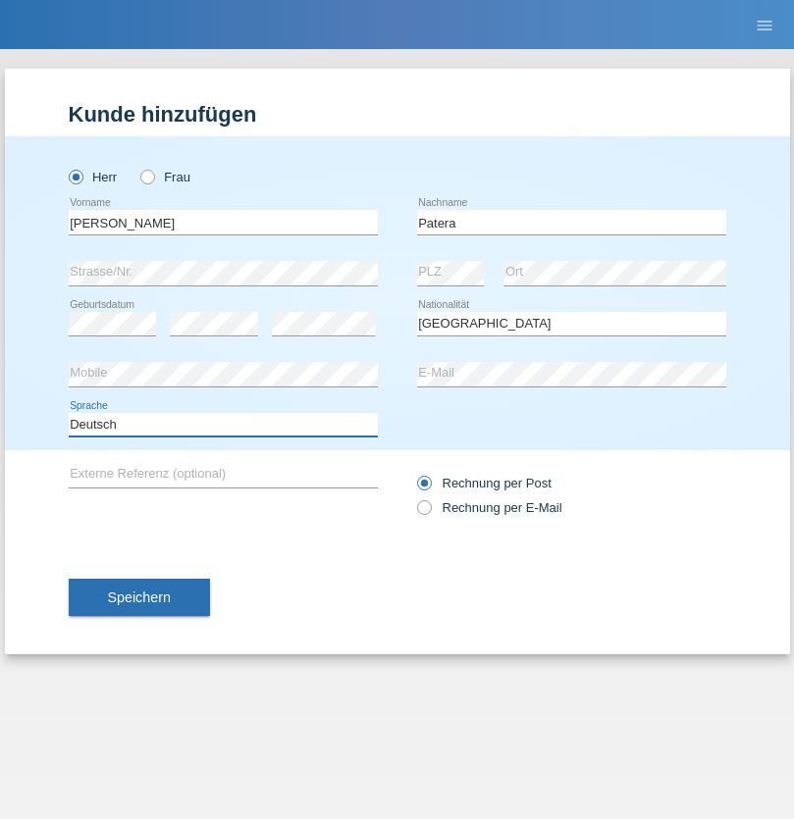
select select "en"
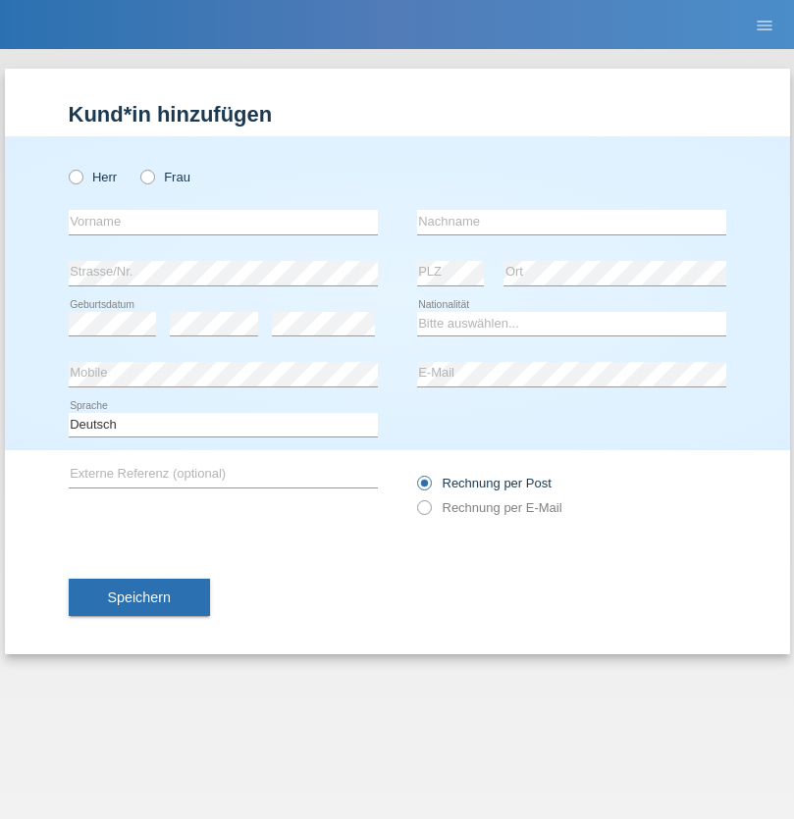
radio input "true"
click at [223, 222] on input "text" at bounding box center [223, 222] width 309 height 25
type input "Asia"
click at [571, 222] on input "text" at bounding box center [571, 222] width 309 height 25
type input "Riva"
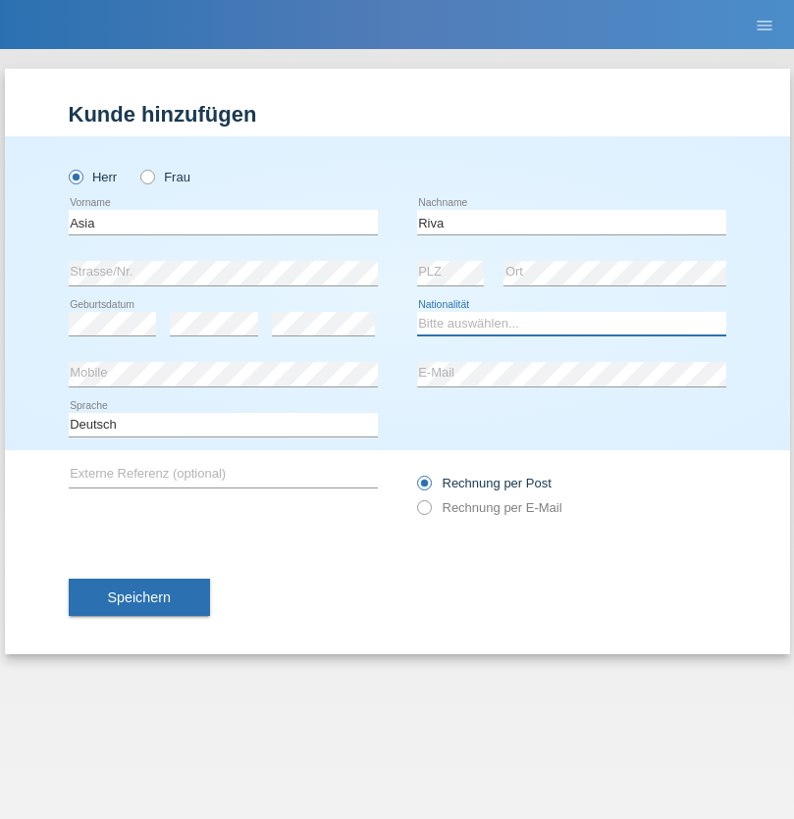
select select "IT"
select select "C"
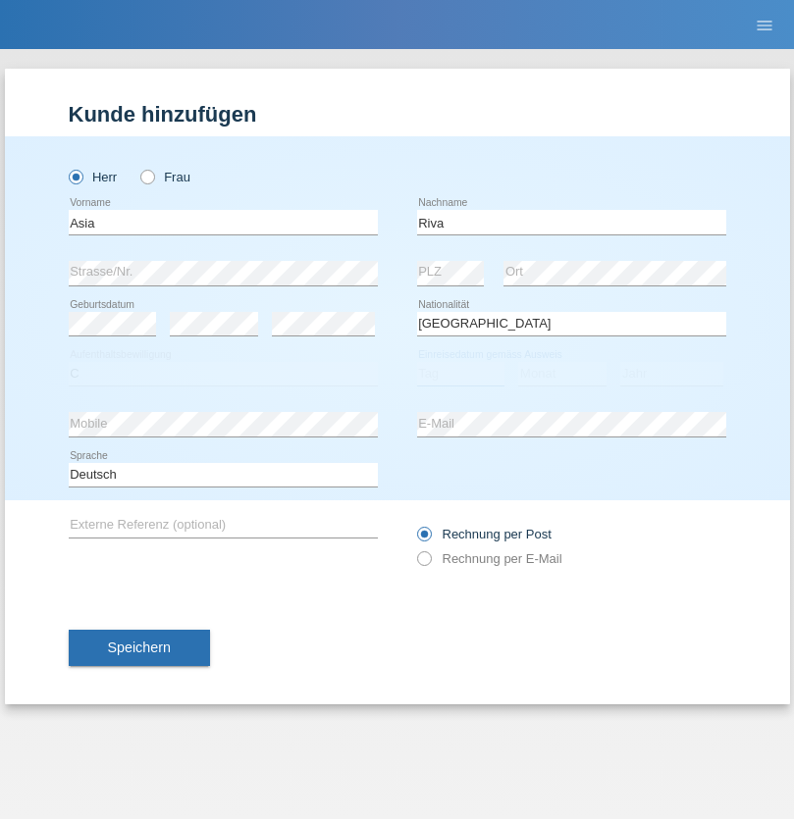
select select "01"
select select "06"
select select "2021"
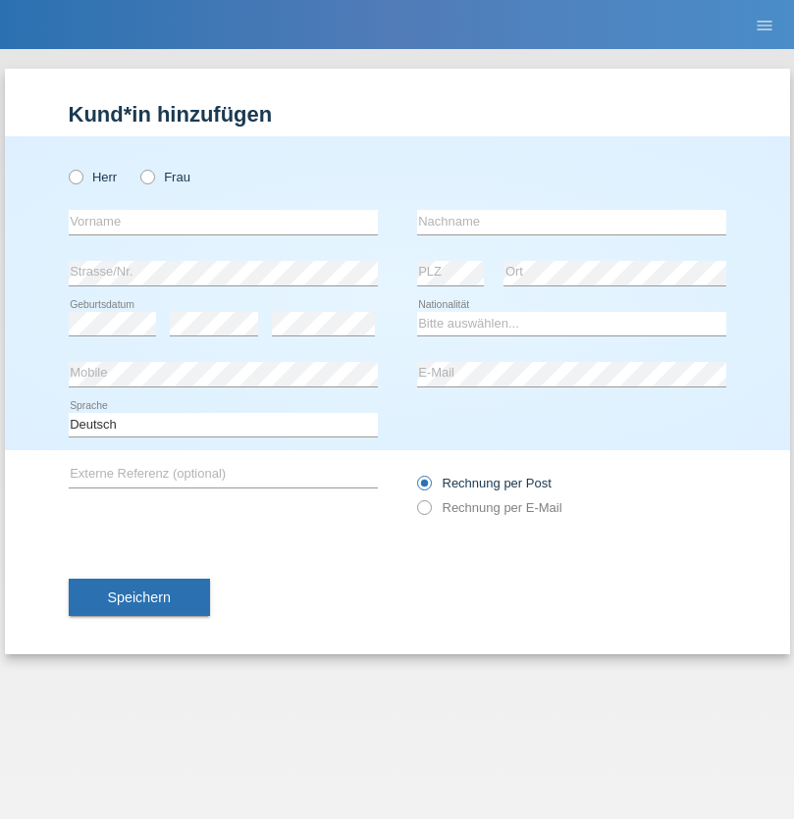
radio input "true"
click at [223, 222] on input "text" at bounding box center [223, 222] width 309 height 25
type input "Firas"
click at [571, 222] on input "text" at bounding box center [571, 222] width 309 height 25
type input "Khalil"
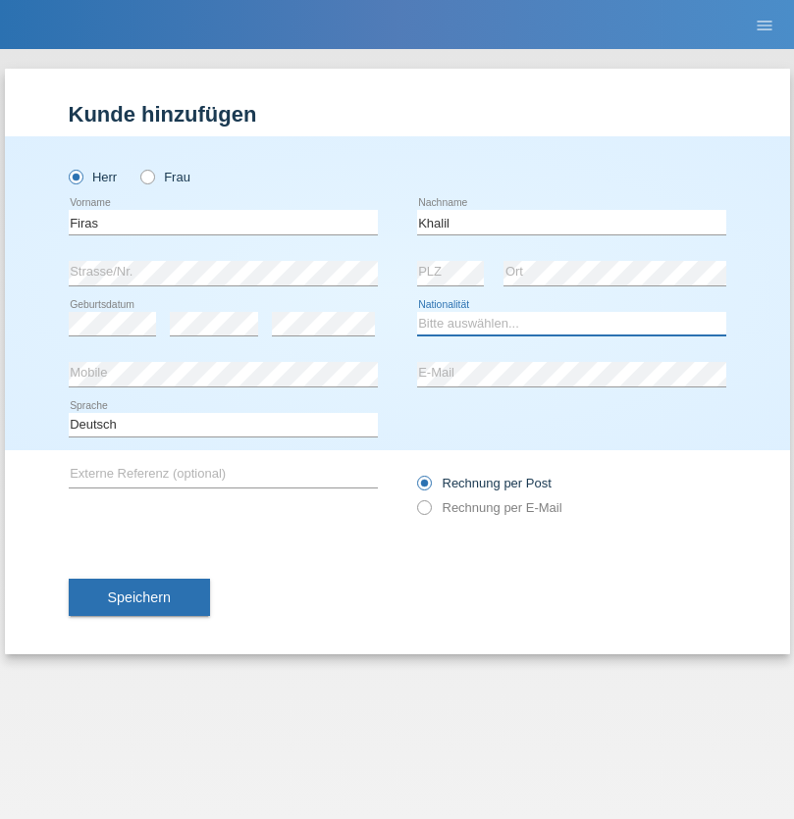
select select "IT"
select select "C"
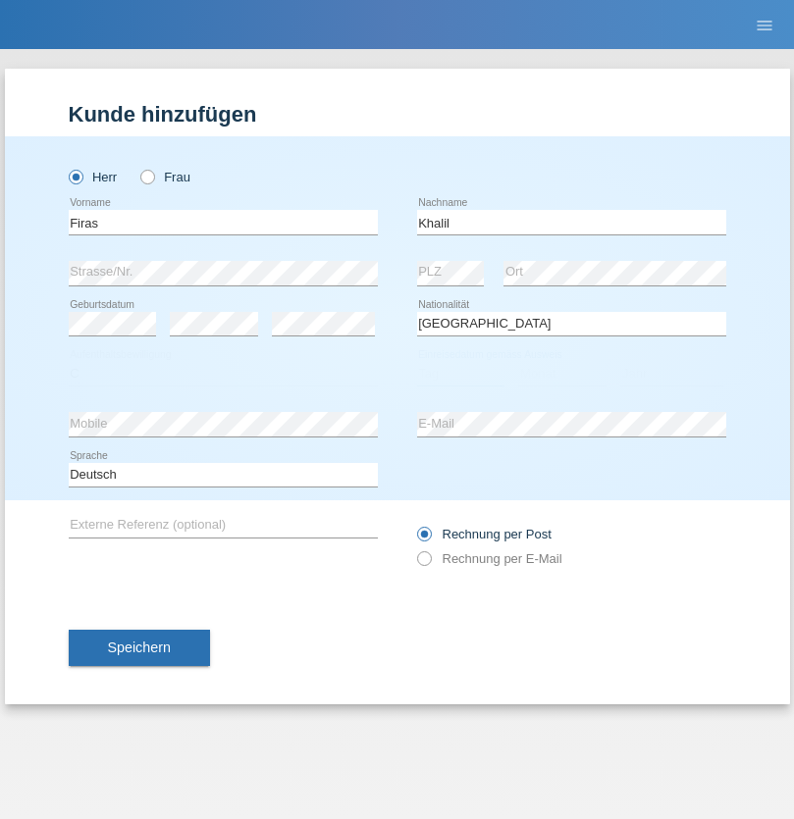
select select "01"
select select "03"
select select "2021"
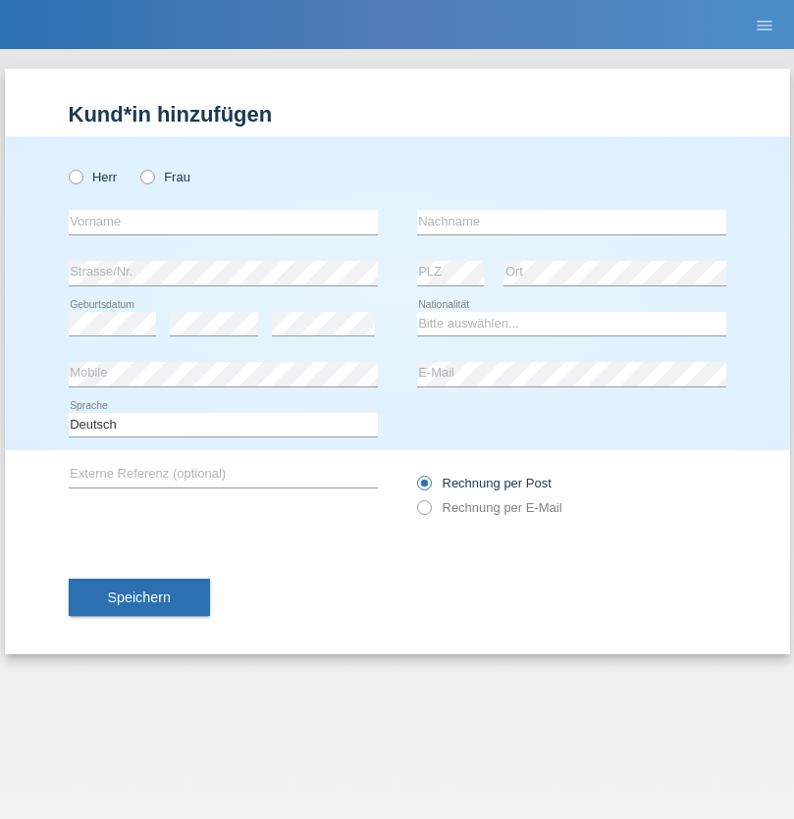
radio input "true"
click at [223, 222] on input "text" at bounding box center [223, 222] width 309 height 25
type input "Diego"
click at [571, 222] on input "text" at bounding box center [571, 222] width 309 height 25
type input "Patera"
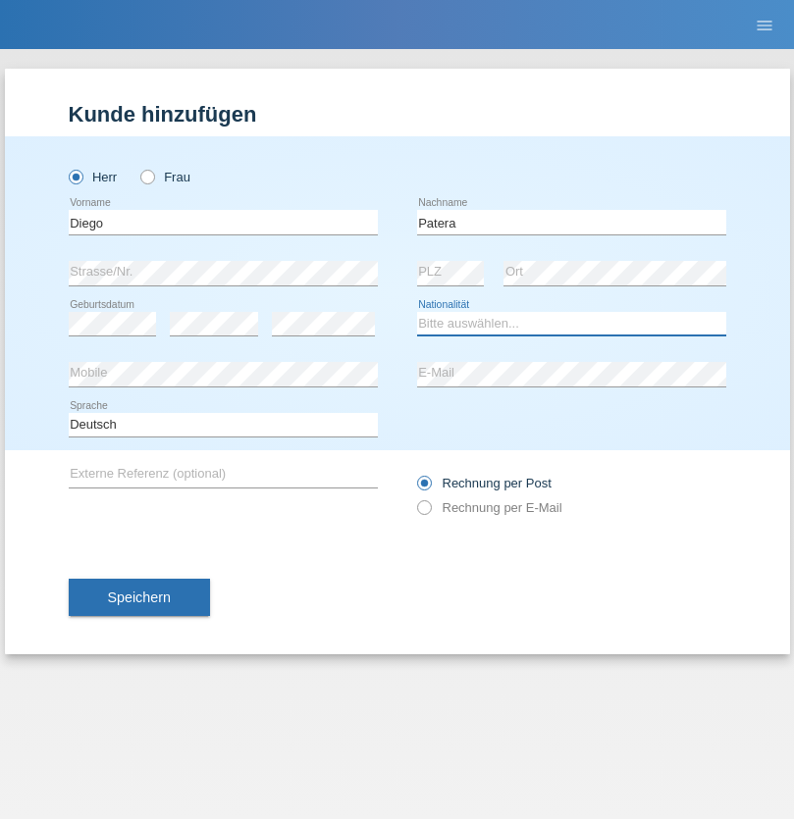
select select "CH"
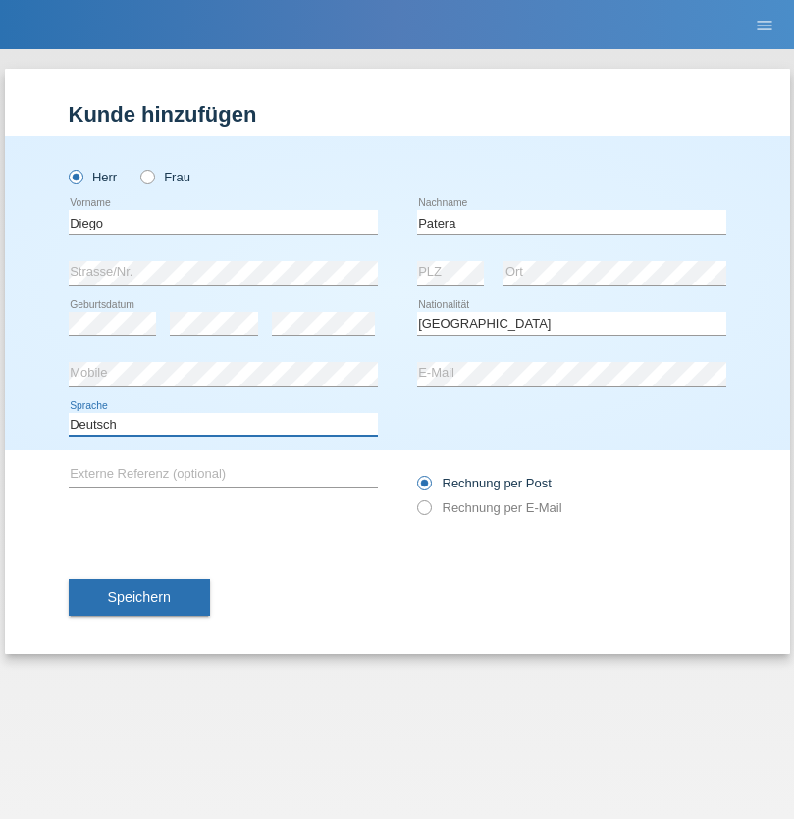
select select "en"
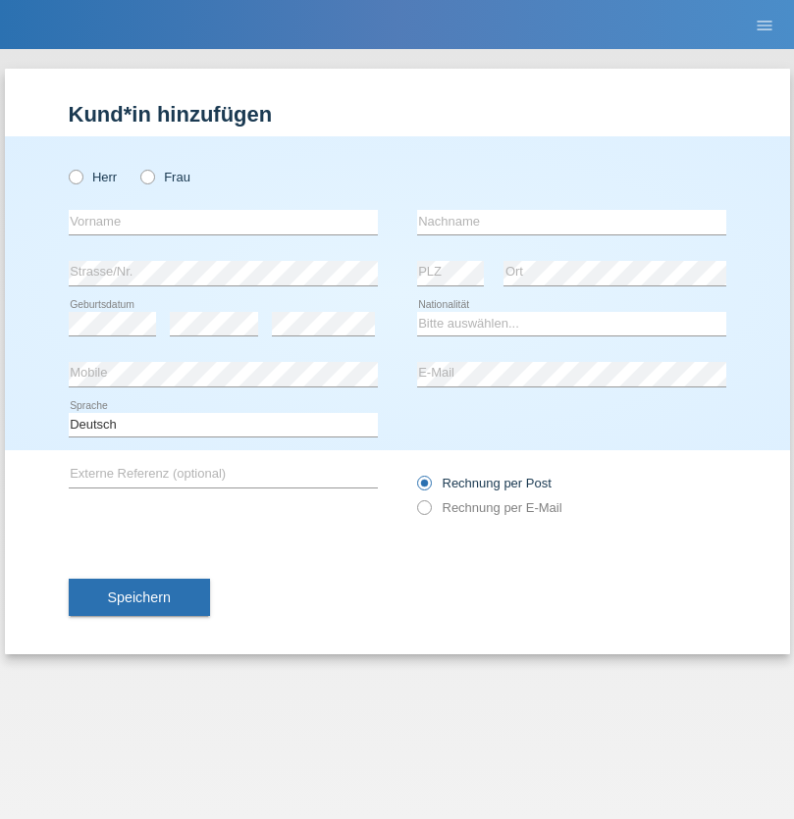
radio input "true"
click at [223, 222] on input "text" at bounding box center [223, 222] width 309 height 25
type input "Ketty"
click at [571, 222] on input "text" at bounding box center [571, 222] width 309 height 25
type input "Kalupnath"
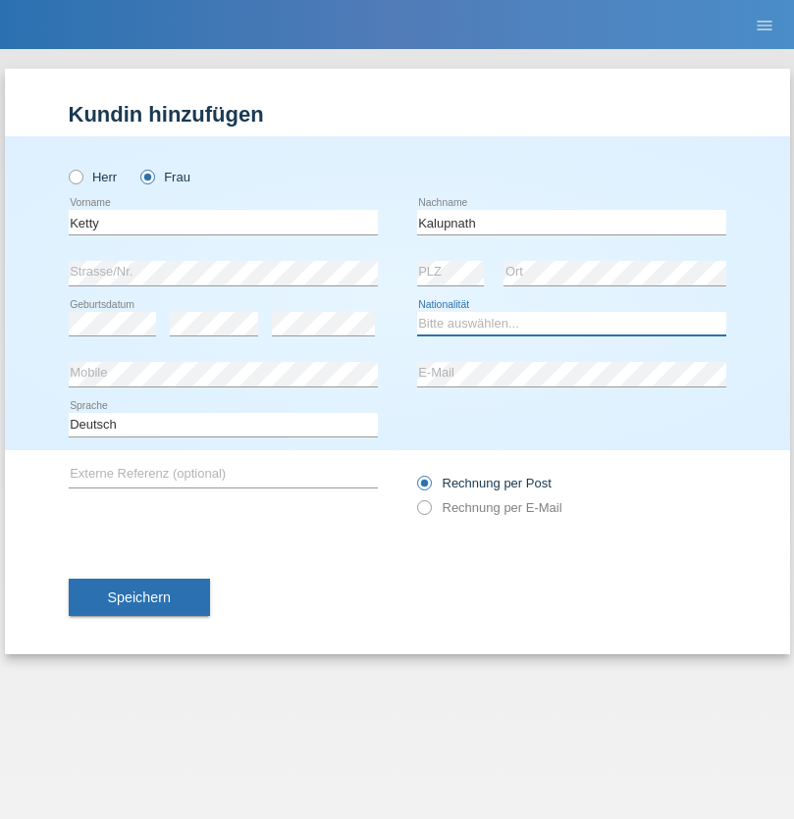
select select "CH"
radio input "true"
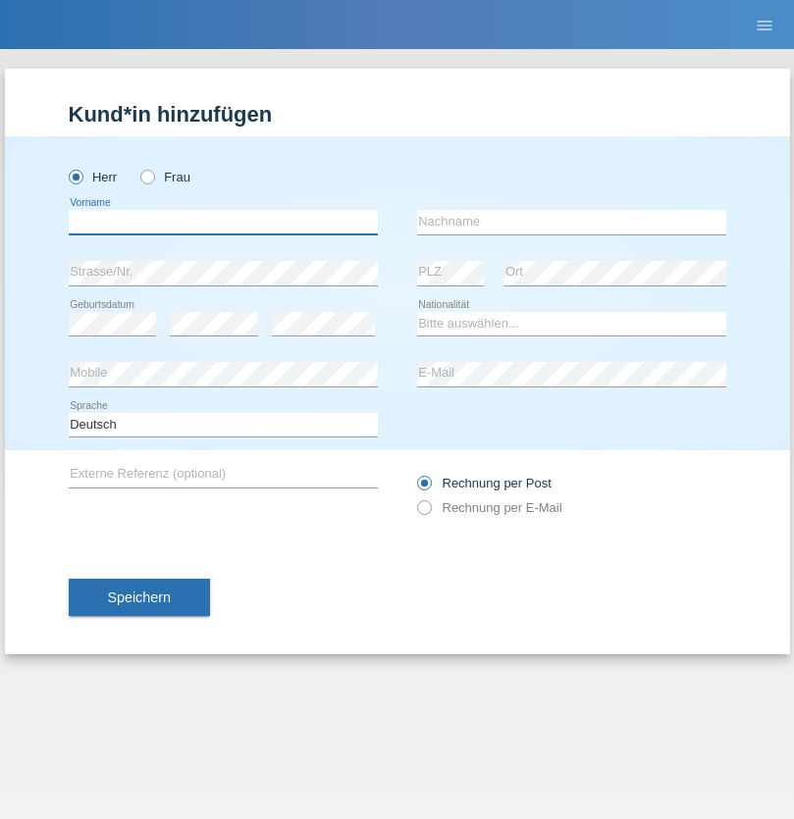
click at [223, 222] on input "text" at bounding box center [223, 222] width 309 height 25
type input "[PERSON_NAME]"
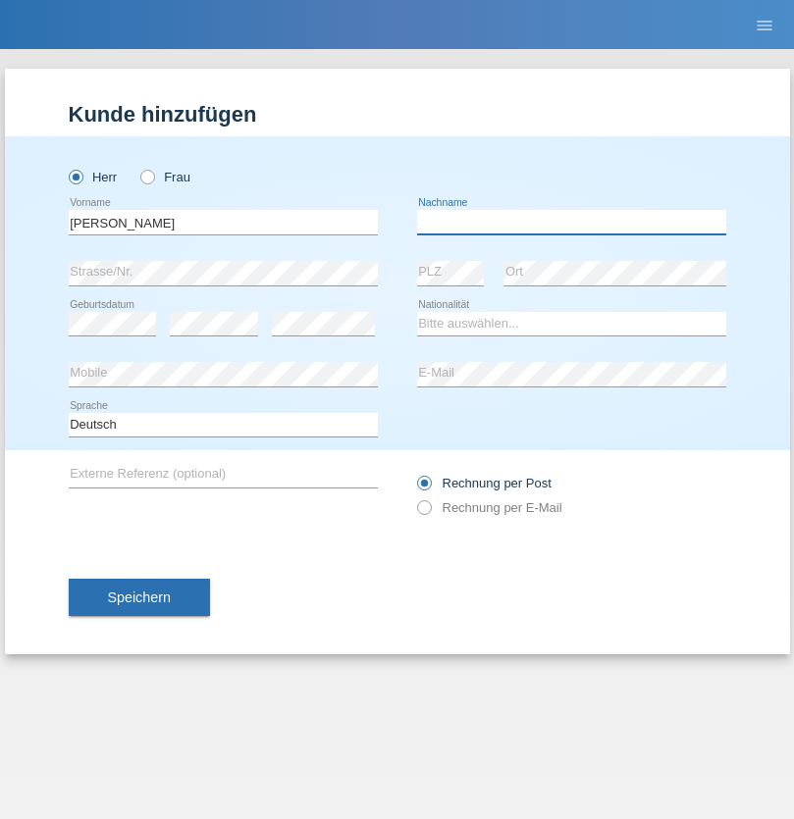
click at [571, 222] on input "text" at bounding box center [571, 222] width 309 height 25
type input "Mucha"
select select "CH"
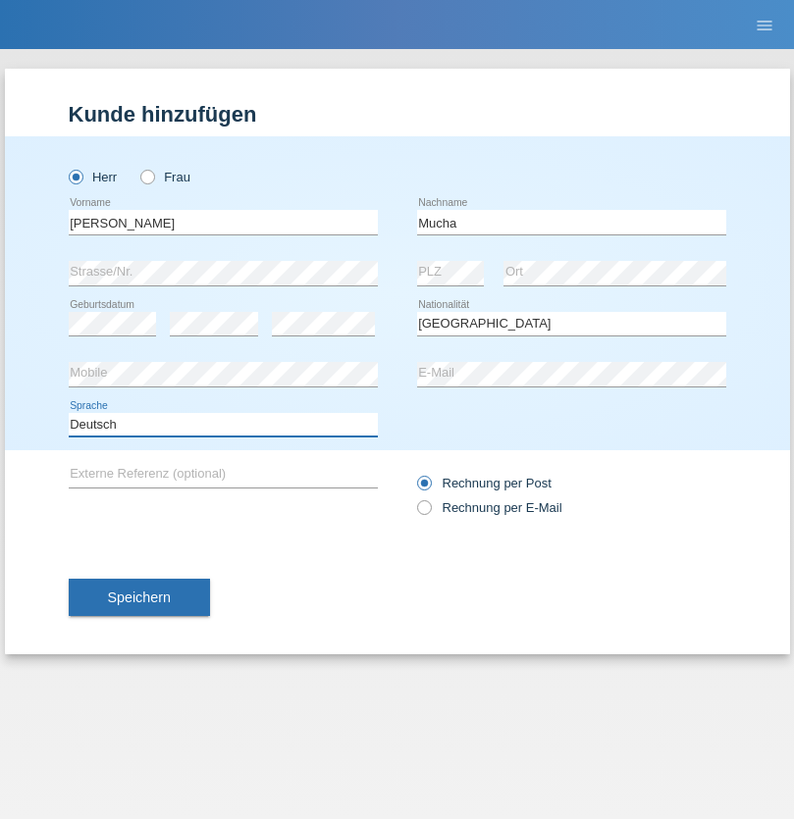
select select "en"
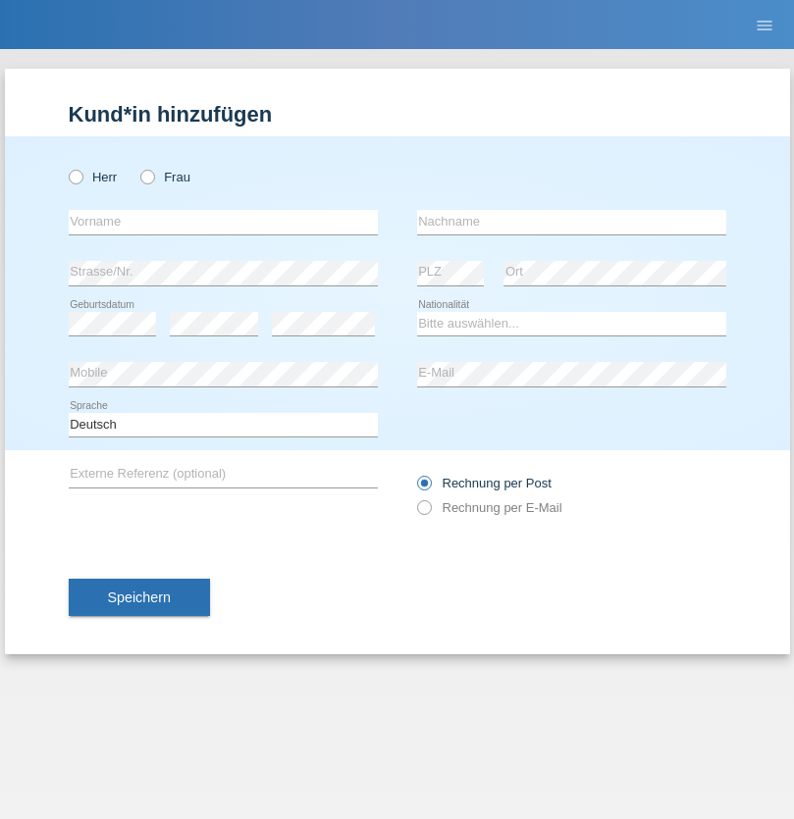
radio input "true"
click at [223, 222] on input "text" at bounding box center [223, 222] width 309 height 25
type input "Franziska"
click at [571, 222] on input "text" at bounding box center [571, 222] width 309 height 25
type input "Starke"
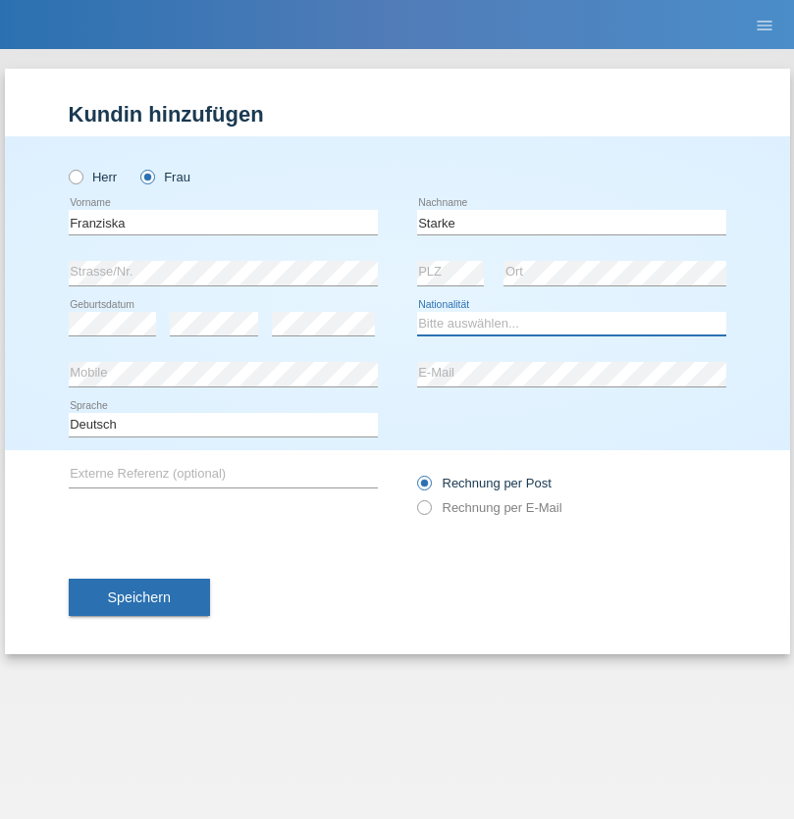
select select "DE"
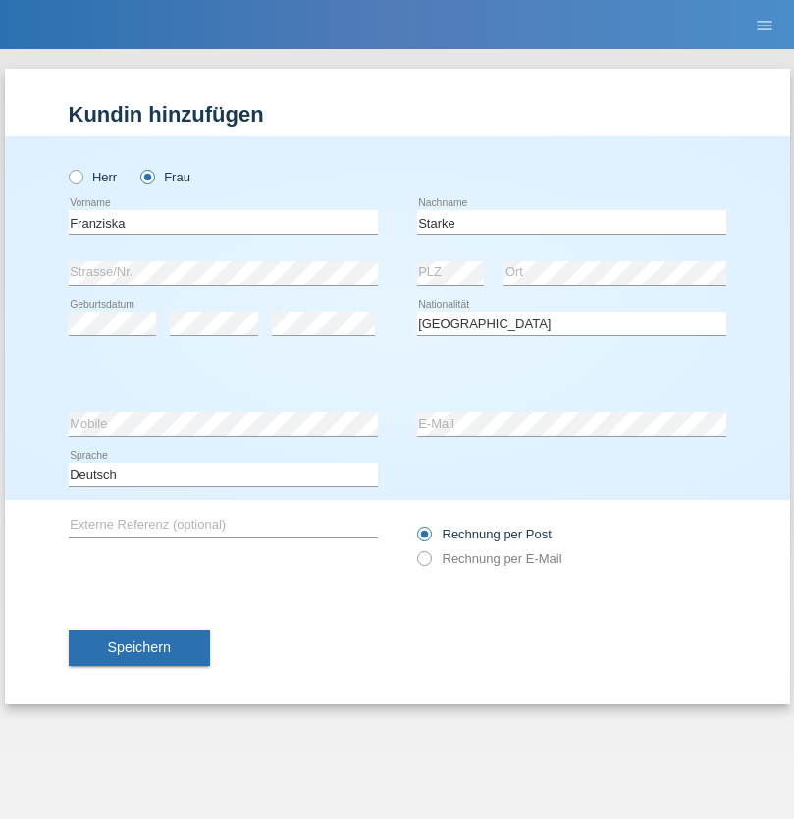
select select "C"
select select "01"
select select "03"
select select "1985"
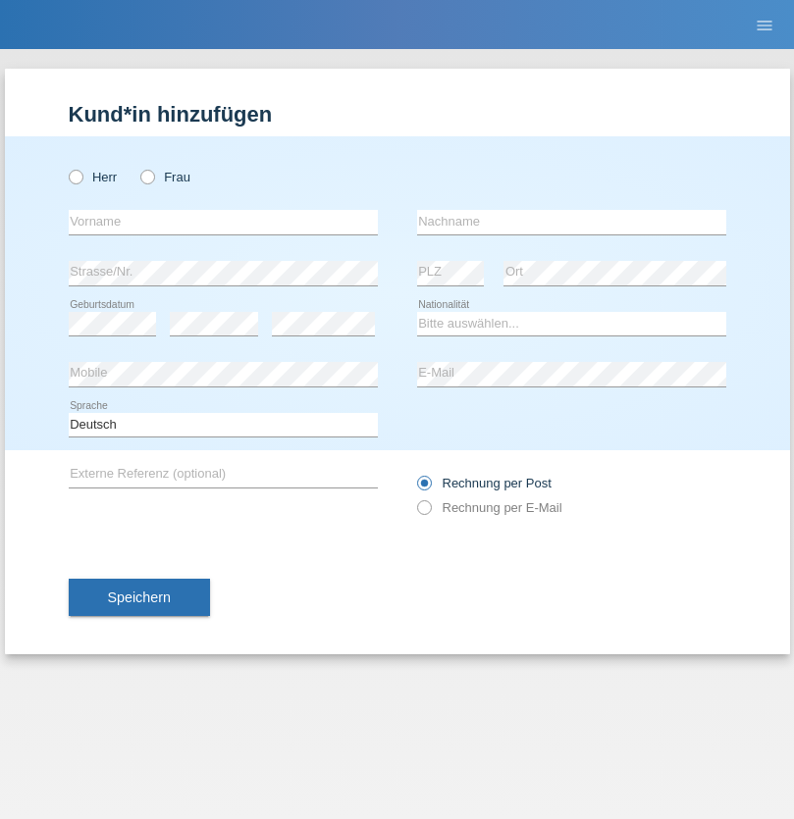
radio input "true"
click at [223, 222] on input "text" at bounding box center [223, 222] width 309 height 25
type input "[DEMOGRAPHIC_DATA]"
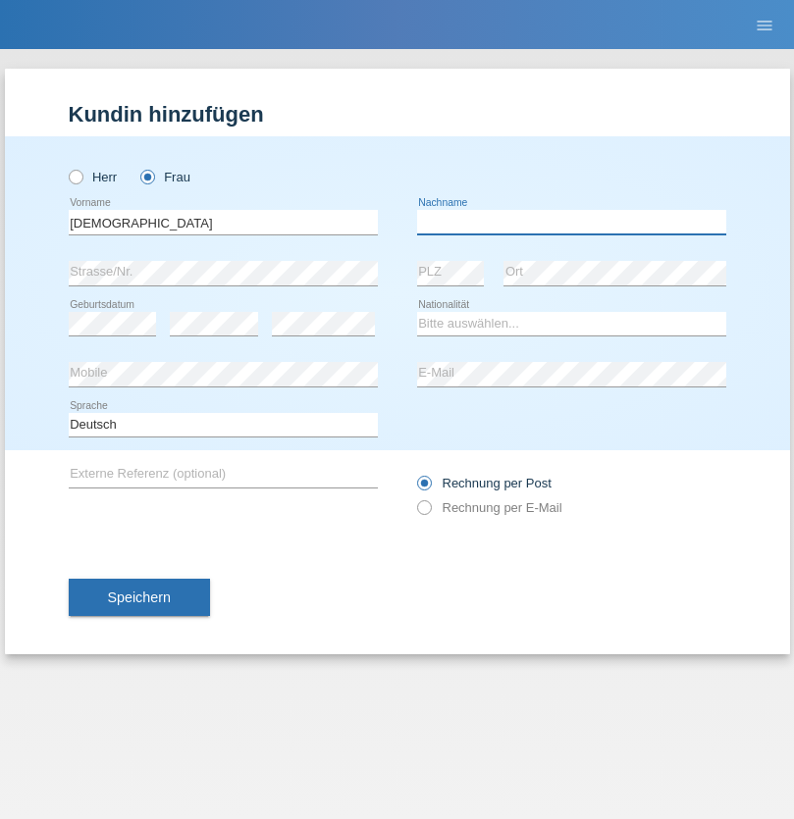
click at [571, 222] on input "text" at bounding box center [571, 222] width 309 height 25
type input "Cimbaljević"
select select "HR"
select select "C"
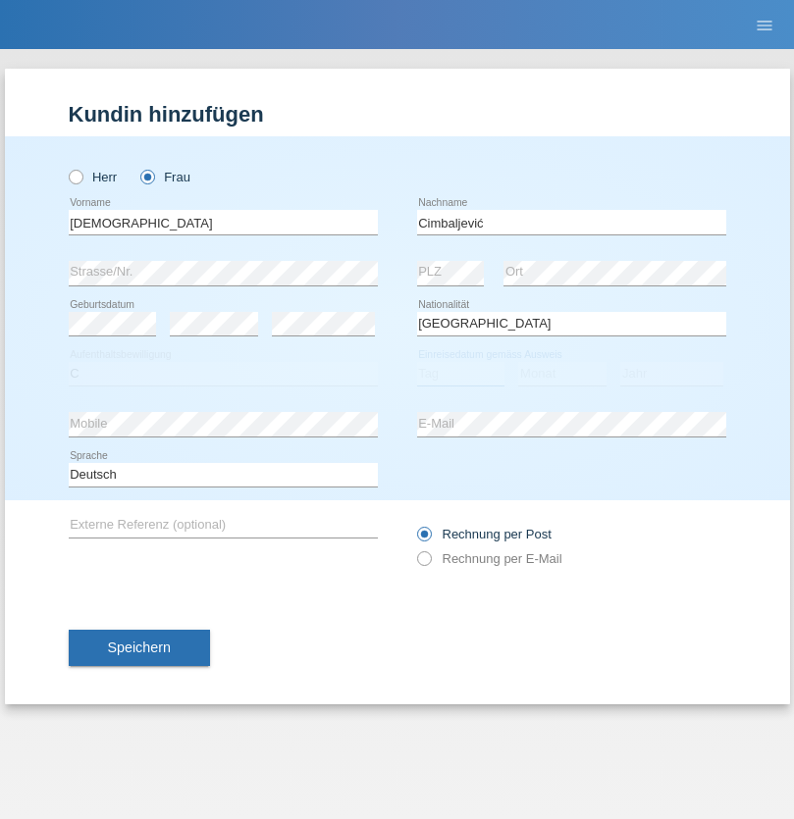
select select "13"
select select "08"
select select "2021"
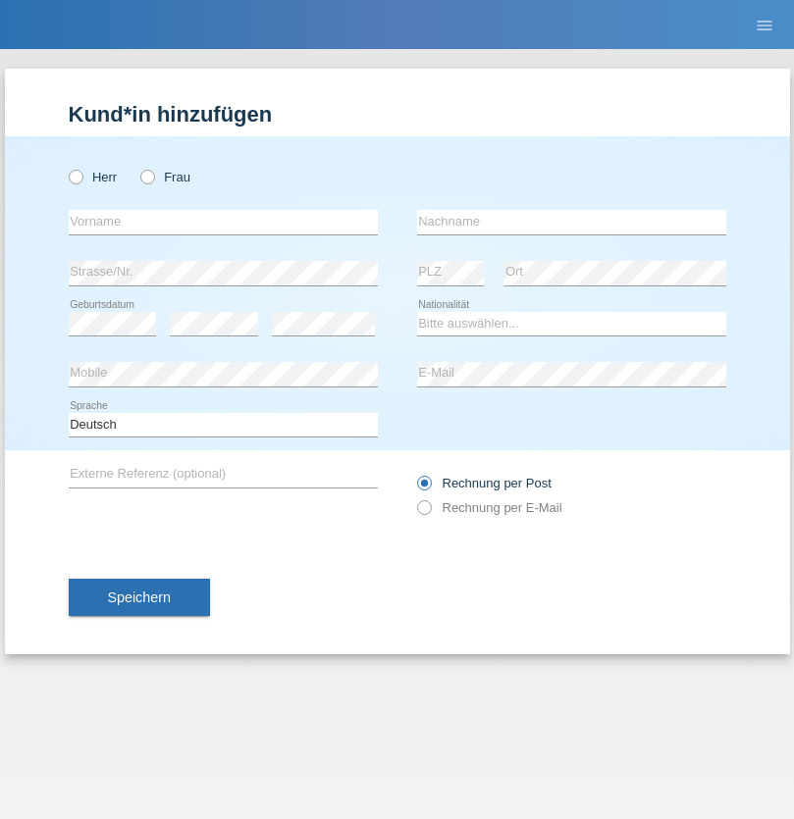
radio input "true"
click at [223, 222] on input "text" at bounding box center [223, 222] width 309 height 25
type input "Batsche"
click at [571, 222] on input "text" at bounding box center [571, 222] width 309 height 25
type input "Arifoska"
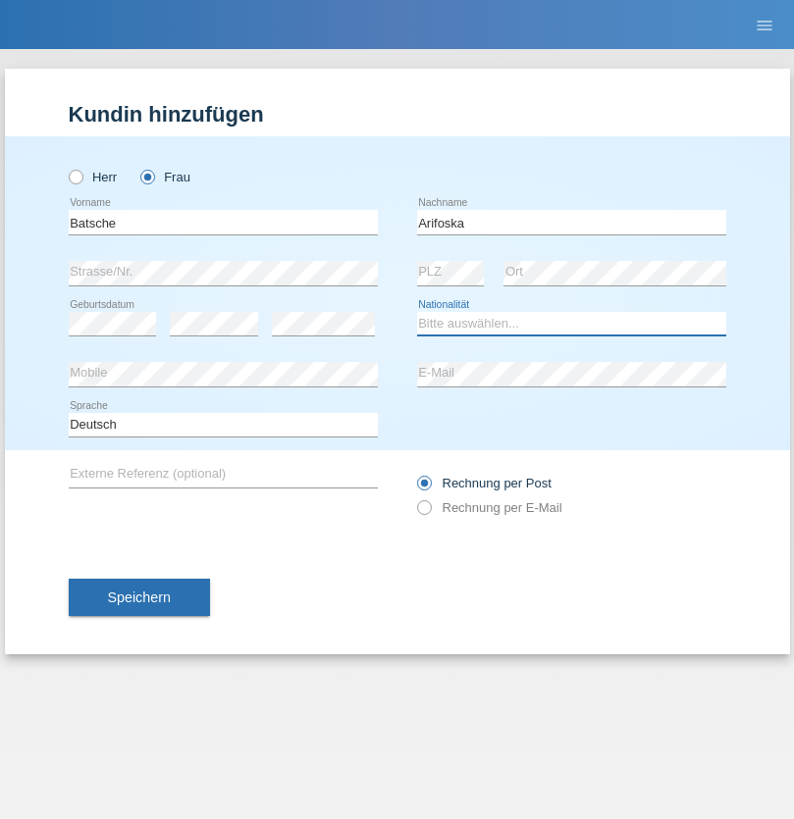
select select "CH"
radio input "true"
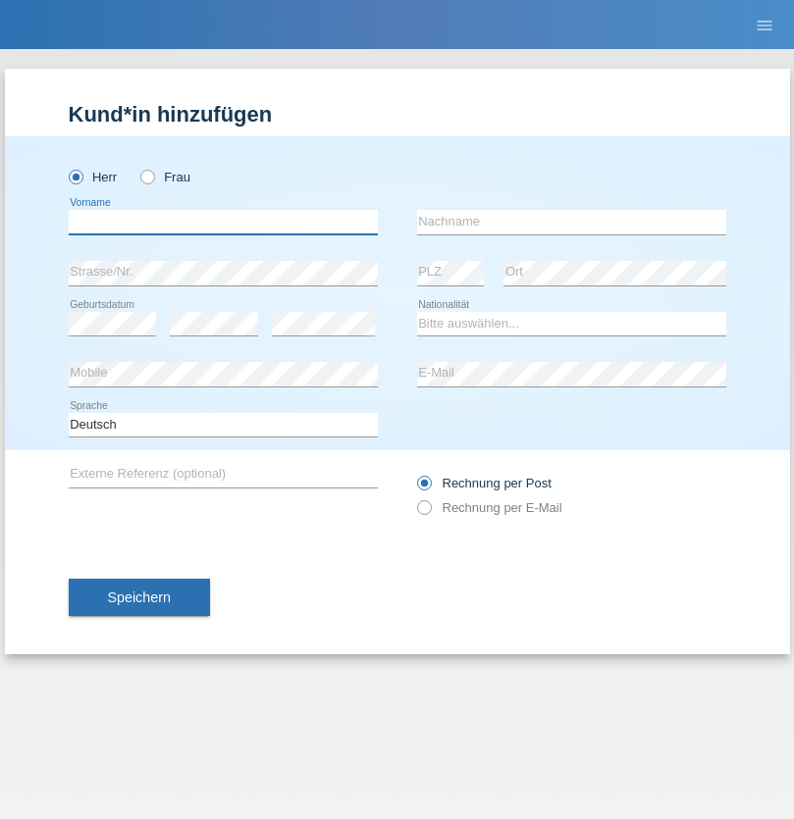
click at [223, 222] on input "text" at bounding box center [223, 222] width 309 height 25
type input "Emre"
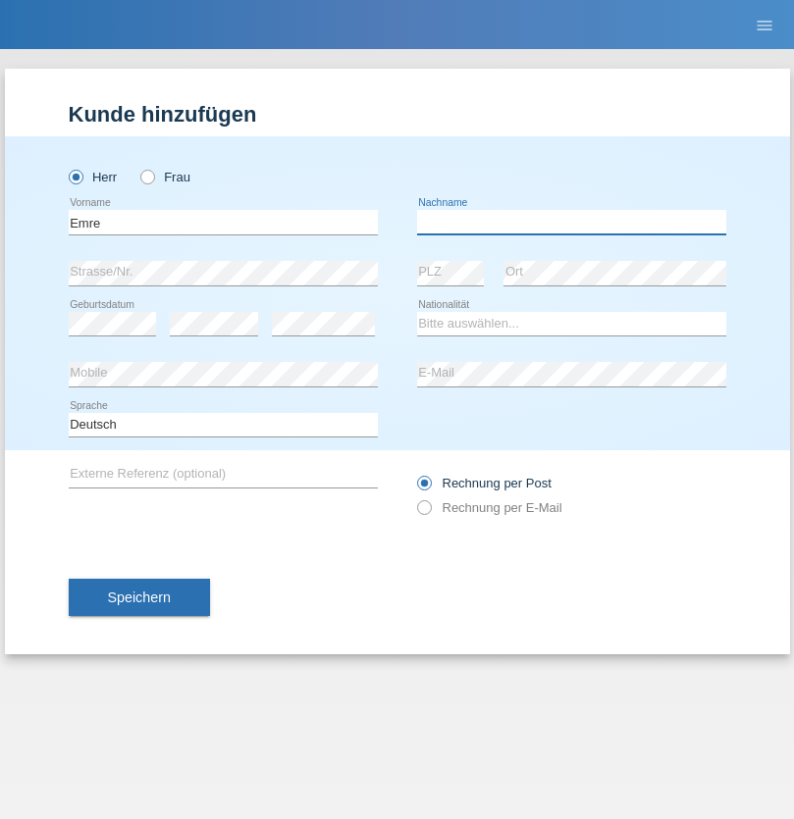
click at [571, 222] on input "text" at bounding box center [571, 222] width 309 height 25
type input "Uzun"
select select "CH"
